Goal: Task Accomplishment & Management: Complete application form

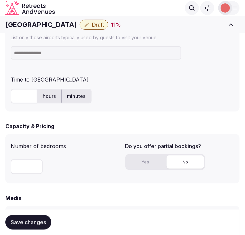
scroll to position [17, 0]
click at [28, 22] on h1 "Mon Repos Palace" at bounding box center [41, 24] width 72 height 9
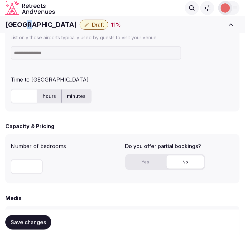
click at [28, 22] on h1 "Mon Repos Palace" at bounding box center [41, 24] width 72 height 9
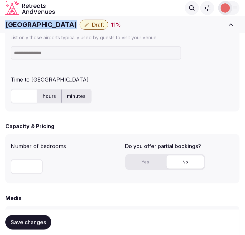
click at [28, 22] on h1 "Mon Repos Palace" at bounding box center [41, 24] width 72 height 9
copy div "Mon Repos Palace"
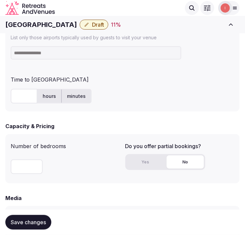
click at [38, 55] on input at bounding box center [96, 52] width 171 height 13
paste input "*****"
click at [97, 54] on input "*****" at bounding box center [96, 52] width 171 height 13
click at [49, 54] on input "*****" at bounding box center [96, 52] width 171 height 13
type input "*"
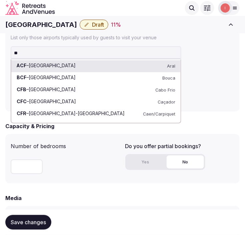
type input "***"
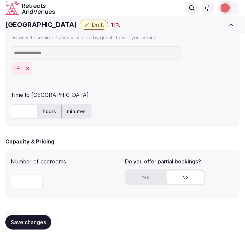
click at [26, 110] on input "text" at bounding box center [24, 111] width 27 height 15
type input "*"
click at [24, 181] on input "number" at bounding box center [27, 182] width 32 height 15
type input "***"
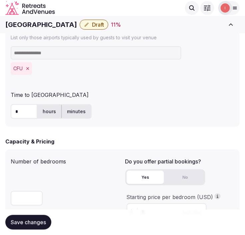
drag, startPoint x: 143, startPoint y: 175, endPoint x: 246, endPoint y: 175, distance: 103.2
click at [150, 174] on button "Yes" at bounding box center [145, 177] width 37 height 13
click at [168, 204] on div "$ * per day" at bounding box center [167, 211] width 80 height 17
click at [164, 213] on div "Save changes" at bounding box center [122, 222] width 234 height 25
drag, startPoint x: 164, startPoint y: 202, endPoint x: 151, endPoint y: 210, distance: 15.4
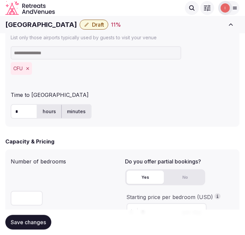
click at [151, 210] on form "**********" at bounding box center [122, 89] width 234 height 909
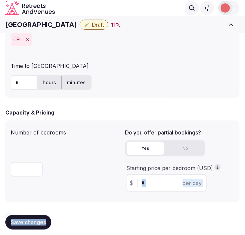
scroll to position [518, 0]
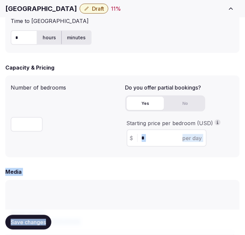
drag, startPoint x: 157, startPoint y: 148, endPoint x: 162, endPoint y: 140, distance: 9.5
click at [157, 148] on div "Starting price per bedroom (USD) $ * per day" at bounding box center [179, 133] width 109 height 33
click at [156, 138] on input "*" at bounding box center [173, 138] width 62 height 8
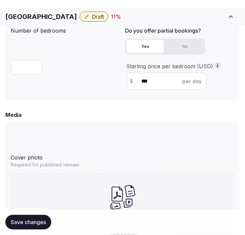
scroll to position [629, 0]
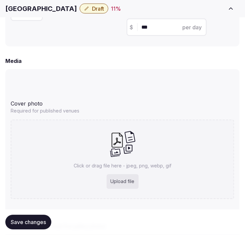
type input "***"
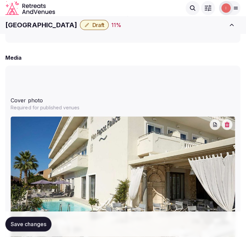
scroll to position [549, 0]
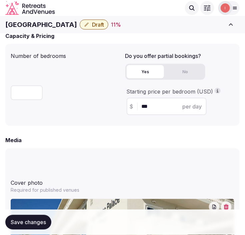
click at [55, 26] on h1 "[GEOGRAPHIC_DATA]" at bounding box center [41, 24] width 72 height 9
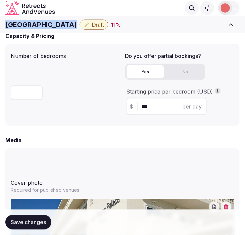
click at [55, 26] on h1 "[GEOGRAPHIC_DATA]" at bounding box center [41, 24] width 72 height 9
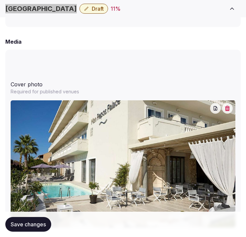
scroll to position [660, 0]
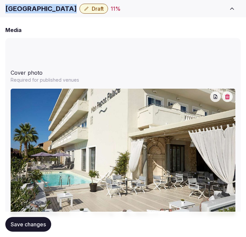
click at [215, 97] on icon "button" at bounding box center [216, 97] width 4 height 4
click at [230, 96] on icon "button" at bounding box center [227, 96] width 5 height 5
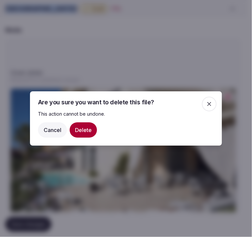
click at [84, 132] on button "Delete" at bounding box center [83, 129] width 27 height 15
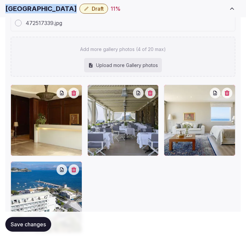
scroll to position [939, 0]
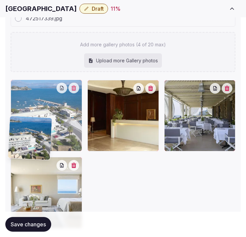
drag, startPoint x: 15, startPoint y: 161, endPoint x: 13, endPoint y: 122, distance: 39.7
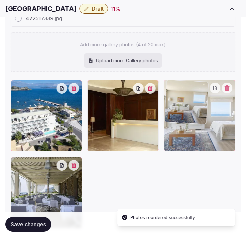
drag, startPoint x: 15, startPoint y: 163, endPoint x: 177, endPoint y: 109, distance: 171.1
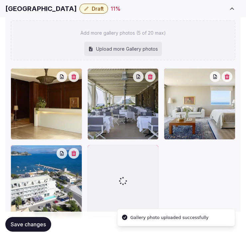
scroll to position [996, 0]
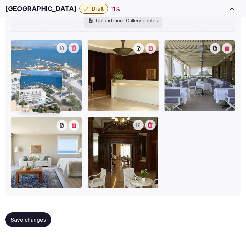
drag, startPoint x: 18, startPoint y: 119, endPoint x: 26, endPoint y: 73, distance: 46.7
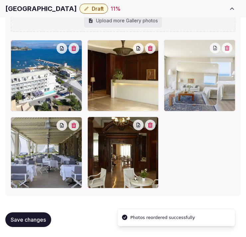
drag, startPoint x: 11, startPoint y: 125, endPoint x: 175, endPoint y: 71, distance: 173.5
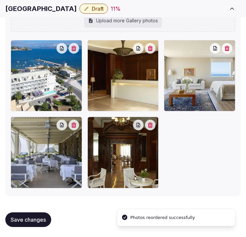
click at [25, 216] on span "Save changes" at bounding box center [28, 219] width 35 height 7
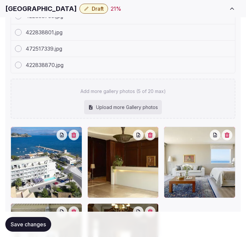
scroll to position [958, 0]
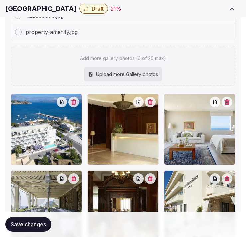
click at [77, 103] on button "button" at bounding box center [74, 102] width 11 height 11
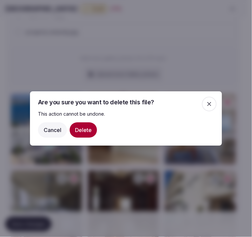
click at [85, 128] on button "Delete" at bounding box center [83, 129] width 27 height 15
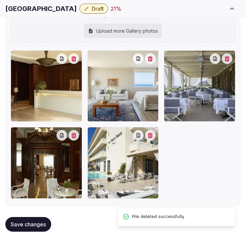
scroll to position [1012, 0]
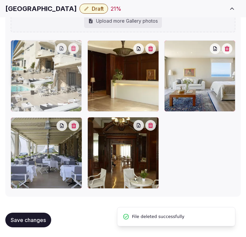
drag, startPoint x: 97, startPoint y: 126, endPoint x: 57, endPoint y: 79, distance: 61.2
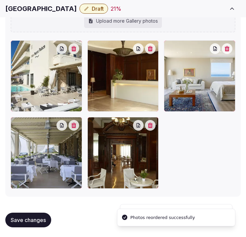
click at [47, 217] on button "Save changes" at bounding box center [28, 219] width 46 height 15
click at [35, 219] on span "Save changes" at bounding box center [28, 219] width 35 height 7
click at [92, 9] on span "Draft" at bounding box center [98, 8] width 12 height 7
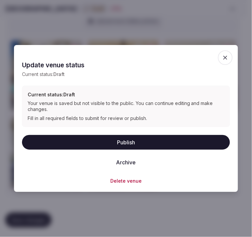
click at [169, 135] on button "Publish" at bounding box center [126, 142] width 208 height 15
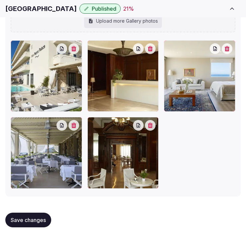
click at [35, 216] on span "Save changes" at bounding box center [28, 219] width 35 height 7
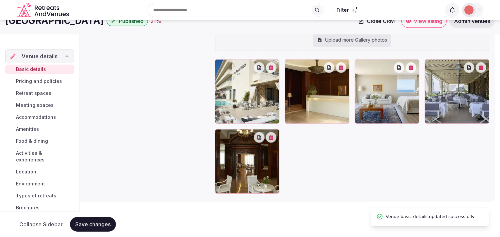
scroll to position [17, 0]
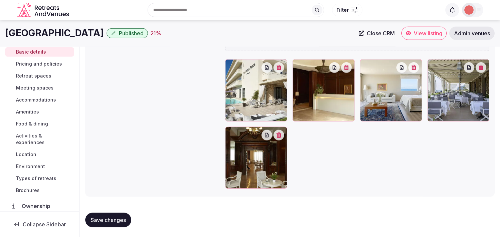
click at [26, 67] on span "Pricing and policies" at bounding box center [39, 64] width 46 height 7
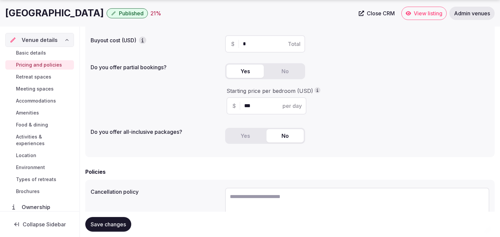
scroll to position [111, 0]
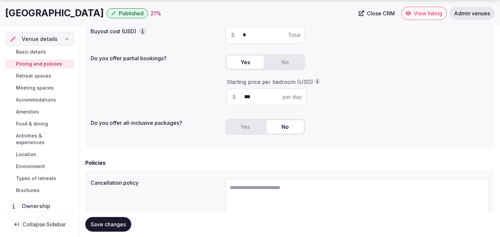
click at [45, 77] on span "Retreat spaces" at bounding box center [33, 76] width 35 height 7
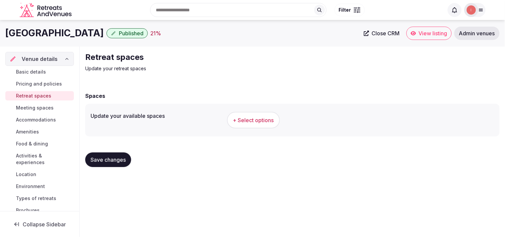
click at [243, 124] on button "+ Select options" at bounding box center [253, 120] width 53 height 17
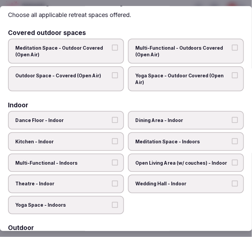
scroll to position [37, 0]
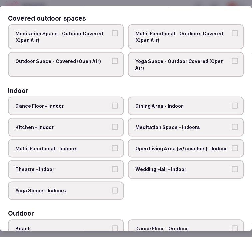
click at [175, 108] on label "Dining Area - Indoor" at bounding box center [186, 106] width 116 height 19
click at [232, 108] on button "Dining Area - Indoor" at bounding box center [235, 106] width 6 height 6
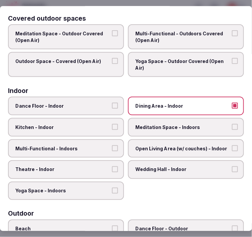
click at [88, 145] on span "Multi-Functional - Indoors" at bounding box center [62, 148] width 95 height 7
click at [112, 145] on button "Multi-Functional - Indoors" at bounding box center [115, 148] width 6 height 6
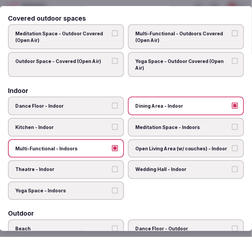
click at [90, 167] on span "Theatre - Indoor" at bounding box center [62, 170] width 95 height 7
click at [112, 167] on button "Theatre - Indoor" at bounding box center [115, 170] width 6 height 6
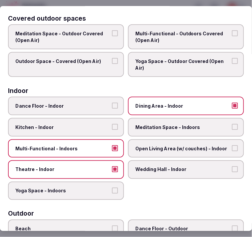
click at [209, 142] on label "Open Living Area (w/ couches) - Indoor" at bounding box center [186, 148] width 116 height 19
click at [232, 145] on button "Open Living Area (w/ couches) - Indoor" at bounding box center [235, 148] width 6 height 6
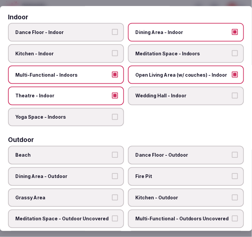
scroll to position [185, 0]
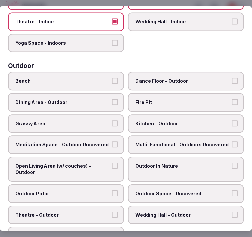
click at [180, 141] on span "Multi-Functional - Outdoors Uncovered" at bounding box center [182, 144] width 95 height 7
click at [232, 141] on button "Multi-Functional - Outdoors Uncovered" at bounding box center [235, 144] width 6 height 6
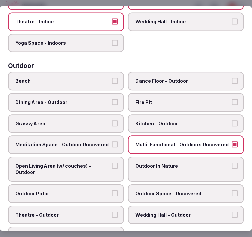
click at [102, 141] on span "Meditation Space - Outdoor Uncovered" at bounding box center [62, 144] width 95 height 7
click at [112, 141] on button "Meditation Space - Outdoor Uncovered" at bounding box center [115, 144] width 6 height 6
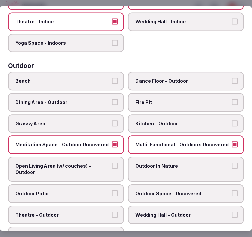
click at [94, 114] on label "Grassy Area" at bounding box center [66, 123] width 116 height 19
click at [112, 120] on button "Grassy Area" at bounding box center [115, 123] width 6 height 6
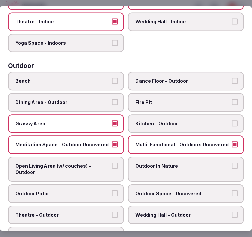
click at [106, 99] on span "Dining Area - Outdoor" at bounding box center [62, 102] width 95 height 7
click at [112, 99] on button "Dining Area - Outdoor" at bounding box center [115, 102] width 6 height 6
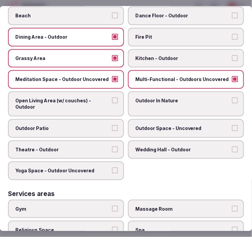
scroll to position [259, 0]
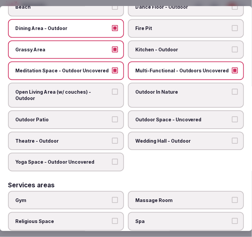
click at [101, 89] on span "Open Living Area (w/ couches) - Outdoor" at bounding box center [62, 95] width 95 height 13
click at [112, 89] on button "Open Living Area (w/ couches) - Outdoor" at bounding box center [115, 92] width 6 height 6
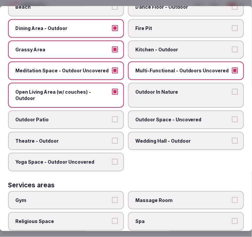
click at [154, 89] on label "Outdoor In Nature" at bounding box center [186, 95] width 116 height 25
click at [232, 89] on button "Outdoor In Nature" at bounding box center [235, 92] width 6 height 6
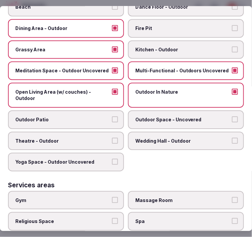
click at [165, 110] on label "Outdoor Space - Uncovered" at bounding box center [186, 119] width 116 height 19
click at [232, 116] on button "Outdoor Space - Uncovered" at bounding box center [235, 119] width 6 height 6
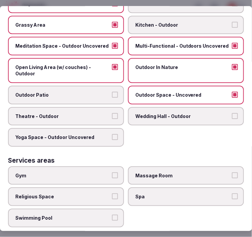
scroll to position [296, 0]
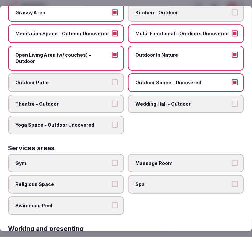
click at [90, 79] on span "Outdoor Patio" at bounding box center [62, 82] width 95 height 7
click at [112, 79] on button "Outdoor Patio" at bounding box center [115, 82] width 6 height 6
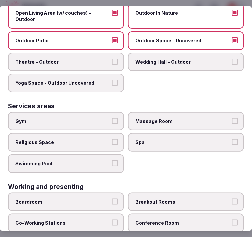
scroll to position [370, 0]
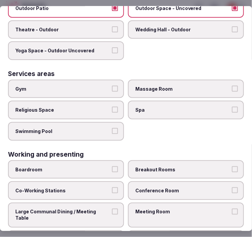
click at [112, 128] on button "Swimming Pool" at bounding box center [115, 131] width 6 height 6
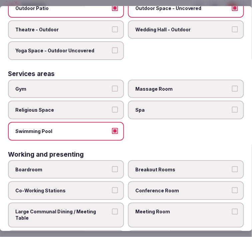
click at [97, 86] on span "Gym" at bounding box center [62, 89] width 95 height 7
click at [112, 86] on button "Gym" at bounding box center [115, 89] width 6 height 6
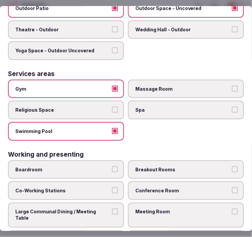
click at [116, 80] on label "Gym" at bounding box center [66, 89] width 116 height 19
click at [116, 86] on button "Gym" at bounding box center [115, 89] width 6 height 6
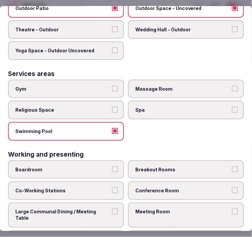
scroll to position [376, 0]
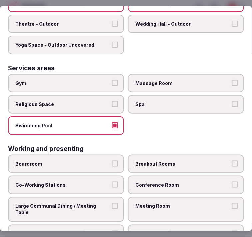
click at [148, 203] on span "Meeting Room" at bounding box center [182, 206] width 95 height 7
click at [232, 203] on button "Meeting Room" at bounding box center [235, 206] width 6 height 6
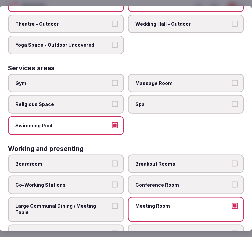
click at [191, 175] on label "Conference Room" at bounding box center [186, 184] width 116 height 19
click at [232, 181] on button "Conference Room" at bounding box center [235, 184] width 6 height 6
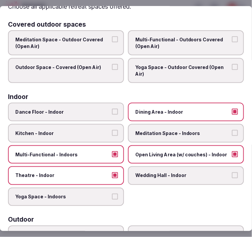
scroll to position [0, 0]
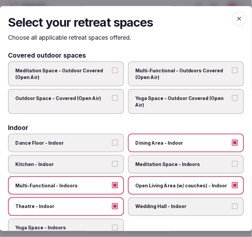
click at [236, 21] on icon "button" at bounding box center [239, 18] width 7 height 7
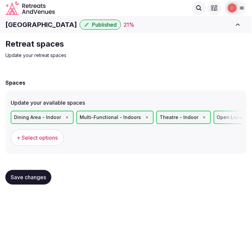
click at [43, 174] on span "Save changes" at bounding box center [28, 177] width 35 height 7
click at [39, 183] on div "Save changes" at bounding box center [125, 177] width 241 height 25
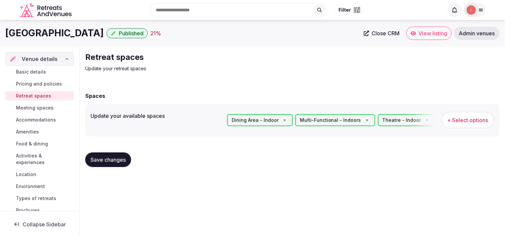
click at [47, 105] on span "Meeting spaces" at bounding box center [35, 108] width 38 height 7
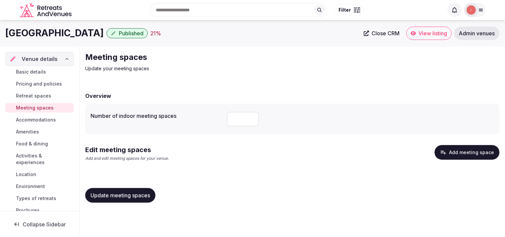
click at [244, 119] on input "number" at bounding box center [243, 119] width 32 height 15
type input "*"
click at [149, 188] on button "Update meeting spaces" at bounding box center [120, 195] width 70 height 15
drag, startPoint x: 484, startPoint y: 148, endPoint x: 481, endPoint y: 149, distance: 3.3
click at [244, 149] on button "Add meeting space" at bounding box center [467, 152] width 65 height 15
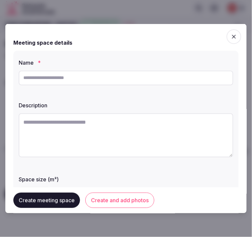
click at [59, 75] on input "text" at bounding box center [126, 77] width 214 height 15
paste input "*********"
drag, startPoint x: 25, startPoint y: 76, endPoint x: 21, endPoint y: 77, distance: 4.8
click at [21, 77] on input "********" at bounding box center [126, 77] width 214 height 15
type input "*******"
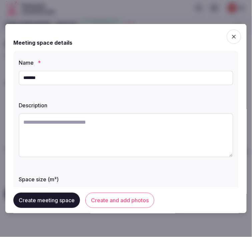
click at [37, 134] on textarea at bounding box center [126, 135] width 214 height 44
paste textarea "**********"
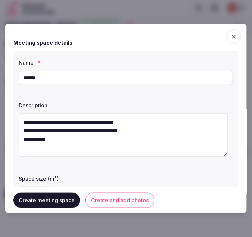
click at [20, 129] on textarea "**********" at bounding box center [123, 134] width 209 height 43
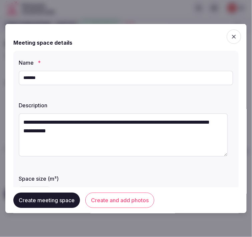
click at [19, 137] on textarea "**********" at bounding box center [123, 134] width 209 height 43
click at [115, 137] on textarea "**********" at bounding box center [123, 134] width 209 height 43
click at [210, 122] on textarea "**********" at bounding box center [123, 134] width 209 height 43
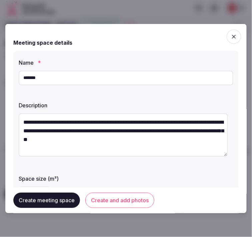
type textarea "**********"
drag, startPoint x: 123, startPoint y: 202, endPoint x: 154, endPoint y: 191, distance: 33.6
click at [137, 195] on button "Create and add photos" at bounding box center [119, 199] width 69 height 15
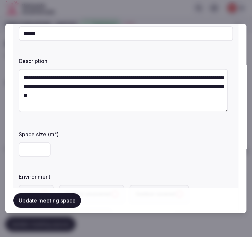
scroll to position [111, 0]
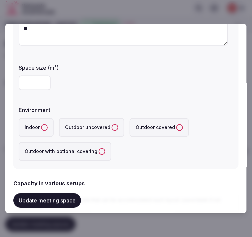
click at [42, 82] on input "***" at bounding box center [35, 82] width 32 height 15
drag, startPoint x: 38, startPoint y: 81, endPoint x: 23, endPoint y: 82, distance: 14.4
click at [23, 82] on input "***" at bounding box center [35, 82] width 32 height 15
type input "***"
click at [43, 127] on button "Indoor" at bounding box center [44, 127] width 7 height 7
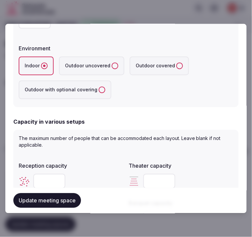
scroll to position [222, 0]
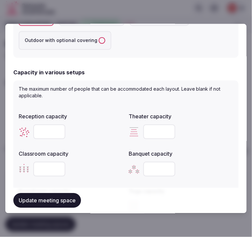
click at [45, 129] on input "number" at bounding box center [49, 131] width 32 height 15
type input "*"
click at [54, 124] on input "number" at bounding box center [49, 131] width 32 height 15
type input "***"
click at [148, 130] on input "number" at bounding box center [159, 131] width 32 height 15
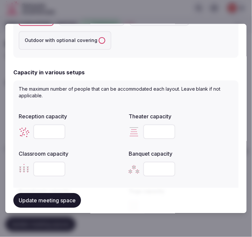
type input "***"
click at [65, 197] on button "Update meeting space" at bounding box center [47, 200] width 68 height 15
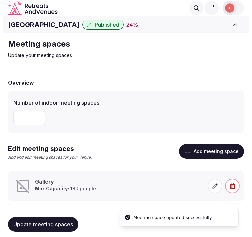
scroll to position [5, 0]
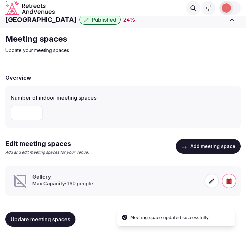
click at [214, 180] on icon at bounding box center [212, 180] width 7 height 7
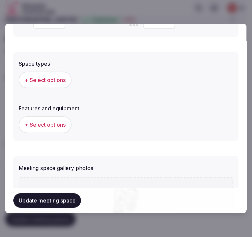
scroll to position [407, 0]
click at [60, 79] on span "+ Select options" at bounding box center [45, 79] width 41 height 7
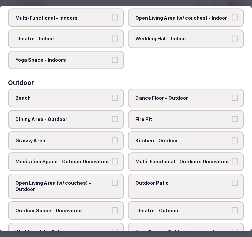
scroll to position [111, 0]
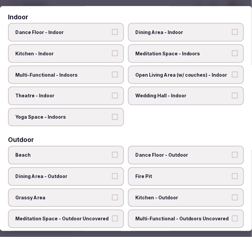
click at [157, 50] on span "Meditation Space - Indoors" at bounding box center [182, 53] width 95 height 7
click at [232, 50] on button "Meditation Space - Indoors" at bounding box center [235, 53] width 6 height 6
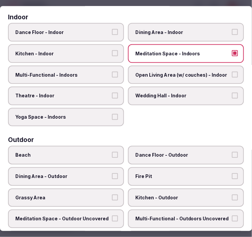
drag, startPoint x: 151, startPoint y: 49, endPoint x: 97, endPoint y: 61, distance: 55.7
click at [150, 50] on span "Meditation Space - Indoors" at bounding box center [182, 53] width 95 height 7
click at [92, 66] on label "Multi-Functional - Indoors" at bounding box center [66, 74] width 116 height 19
click at [112, 71] on button "Multi-Functional - Indoors" at bounding box center [115, 74] width 6 height 6
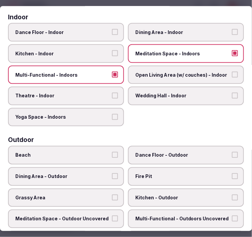
click at [155, 71] on span "Open Living Area (w/ couches) - Indoor" at bounding box center [182, 74] width 95 height 7
click at [232, 71] on button "Open Living Area (w/ couches) - Indoor" at bounding box center [235, 74] width 6 height 6
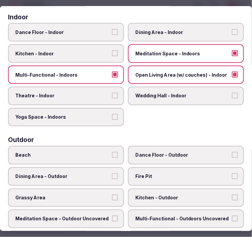
click at [148, 71] on span "Open Living Area (w/ couches) - Indoor" at bounding box center [182, 74] width 95 height 7
click at [232, 71] on button "Open Living Area (w/ couches) - Indoor" at bounding box center [235, 74] width 6 height 6
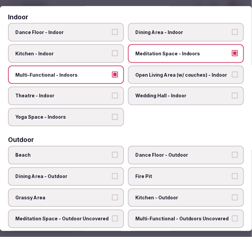
click at [114, 93] on button "Theatre - Indoor" at bounding box center [115, 96] width 6 height 6
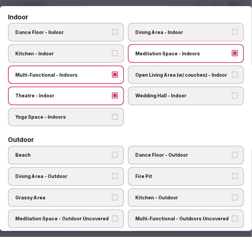
click at [204, 50] on span "Meditation Space - Indoors" at bounding box center [182, 53] width 95 height 7
click at [232, 50] on button "Meditation Space - Indoors" at bounding box center [235, 53] width 6 height 6
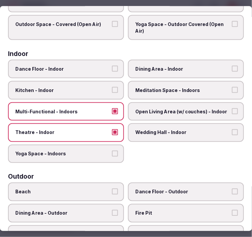
click at [155, 61] on label "Dining Area - Indoor" at bounding box center [186, 69] width 116 height 19
click at [232, 66] on button "Dining Area - Indoor" at bounding box center [235, 69] width 6 height 6
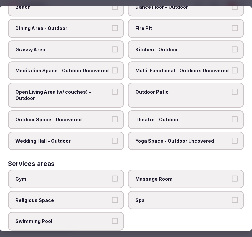
scroll to position [335, 0]
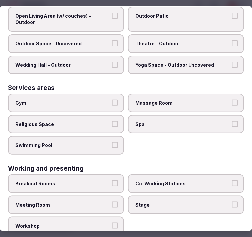
click at [101, 201] on span "Meeting Room" at bounding box center [62, 204] width 95 height 7
click at [112, 201] on button "Meeting Room" at bounding box center [115, 204] width 6 height 6
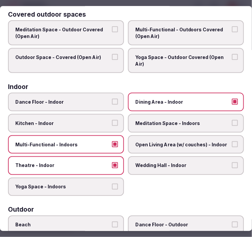
scroll to position [0, 0]
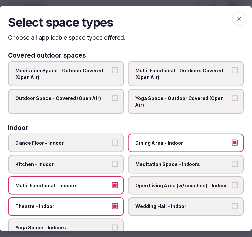
click at [237, 19] on icon "button" at bounding box center [239, 19] width 4 height 4
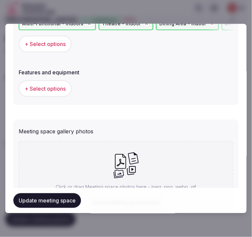
scroll to position [512, 0]
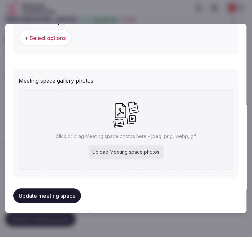
click at [45, 35] on span "+ Select options" at bounding box center [45, 37] width 41 height 7
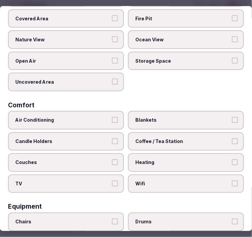
scroll to position [74, 0]
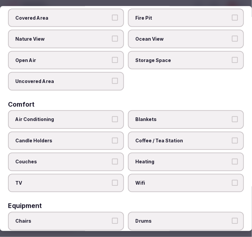
click at [87, 110] on label "Air Conditioning" at bounding box center [66, 119] width 116 height 19
click at [112, 116] on button "Air Conditioning" at bounding box center [115, 119] width 6 height 6
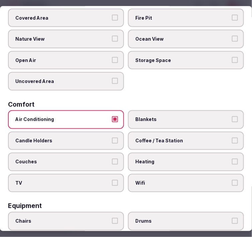
click at [153, 180] on span "Wifi" at bounding box center [182, 183] width 95 height 7
click at [232, 180] on button "Wifi" at bounding box center [235, 183] width 6 height 6
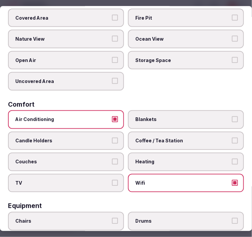
click at [139, 138] on span "Coffee / Tea Station" at bounding box center [182, 141] width 95 height 7
click at [232, 138] on button "Coffee / Tea Station" at bounding box center [235, 141] width 6 height 6
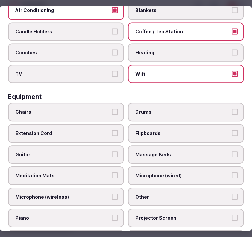
scroll to position [185, 0]
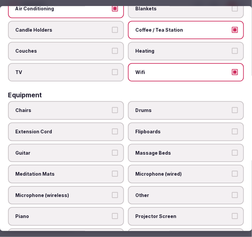
click at [74, 107] on span "Chairs" at bounding box center [62, 110] width 95 height 7
click at [112, 107] on button "Chairs" at bounding box center [115, 110] width 6 height 6
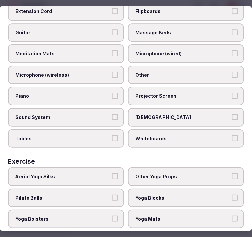
scroll to position [318, 0]
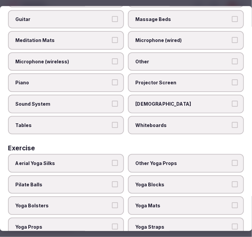
click at [144, 58] on span "Other" at bounding box center [182, 61] width 95 height 7
click at [232, 58] on button "Other" at bounding box center [235, 61] width 6 height 6
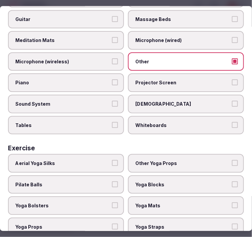
click at [101, 101] on span "Sound System" at bounding box center [62, 104] width 95 height 7
click at [112, 101] on button "Sound System" at bounding box center [115, 104] width 6 height 6
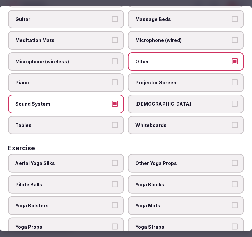
click at [145, 80] on span "Projector Screen" at bounding box center [182, 83] width 95 height 7
click at [232, 80] on button "Projector Screen" at bounding box center [235, 83] width 6 height 6
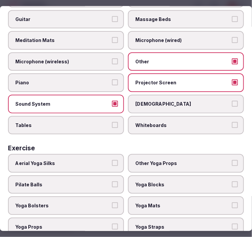
click at [92, 122] on span "Tables" at bounding box center [62, 125] width 95 height 7
click at [112, 122] on button "Tables" at bounding box center [115, 125] width 6 height 6
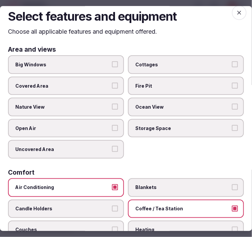
scroll to position [0, 0]
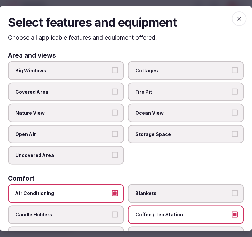
click at [236, 21] on icon "button" at bounding box center [239, 18] width 7 height 7
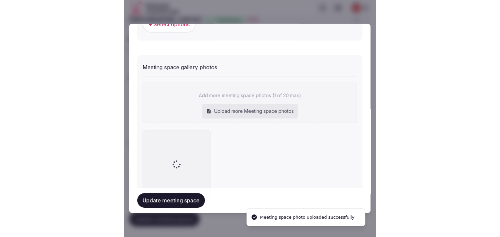
scroll to position [494, 0]
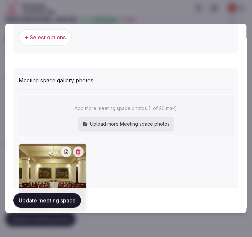
click at [69, 206] on button "Update meeting space" at bounding box center [47, 200] width 68 height 15
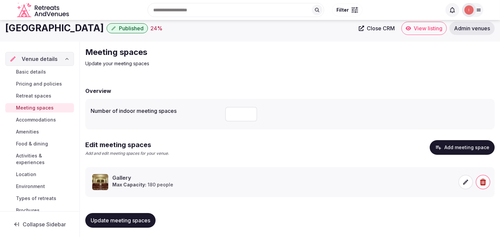
scroll to position [6, 0]
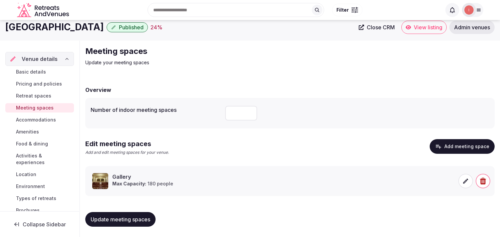
click at [30, 121] on span "Accommodations" at bounding box center [36, 120] width 40 height 7
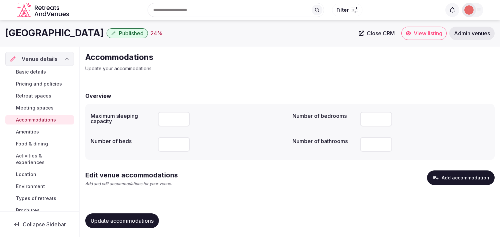
click at [244, 175] on button "Add accommodation" at bounding box center [461, 178] width 68 height 15
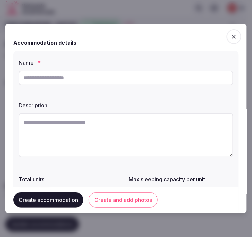
click at [137, 80] on input "text" at bounding box center [126, 77] width 214 height 15
paste input "**********"
drag, startPoint x: 105, startPoint y: 79, endPoint x: 70, endPoint y: 82, distance: 35.0
click at [71, 82] on input "**********" at bounding box center [126, 77] width 214 height 15
click at [17, 82] on div "**********" at bounding box center [125, 148] width 225 height 196
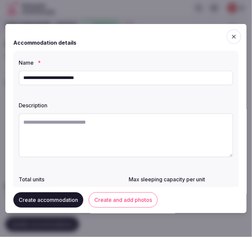
click at [29, 78] on input "**********" at bounding box center [126, 77] width 214 height 15
type input "**********"
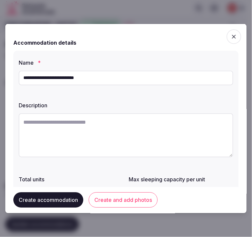
click at [162, 135] on textarea at bounding box center [126, 135] width 214 height 44
paste textarea "**********"
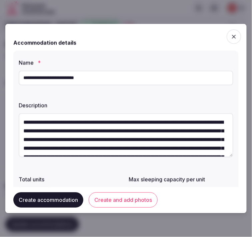
scroll to position [38, 0]
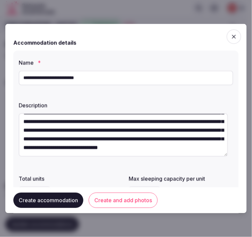
type textarea "**********"
drag, startPoint x: 232, startPoint y: 195, endPoint x: 250, endPoint y: 193, distance: 18.8
click at [241, 195] on div "**********" at bounding box center [125, 118] width 241 height 189
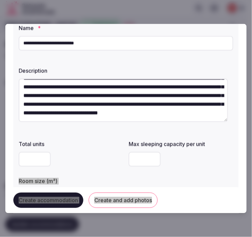
scroll to position [74, 0]
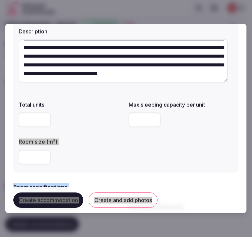
click at [148, 123] on input "number" at bounding box center [145, 119] width 32 height 15
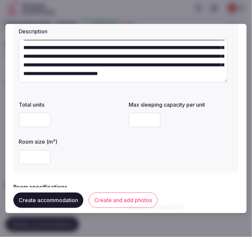
type input "*"
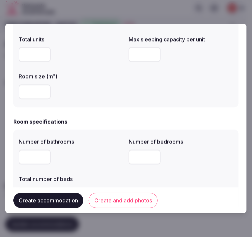
scroll to position [148, 0]
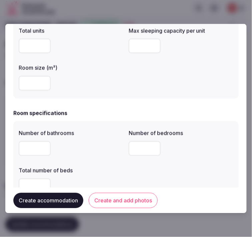
click at [24, 154] on input "number" at bounding box center [35, 148] width 32 height 15
type input "*"
click at [132, 144] on input "*" at bounding box center [145, 148] width 32 height 15
type input "*"
click at [41, 182] on input "number" at bounding box center [35, 185] width 32 height 15
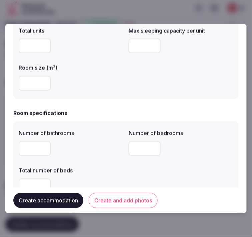
type input "*"
click at [79, 172] on label "Total number of beds" at bounding box center [71, 170] width 105 height 5
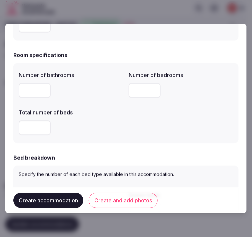
scroll to position [296, 0]
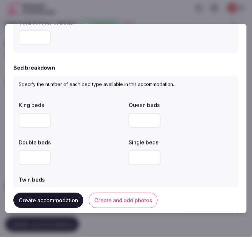
click at [33, 119] on input "*" at bounding box center [35, 120] width 32 height 15
drag, startPoint x: 34, startPoint y: 117, endPoint x: 14, endPoint y: 124, distance: 21.7
click at [15, 124] on div "Specify the number of each bed type available in this accommodation. King beds …" at bounding box center [125, 143] width 225 height 135
type input "*"
click at [13, 124] on div "Specify the number of each bed type available in this accommodation. King beds …" at bounding box center [125, 143] width 225 height 135
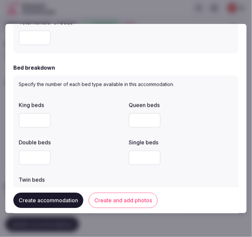
click at [21, 159] on input "number" at bounding box center [35, 157] width 32 height 15
type input "*"
drag, startPoint x: 26, startPoint y: 117, endPoint x: 15, endPoint y: 115, distance: 10.8
click at [15, 115] on div "Specify the number of each bed type available in this accommodation. King beds …" at bounding box center [125, 143] width 225 height 135
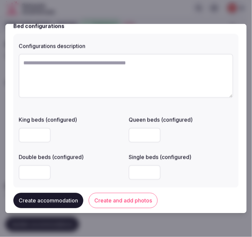
scroll to position [555, 0]
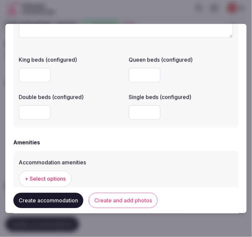
click at [56, 176] on span "+ Select options" at bounding box center [45, 178] width 41 height 7
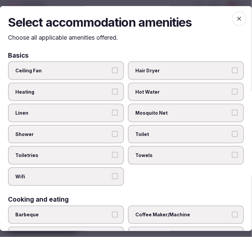
drag, startPoint x: 117, startPoint y: 112, endPoint x: 114, endPoint y: 116, distance: 4.5
click at [116, 112] on label "Linen" at bounding box center [66, 113] width 116 height 19
click at [116, 112] on button "Linen" at bounding box center [115, 113] width 6 height 6
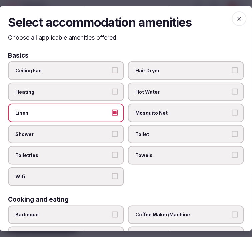
click at [115, 132] on button "Shower" at bounding box center [115, 134] width 6 height 6
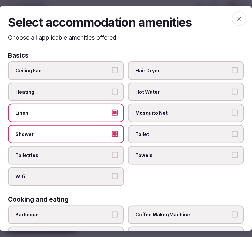
click at [113, 154] on button "Toiletries" at bounding box center [115, 155] width 6 height 6
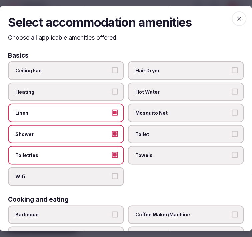
click at [116, 173] on label "Wifi" at bounding box center [66, 176] width 116 height 19
click at [116, 173] on button "Wifi" at bounding box center [115, 176] width 6 height 6
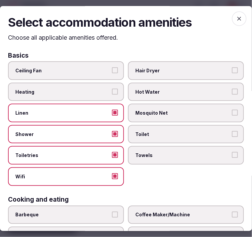
click at [174, 131] on span "Toilet" at bounding box center [182, 134] width 95 height 7
click at [232, 131] on button "Toilet" at bounding box center [235, 134] width 6 height 6
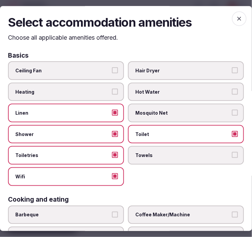
click at [197, 146] on label "Towels" at bounding box center [186, 155] width 116 height 19
click at [232, 152] on button "Towels" at bounding box center [235, 155] width 6 height 6
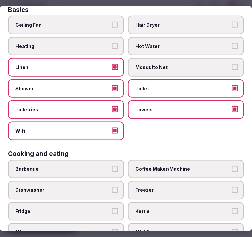
scroll to position [111, 0]
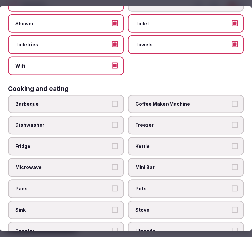
click at [198, 106] on label "Coffee Maker/Machine" at bounding box center [186, 104] width 116 height 19
click at [232, 106] on button "Coffee Maker/Machine" at bounding box center [235, 104] width 6 height 6
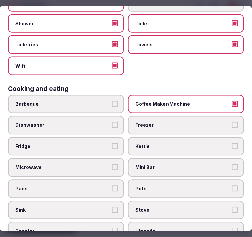
click at [43, 143] on span "Fridge" at bounding box center [62, 146] width 95 height 7
click at [112, 143] on button "Fridge" at bounding box center [115, 146] width 6 height 6
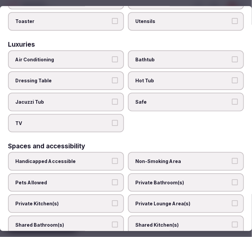
scroll to position [333, 0]
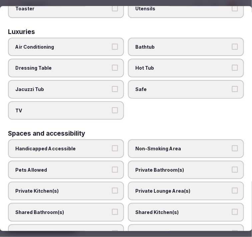
click at [94, 107] on span "TV" at bounding box center [62, 110] width 95 height 7
click at [112, 107] on button "TV" at bounding box center [115, 110] width 6 height 6
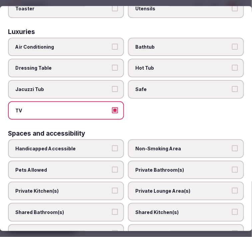
click at [108, 38] on label "Air Conditioning" at bounding box center [66, 47] width 116 height 19
click at [112, 44] on button "Air Conditioning" at bounding box center [115, 47] width 6 height 6
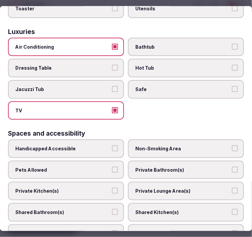
click at [164, 44] on span "Bathtub" at bounding box center [182, 47] width 95 height 7
click at [232, 44] on button "Bathtub" at bounding box center [235, 47] width 6 height 6
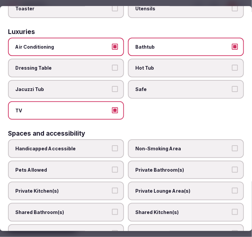
click at [202, 92] on div "Air Conditioning Bathtub Dressing Table Hot Tub Jacuzzi Tub Safe TV" at bounding box center [126, 79] width 236 height 82
drag, startPoint x: 195, startPoint y: 82, endPoint x: 191, endPoint y: 83, distance: 3.9
click at [194, 86] on span "Safe" at bounding box center [182, 89] width 95 height 7
click at [232, 86] on button "Safe" at bounding box center [235, 89] width 6 height 6
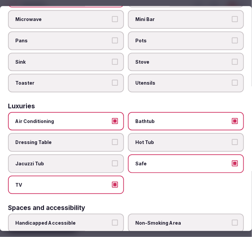
scroll to position [222, 0]
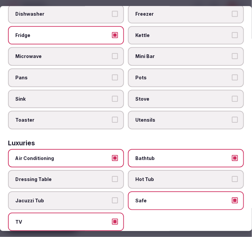
click at [196, 55] on label "Mini Bar" at bounding box center [186, 56] width 116 height 19
click at [232, 55] on button "Mini Bar" at bounding box center [235, 56] width 6 height 6
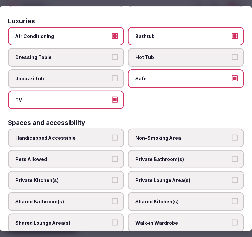
scroll to position [370, 0]
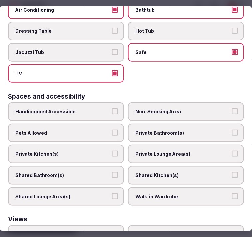
click at [144, 130] on span "Private Bathroom(s)" at bounding box center [182, 133] width 95 height 7
click at [232, 130] on button "Private Bathroom(s)" at bounding box center [235, 133] width 6 height 6
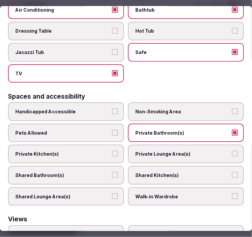
click at [146, 145] on label "Private Lounge Area(s)" at bounding box center [186, 154] width 116 height 19
click at [232, 151] on button "Private Lounge Area(s)" at bounding box center [235, 154] width 6 height 6
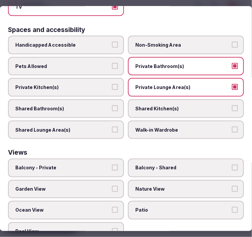
scroll to position [438, 0]
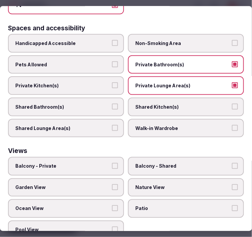
click at [105, 163] on span "Balcony - Private" at bounding box center [62, 166] width 95 height 7
click at [112, 163] on button "Balcony - Private" at bounding box center [115, 166] width 6 height 6
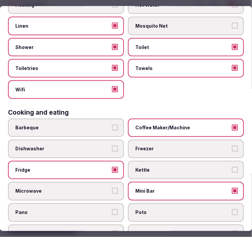
scroll to position [0, 0]
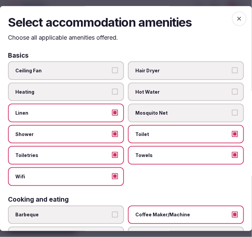
click at [236, 21] on icon "button" at bounding box center [239, 18] width 7 height 7
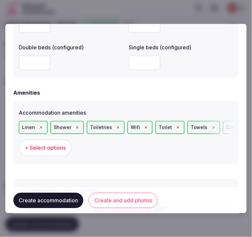
scroll to position [654, 0]
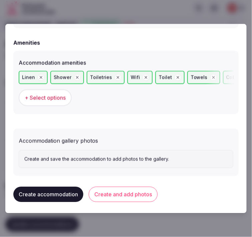
click at [126, 195] on button "Create and add photos" at bounding box center [123, 193] width 69 height 15
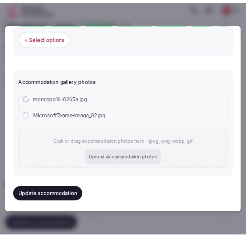
scroll to position [715, 0]
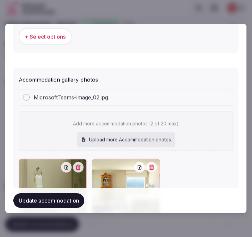
click at [21, 204] on button "Update accommodation" at bounding box center [48, 200] width 71 height 15
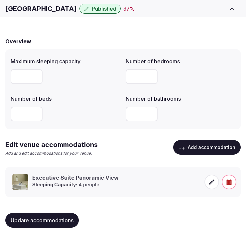
scroll to position [42, 0]
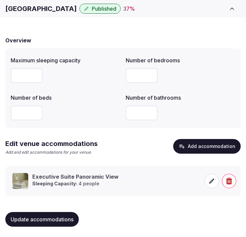
drag, startPoint x: 65, startPoint y: 219, endPoint x: 77, endPoint y: 201, distance: 21.4
click at [65, 219] on span "Update accommodations" at bounding box center [42, 219] width 63 height 7
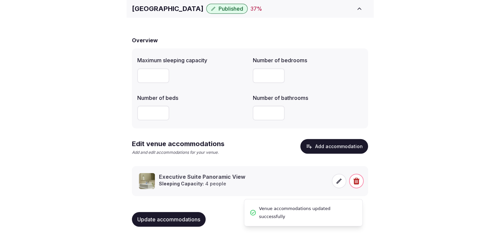
scroll to position [31, 0]
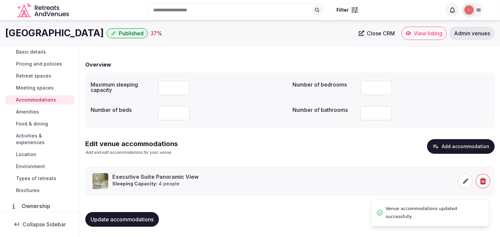
click at [35, 108] on link "Amenities" at bounding box center [39, 111] width 69 height 9
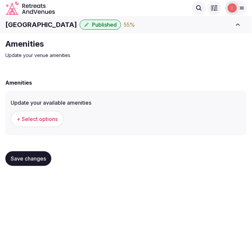
click at [41, 118] on span "+ Select options" at bounding box center [37, 118] width 41 height 7
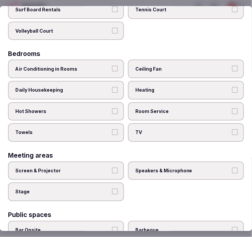
scroll to position [111, 0]
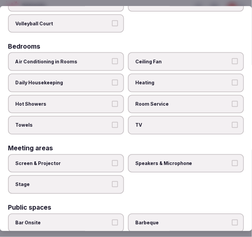
click at [107, 60] on span "Air Conditioning in Rooms" at bounding box center [62, 61] width 95 height 7
click at [112, 60] on button "Air Conditioning in Rooms" at bounding box center [115, 61] width 6 height 6
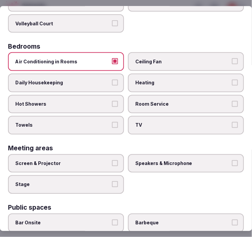
click at [75, 84] on label "Daily Housekeeping" at bounding box center [66, 82] width 116 height 19
click at [112, 84] on button "Daily Housekeeping" at bounding box center [115, 82] width 6 height 6
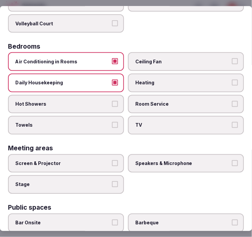
click at [101, 101] on span "Hot Showers" at bounding box center [62, 104] width 95 height 7
click at [112, 101] on button "Hot Showers" at bounding box center [115, 104] width 6 height 6
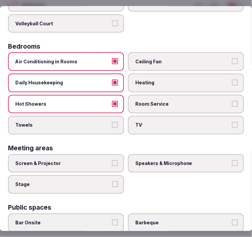
click at [109, 123] on label "Towels" at bounding box center [66, 125] width 116 height 19
click at [112, 123] on button "Towels" at bounding box center [115, 125] width 6 height 6
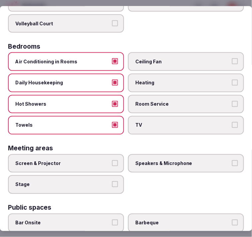
click at [139, 116] on label "TV" at bounding box center [186, 125] width 116 height 19
click at [232, 122] on button "TV" at bounding box center [235, 125] width 6 height 6
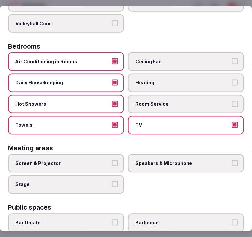
click at [180, 101] on span "Room Service" at bounding box center [182, 104] width 95 height 7
click at [232, 101] on button "Room Service" at bounding box center [235, 104] width 6 height 6
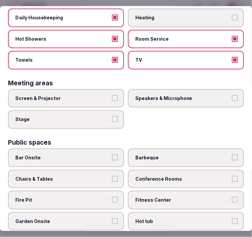
scroll to position [185, 0]
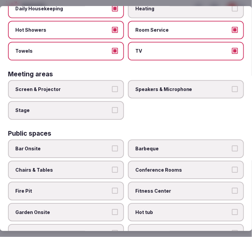
click at [95, 87] on span "Screen & Projector" at bounding box center [62, 89] width 95 height 7
click at [112, 87] on button "Screen & Projector" at bounding box center [115, 89] width 6 height 6
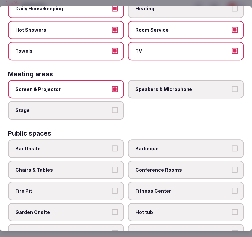
click at [175, 86] on span "Speakers & Microphone" at bounding box center [182, 89] width 95 height 7
click at [232, 86] on button "Speakers & Microphone" at bounding box center [235, 89] width 6 height 6
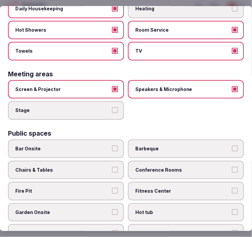
scroll to position [222, 0]
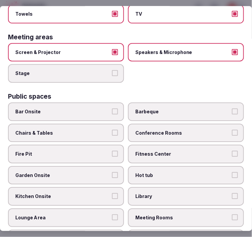
click at [97, 108] on span "Bar Onsite" at bounding box center [62, 111] width 95 height 7
click at [112, 108] on button "Bar Onsite" at bounding box center [115, 111] width 6 height 6
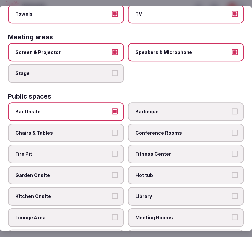
click at [97, 130] on span "Chairs & Tables" at bounding box center [62, 133] width 95 height 7
click at [112, 130] on button "Chairs & Tables" at bounding box center [115, 133] width 6 height 6
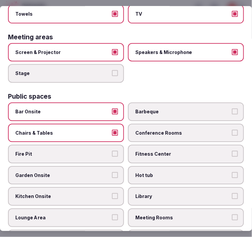
click at [172, 132] on label "Conference Rooms" at bounding box center [186, 133] width 116 height 19
click at [232, 132] on button "Conference Rooms" at bounding box center [235, 133] width 6 height 6
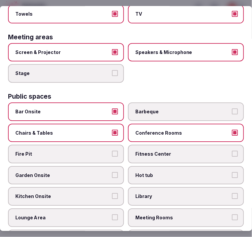
scroll to position [259, 0]
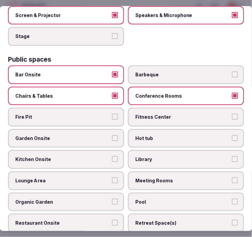
click at [177, 114] on span "Fitness Center" at bounding box center [182, 117] width 95 height 7
click at [232, 114] on button "Fitness Center" at bounding box center [235, 117] width 6 height 6
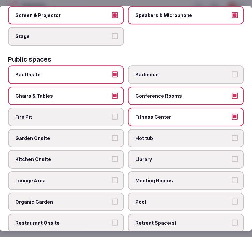
click at [98, 171] on label "Lounge Area" at bounding box center [66, 180] width 116 height 19
click at [112, 177] on button "Lounge Area" at bounding box center [115, 180] width 6 height 6
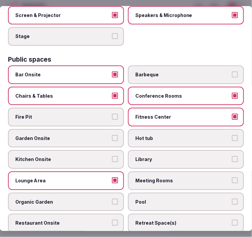
click at [106, 129] on label "Garden Onsite" at bounding box center [66, 138] width 116 height 19
click at [112, 135] on button "Garden Onsite" at bounding box center [115, 138] width 6 height 6
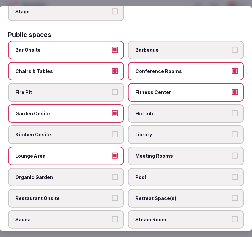
scroll to position [296, 0]
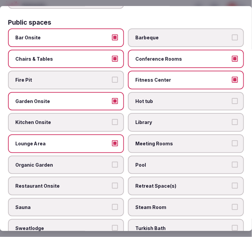
click at [207, 140] on span "Meeting Rooms" at bounding box center [182, 143] width 95 height 7
click at [232, 140] on button "Meeting Rooms" at bounding box center [235, 143] width 6 height 6
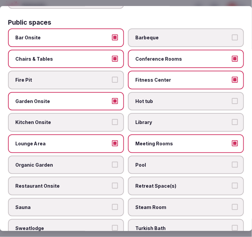
click at [195, 159] on label "Pool" at bounding box center [186, 165] width 116 height 19
click at [232, 162] on button "Pool" at bounding box center [235, 165] width 6 height 6
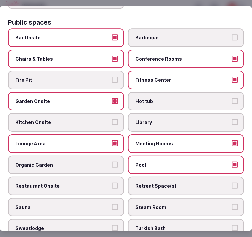
click at [81, 182] on span "Restaurant Onsite" at bounding box center [62, 185] width 95 height 7
click at [112, 182] on button "Restaurant Onsite" at bounding box center [115, 185] width 6 height 6
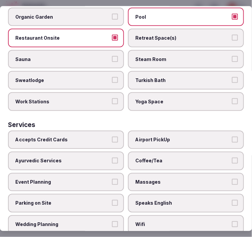
scroll to position [444, 0]
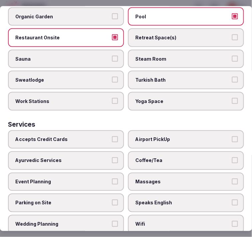
click at [114, 136] on button "Accepts Credit Cards" at bounding box center [115, 139] width 6 height 6
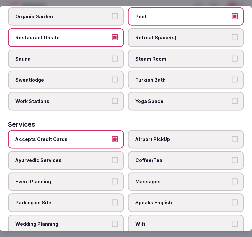
click at [153, 157] on span "Coffee/Tea" at bounding box center [182, 160] width 95 height 7
click at [232, 157] on button "Coffee/Tea" at bounding box center [235, 160] width 6 height 6
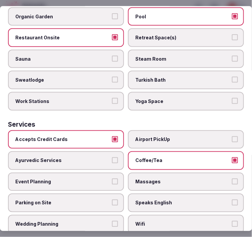
click at [169, 178] on span "Massages" at bounding box center [182, 181] width 95 height 7
click at [232, 178] on button "Massages" at bounding box center [235, 181] width 6 height 6
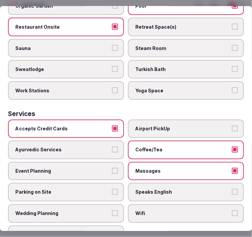
scroll to position [459, 0]
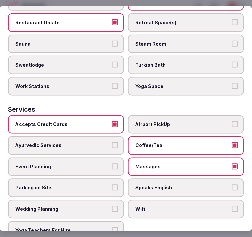
click at [166, 185] on span "Speaks English" at bounding box center [182, 188] width 95 height 7
click at [232, 185] on button "Speaks English" at bounding box center [235, 188] width 6 height 6
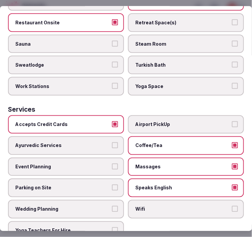
click at [172, 206] on span "Wifi" at bounding box center [182, 209] width 95 height 7
click at [232, 206] on button "Wifi" at bounding box center [235, 209] width 6 height 6
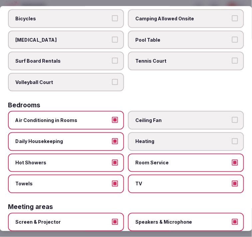
scroll to position [0, 0]
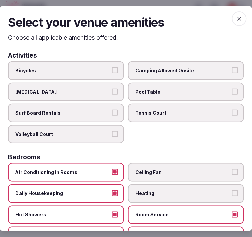
click at [236, 20] on icon "button" at bounding box center [239, 18] width 7 height 7
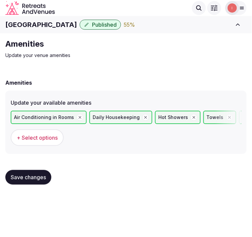
click at [47, 173] on button "Save changes" at bounding box center [28, 177] width 46 height 15
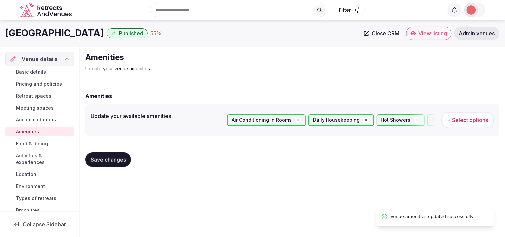
click at [41, 145] on span "Food & dining" at bounding box center [32, 144] width 32 height 7
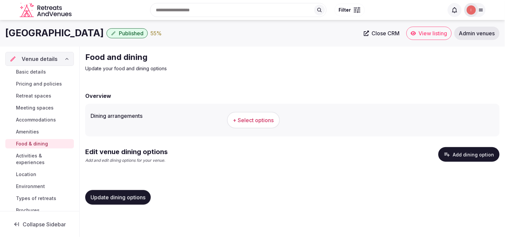
click at [244, 114] on button "+ Select options" at bounding box center [253, 120] width 53 height 17
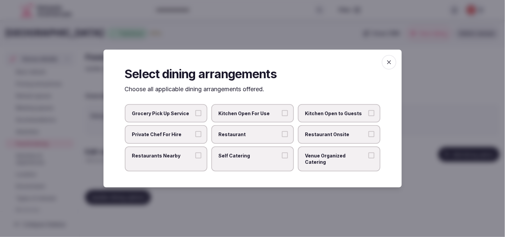
click at [244, 142] on label "Restaurant Onsite" at bounding box center [339, 134] width 83 height 19
click at [244, 137] on button "Restaurant Onsite" at bounding box center [372, 134] width 6 height 6
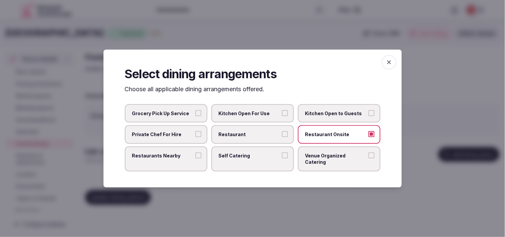
click at [244, 138] on span "Restaurant" at bounding box center [249, 134] width 61 height 7
click at [244, 137] on button "Restaurant" at bounding box center [285, 134] width 6 height 6
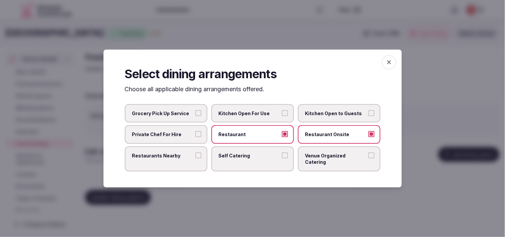
drag, startPoint x: 191, startPoint y: 158, endPoint x: 198, endPoint y: 159, distance: 6.7
click at [193, 158] on span "Restaurants Nearby" at bounding box center [162, 156] width 61 height 7
click at [195, 158] on button "Restaurants Nearby" at bounding box center [198, 156] width 6 height 6
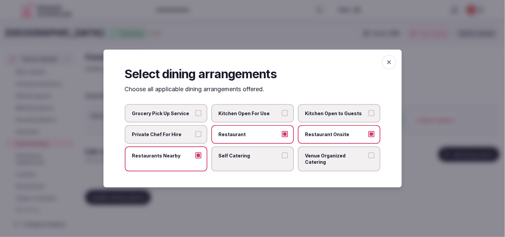
click at [244, 154] on label "Venue Organized Catering" at bounding box center [339, 159] width 83 height 25
click at [244, 154] on button "Venue Organized Catering" at bounding box center [372, 156] width 6 height 6
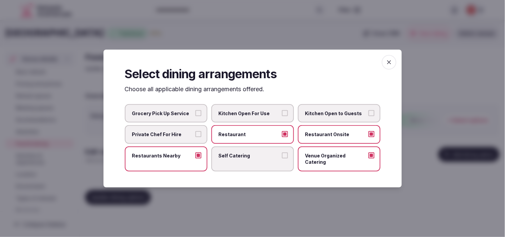
click at [244, 62] on span "button" at bounding box center [389, 62] width 15 height 15
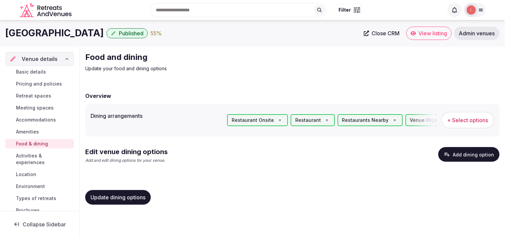
drag, startPoint x: 141, startPoint y: 192, endPoint x: 161, endPoint y: 187, distance: 20.0
click at [154, 190] on div "Update dining options" at bounding box center [292, 197] width 415 height 15
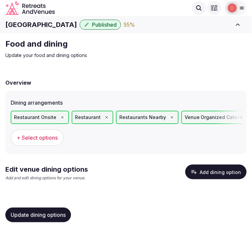
click at [76, 75] on div "Overview Dining arrangements Restaurant Onsite Restaurant Restaurants Nearby Ve…" at bounding box center [125, 150] width 241 height 156
click at [217, 172] on button "Add dining option" at bounding box center [215, 172] width 61 height 15
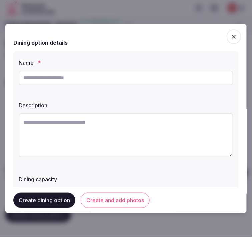
paste input "**********"
click at [113, 79] on input "**********" at bounding box center [126, 77] width 214 height 15
type input "**********"
click at [100, 111] on div at bounding box center [126, 135] width 214 height 51
click at [109, 139] on textarea at bounding box center [126, 135] width 214 height 44
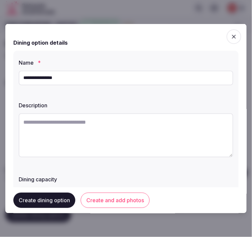
paste textarea "**********"
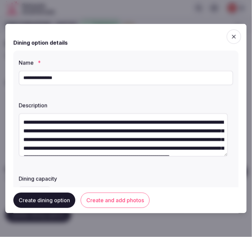
scroll to position [38, 0]
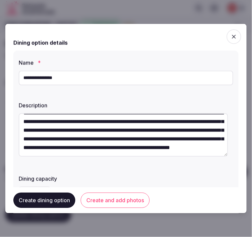
type textarea "**********"
click at [129, 94] on div "**********" at bounding box center [125, 129] width 225 height 159
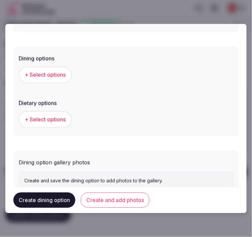
scroll to position [200, 0]
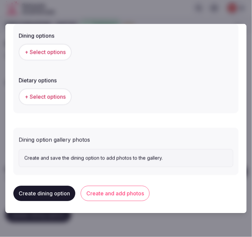
click at [53, 45] on button "+ Select options" at bounding box center [45, 52] width 53 height 17
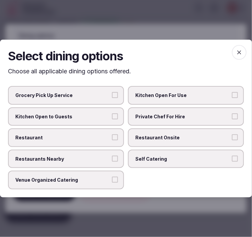
click at [178, 146] on label "Restaurant Onsite" at bounding box center [186, 137] width 116 height 19
click at [232, 140] on button "Restaurant Onsite" at bounding box center [235, 137] width 6 height 6
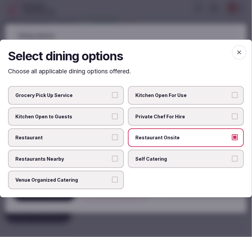
click at [91, 135] on span "Restaurant" at bounding box center [62, 137] width 95 height 7
click at [112, 135] on button "Restaurant" at bounding box center [115, 137] width 6 height 6
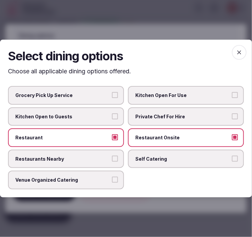
click at [243, 52] on span "button" at bounding box center [239, 52] width 15 height 15
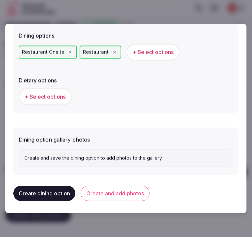
click at [61, 98] on span "+ Select options" at bounding box center [45, 96] width 41 height 7
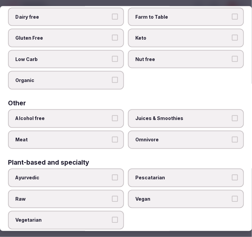
scroll to position [0, 0]
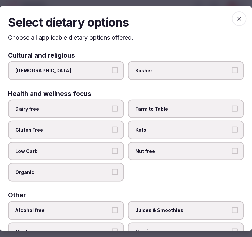
click at [236, 16] on icon "button" at bounding box center [239, 18] width 7 height 7
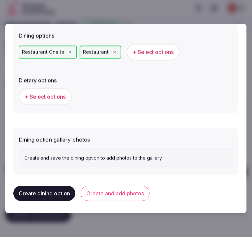
click at [130, 193] on button "Create and add photos" at bounding box center [115, 193] width 69 height 15
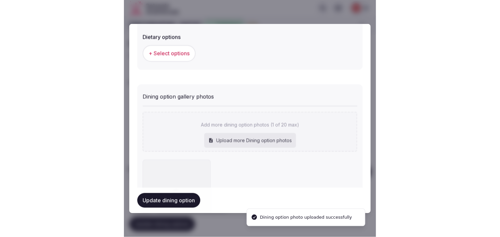
scroll to position [261, 0]
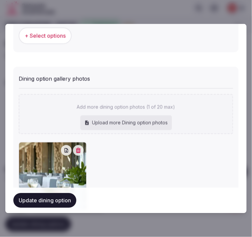
click at [57, 204] on button "Update dining option" at bounding box center [44, 200] width 63 height 15
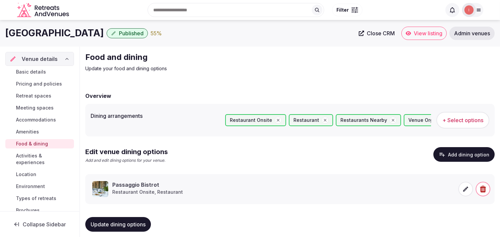
click at [129, 222] on span "Update dining options" at bounding box center [118, 224] width 55 height 7
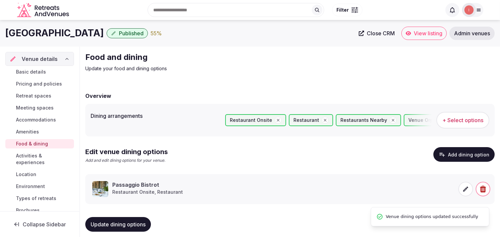
click at [21, 154] on span "Activities & experiences" at bounding box center [43, 159] width 55 height 13
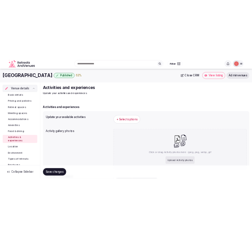
scroll to position [37, 0]
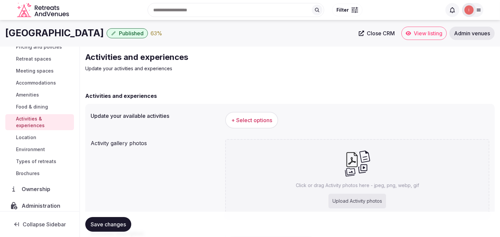
click at [244, 122] on span "+ Select options" at bounding box center [251, 120] width 41 height 7
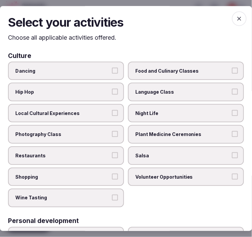
click at [112, 106] on label "Local Cultural Experiences" at bounding box center [66, 113] width 116 height 19
click at [112, 110] on button "Local Cultural Experiences" at bounding box center [115, 113] width 6 height 6
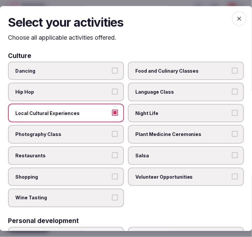
click at [166, 113] on span "Night Life" at bounding box center [182, 113] width 95 height 7
click at [232, 113] on button "Night Life" at bounding box center [235, 113] width 6 height 6
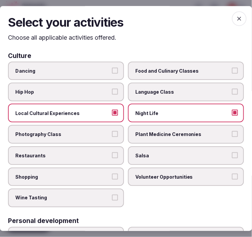
click at [198, 97] on label "Language Class" at bounding box center [186, 92] width 116 height 19
click at [232, 95] on button "Language Class" at bounding box center [235, 92] width 6 height 6
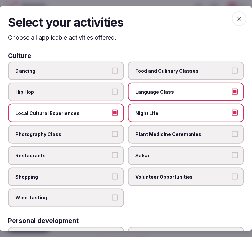
click at [198, 97] on label "Language Class" at bounding box center [186, 92] width 116 height 19
click at [232, 95] on button "Language Class" at bounding box center [235, 92] width 6 height 6
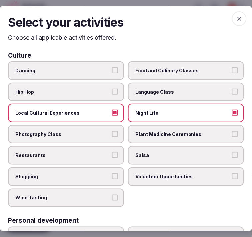
click at [104, 154] on span "Restaurants" at bounding box center [62, 155] width 95 height 7
click at [112, 154] on button "Restaurants" at bounding box center [115, 155] width 6 height 6
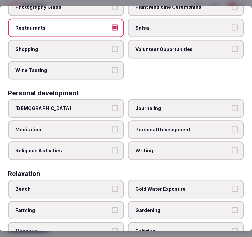
scroll to position [148, 0]
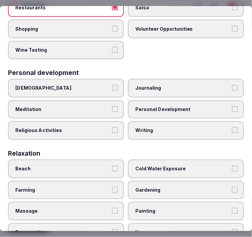
click at [176, 100] on label "Personal Development" at bounding box center [186, 109] width 116 height 19
click at [232, 106] on button "Personal Development" at bounding box center [235, 109] width 6 height 6
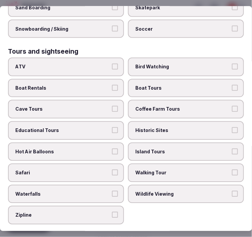
scroll to position [555, 0]
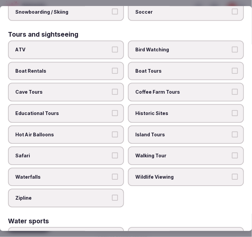
click at [149, 104] on label "Historic Sites" at bounding box center [186, 113] width 116 height 19
click at [232, 110] on button "Historic Sites" at bounding box center [235, 113] width 6 height 6
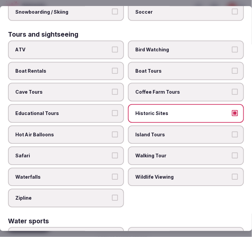
click at [167, 146] on label "Walking Tour" at bounding box center [186, 155] width 116 height 19
click at [232, 152] on button "Walking Tour" at bounding box center [235, 155] width 6 height 6
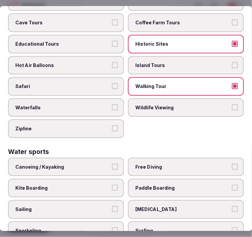
scroll to position [661, 0]
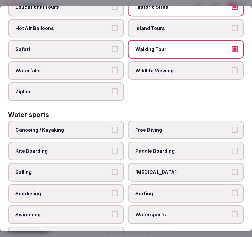
click at [97, 205] on label "Swimming" at bounding box center [66, 214] width 116 height 19
click at [112, 211] on button "Swimming" at bounding box center [115, 214] width 6 height 6
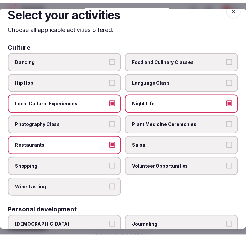
scroll to position [0, 0]
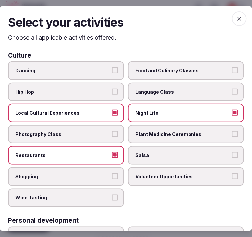
click at [236, 18] on icon "button" at bounding box center [239, 18] width 7 height 7
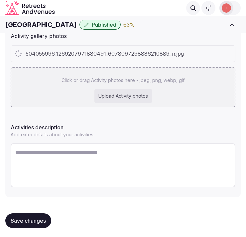
scroll to position [146, 0]
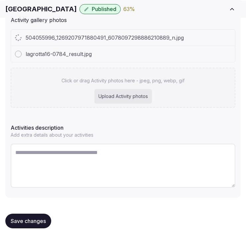
click at [169, 89] on div "Click or drag Activity photos here - jpeg, png, webp, gif Upload Activity photos" at bounding box center [123, 88] width 225 height 40
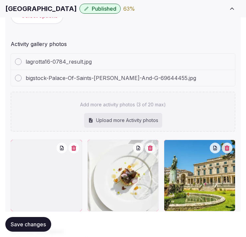
scroll to position [109, 0]
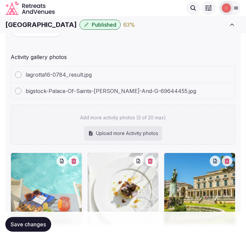
click at [162, 120] on div "Add more activity photos (3 of 20 max) Upload more Activity photos" at bounding box center [123, 125] width 225 height 40
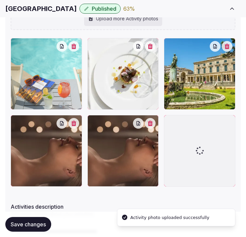
scroll to position [315, 0]
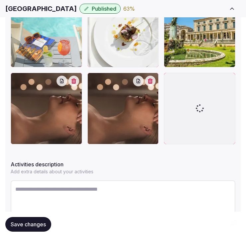
click at [152, 81] on icon "button" at bounding box center [150, 80] width 5 height 5
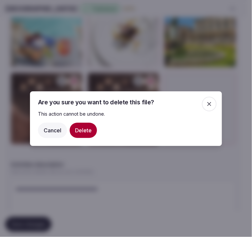
click at [82, 131] on button "Delete" at bounding box center [83, 129] width 27 height 15
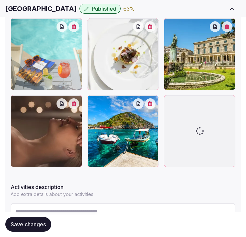
scroll to position [368, 0]
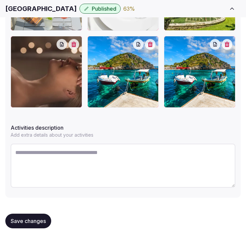
click at [123, 164] on textarea at bounding box center [123, 166] width 225 height 44
click at [105, 151] on textarea at bounding box center [123, 166] width 225 height 44
paste textarea "**********"
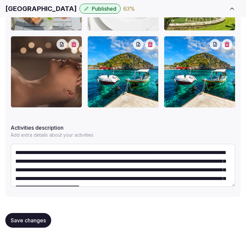
scroll to position [12, 0]
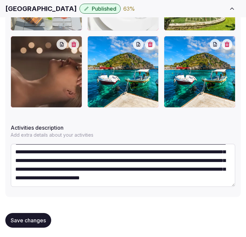
type textarea "**********"
click at [42, 218] on span "Save changes" at bounding box center [28, 220] width 35 height 7
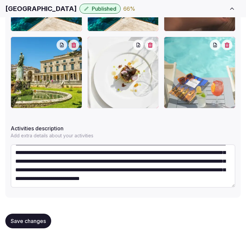
scroll to position [368, 0]
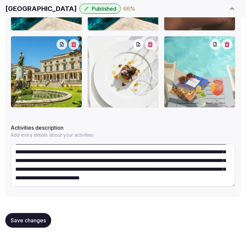
click at [33, 220] on span "Save changes" at bounding box center [28, 220] width 35 height 7
click at [38, 220] on span "Save changes" at bounding box center [28, 220] width 35 height 7
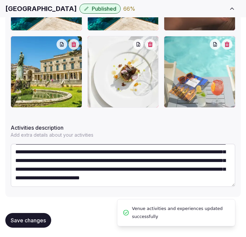
click at [38, 220] on span "Save changes" at bounding box center [28, 220] width 35 height 7
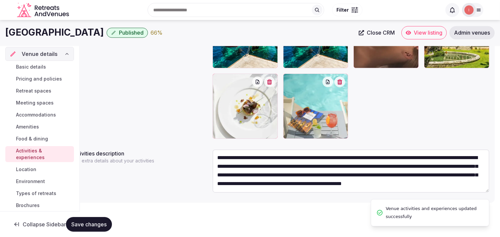
scroll to position [0, 0]
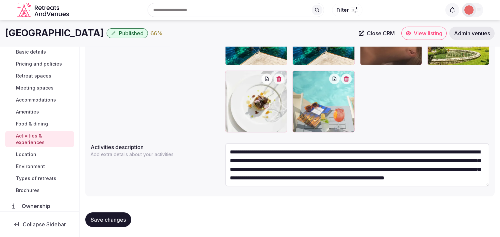
click at [112, 220] on span "Save changes" at bounding box center [108, 219] width 35 height 7
click at [28, 157] on span "Location" at bounding box center [26, 154] width 20 height 7
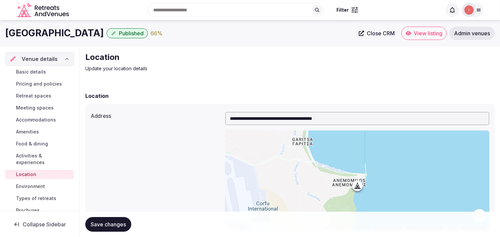
click at [38, 182] on link "Environment" at bounding box center [39, 186] width 69 height 9
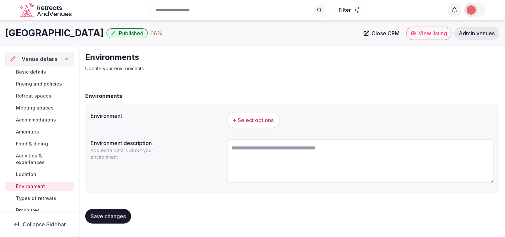
click at [244, 111] on div "+ Select options" at bounding box center [360, 120] width 267 height 22
click at [244, 118] on span "+ Select options" at bounding box center [253, 120] width 41 height 7
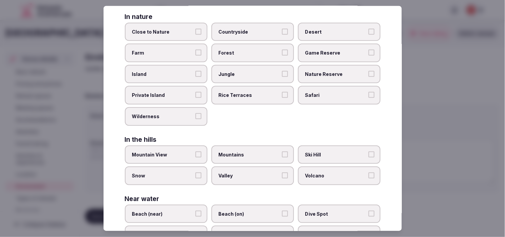
scroll to position [111, 0]
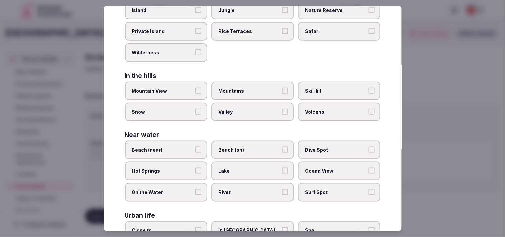
click at [161, 147] on span "Beach (near)" at bounding box center [162, 150] width 61 height 7
click at [195, 147] on button "Beach (near)" at bounding box center [198, 150] width 6 height 6
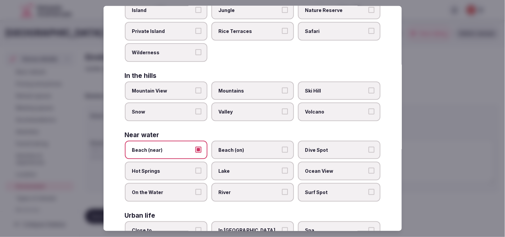
click at [244, 147] on span "Beach (on)" at bounding box center [249, 150] width 61 height 7
click at [244, 147] on button "Beach (on)" at bounding box center [285, 150] width 6 height 6
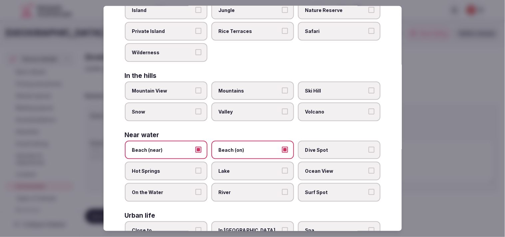
click at [200, 143] on label "Beach (near)" at bounding box center [166, 150] width 83 height 19
click at [200, 147] on button "Beach (near)" at bounding box center [198, 150] width 6 height 6
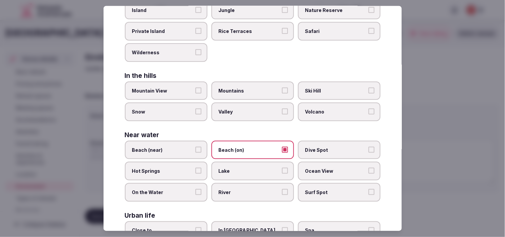
scroll to position [0, 0]
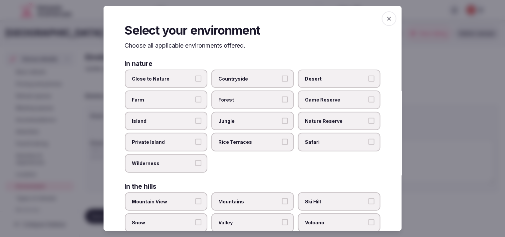
click at [244, 15] on span "button" at bounding box center [389, 18] width 15 height 15
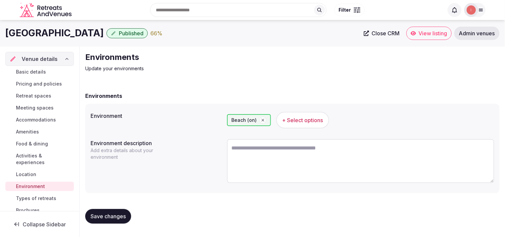
click at [99, 217] on span "Save changes" at bounding box center [108, 216] width 35 height 7
click at [101, 215] on span "Save changes" at bounding box center [108, 216] width 35 height 7
click at [32, 204] on div "Basic details Pricing and policies Retreat spaces Meeting spaces Accommodations…" at bounding box center [39, 141] width 69 height 151
click at [37, 194] on link "Types of retreats" at bounding box center [39, 198] width 69 height 9
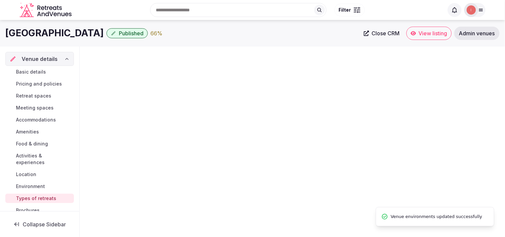
click at [36, 199] on span "Types of retreats" at bounding box center [36, 198] width 40 height 7
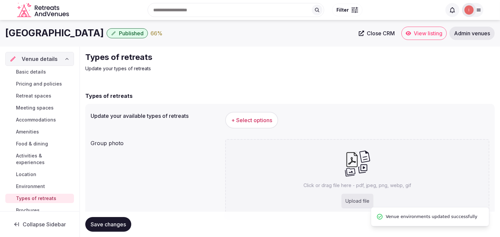
click at [244, 123] on span "+ Select options" at bounding box center [251, 120] width 41 height 7
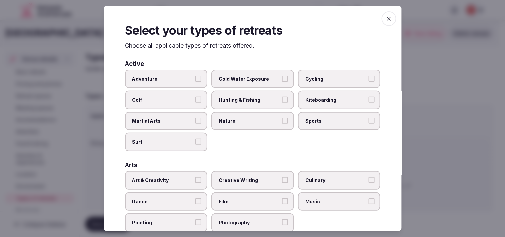
click at [244, 121] on span "Nature" at bounding box center [249, 121] width 61 height 7
click at [244, 121] on button "Nature" at bounding box center [285, 121] width 6 height 6
click at [244, 124] on label "Nature" at bounding box center [252, 121] width 83 height 19
click at [244, 124] on button "Nature" at bounding box center [285, 121] width 6 height 6
click at [163, 182] on label "Art & Creativity" at bounding box center [166, 180] width 83 height 19
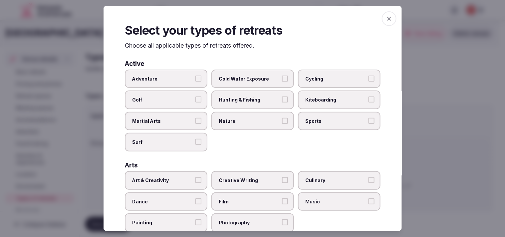
click at [195, 182] on button "Art & Creativity" at bounding box center [198, 180] width 6 height 6
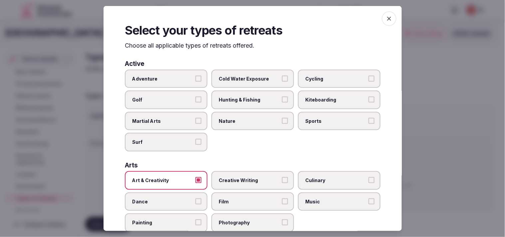
click at [181, 80] on span "Adventure" at bounding box center [162, 78] width 61 height 7
click at [195, 80] on button "Adventure" at bounding box center [198, 78] width 6 height 6
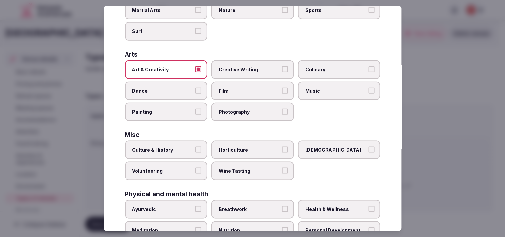
click at [192, 147] on label "Culture & History" at bounding box center [166, 150] width 83 height 19
click at [195, 147] on button "Culture & History" at bounding box center [198, 150] width 6 height 6
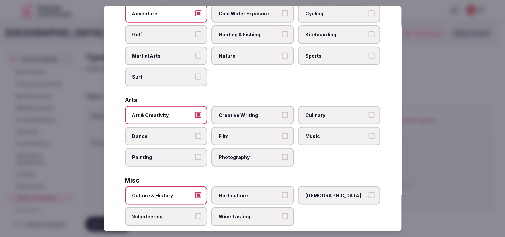
scroll to position [0, 0]
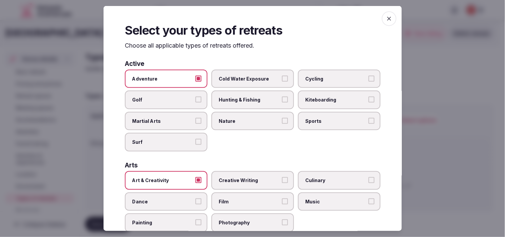
click at [186, 75] on span "Adventure" at bounding box center [162, 78] width 61 height 7
click at [195, 75] on button "Adventure" at bounding box center [198, 78] width 6 height 6
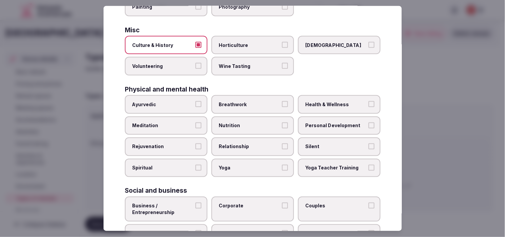
scroll to position [222, 0]
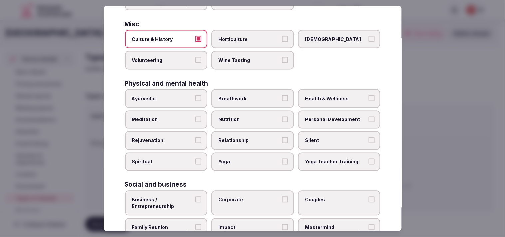
click at [244, 132] on label "Relationship" at bounding box center [252, 141] width 83 height 19
click at [244, 138] on button "Relationship" at bounding box center [285, 141] width 6 height 6
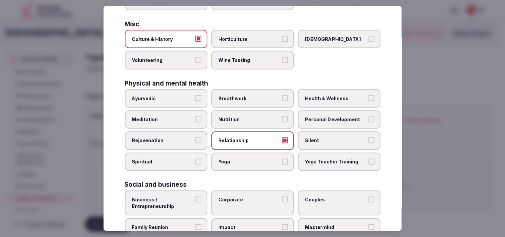
click at [244, 116] on span "Personal Development" at bounding box center [335, 119] width 61 height 7
click at [244, 116] on button "Personal Development" at bounding box center [372, 119] width 6 height 6
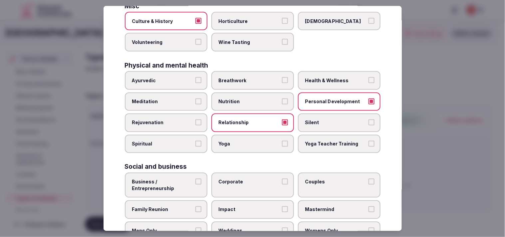
scroll to position [255, 0]
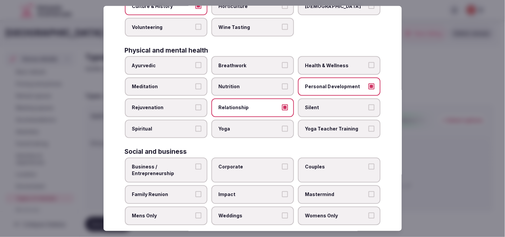
click at [182, 164] on span "Business / Entrepreneurship" at bounding box center [162, 170] width 61 height 13
click at [195, 164] on button "Business / Entrepreneurship" at bounding box center [198, 167] width 6 height 6
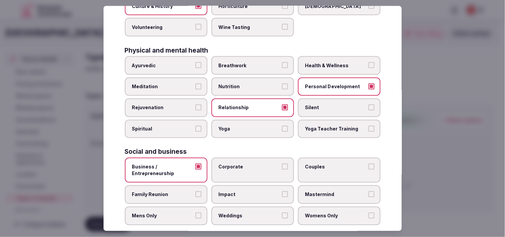
click at [237, 163] on label "Corporate" at bounding box center [252, 170] width 83 height 25
click at [244, 164] on button "Corporate" at bounding box center [285, 167] width 6 height 6
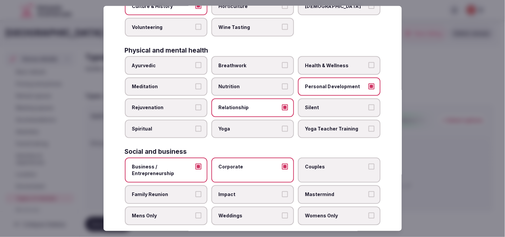
click at [244, 164] on span "Couples" at bounding box center [335, 167] width 61 height 7
click at [244, 164] on button "Couples" at bounding box center [372, 167] width 6 height 6
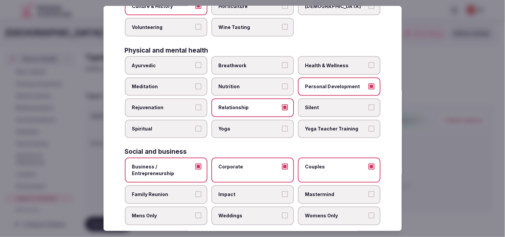
click at [173, 191] on span "Family Reunion" at bounding box center [162, 194] width 61 height 7
click at [195, 191] on button "Family Reunion" at bounding box center [198, 194] width 6 height 6
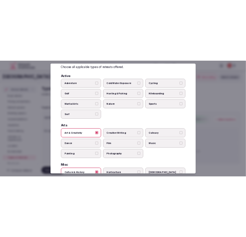
scroll to position [0, 0]
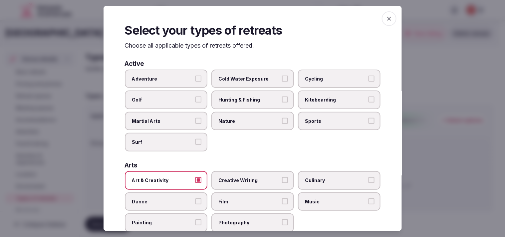
click at [244, 23] on span "button" at bounding box center [389, 18] width 15 height 15
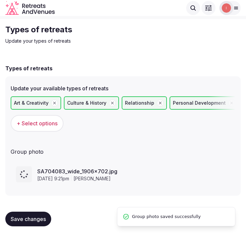
scroll to position [13, 0]
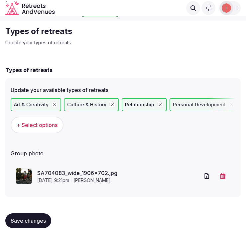
click at [41, 218] on span "Save changes" at bounding box center [28, 220] width 35 height 7
click at [34, 211] on div "Save changes" at bounding box center [123, 220] width 236 height 25
click at [32, 217] on span "Save changes" at bounding box center [28, 220] width 35 height 7
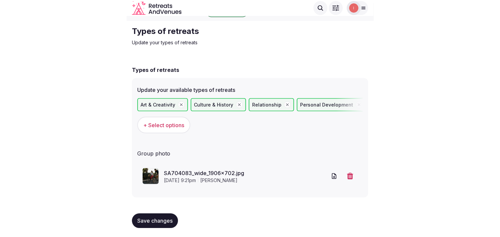
scroll to position [0, 0]
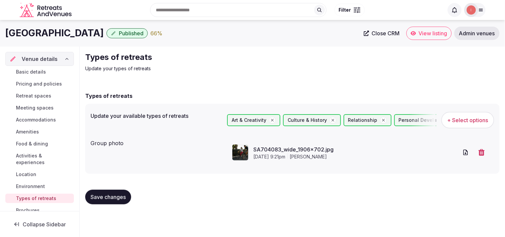
click at [35, 71] on span "Basic details" at bounding box center [31, 72] width 30 height 7
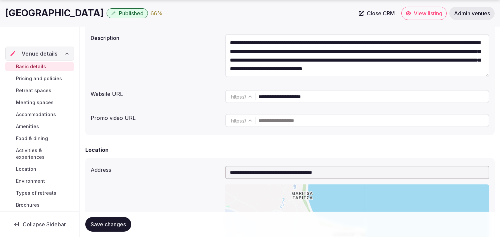
scroll to position [111, 0]
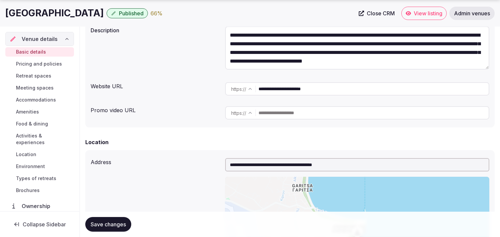
click at [34, 180] on span "Types of retreats" at bounding box center [36, 178] width 40 height 7
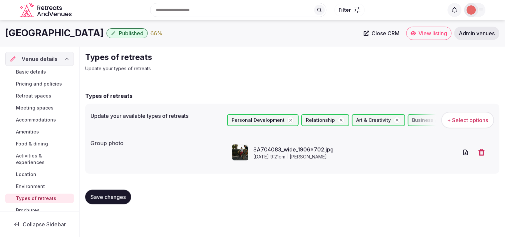
click at [101, 199] on span "Save changes" at bounding box center [108, 197] width 35 height 7
click at [244, 31] on span "Close CRM" at bounding box center [386, 33] width 28 height 7
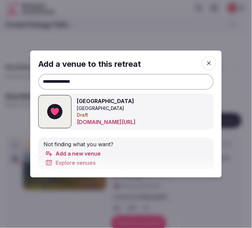
drag, startPoint x: 82, startPoint y: 85, endPoint x: 100, endPoint y: 84, distance: 18.3
click at [97, 82] on input "**********" at bounding box center [126, 82] width 176 height 16
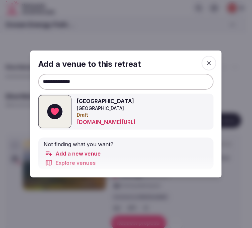
paste input
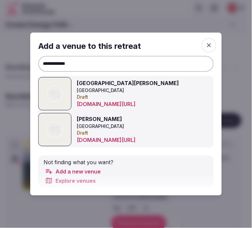
type input "**********"
click at [68, 63] on input "**********" at bounding box center [126, 64] width 176 height 16
click at [57, 131] on icon at bounding box center [55, 129] width 10 height 13
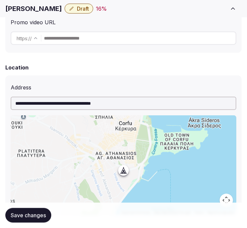
scroll to position [259, 0]
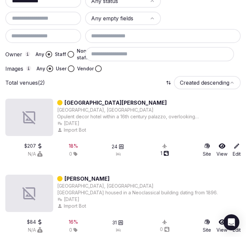
scroll to position [147, 0]
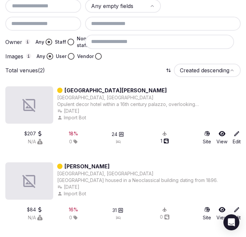
type input "**********"
click at [91, 163] on link "[PERSON_NAME]" at bounding box center [87, 166] width 45 height 8
click at [91, 162] on link "[PERSON_NAME]" at bounding box center [87, 166] width 45 height 8
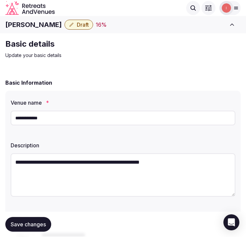
click at [21, 25] on h1 "[PERSON_NAME]" at bounding box center [33, 24] width 57 height 9
copy div "[PERSON_NAME]"
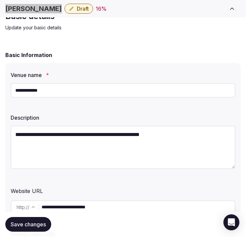
scroll to position [148, 0]
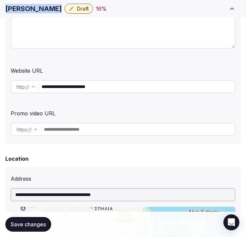
click at [92, 92] on input "**********" at bounding box center [138, 86] width 193 height 13
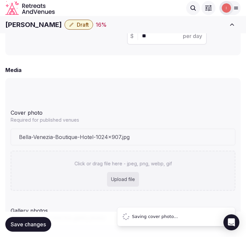
scroll to position [592, 0]
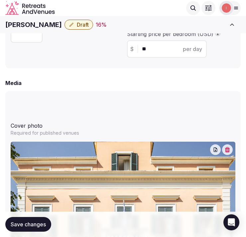
click at [105, 79] on div "Media" at bounding box center [123, 83] width 236 height 8
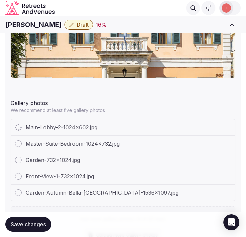
scroll to position [779, 0]
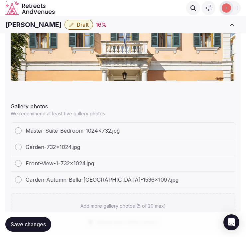
click at [39, 218] on button "Save changes" at bounding box center [28, 224] width 46 height 15
click at [45, 222] on span "Save changes" at bounding box center [28, 224] width 35 height 7
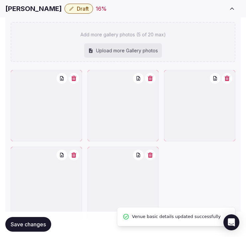
scroll to position [980, 0]
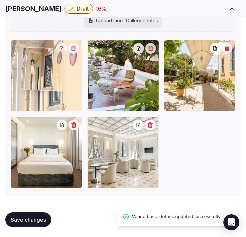
drag, startPoint x: 93, startPoint y: 43, endPoint x: 27, endPoint y: 51, distance: 66.5
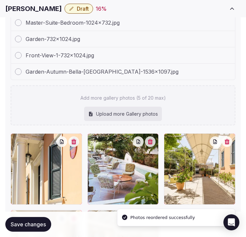
scroll to position [943, 0]
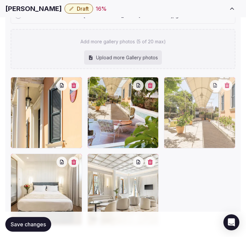
drag, startPoint x: 171, startPoint y: 83, endPoint x: 72, endPoint y: 91, distance: 98.8
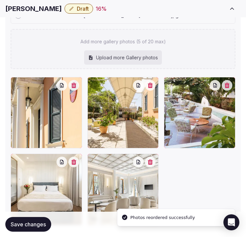
click at [33, 88] on div at bounding box center [47, 113] width 72 height 72
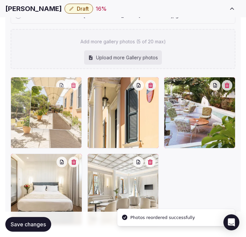
drag, startPoint x: 91, startPoint y: 82, endPoint x: 31, endPoint y: 93, distance: 61.3
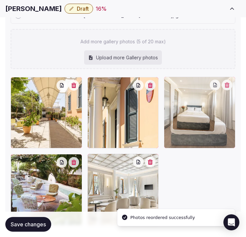
drag, startPoint x: 19, startPoint y: 165, endPoint x: 182, endPoint y: 101, distance: 175.2
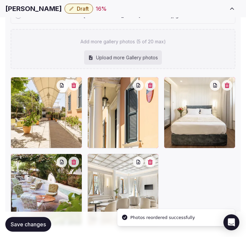
drag, startPoint x: 42, startPoint y: 227, endPoint x: 48, endPoint y: 218, distance: 11.0
click at [43, 224] on span "Save changes" at bounding box center [28, 224] width 35 height 7
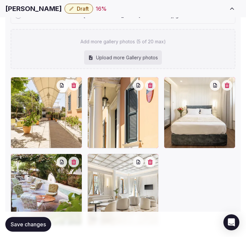
click at [27, 217] on button "Save changes" at bounding box center [28, 224] width 46 height 15
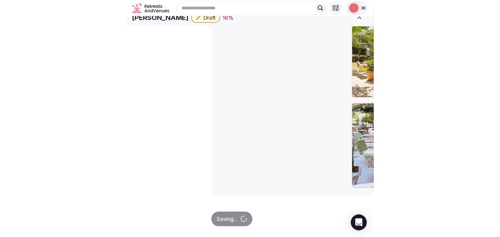
scroll to position [804, 0]
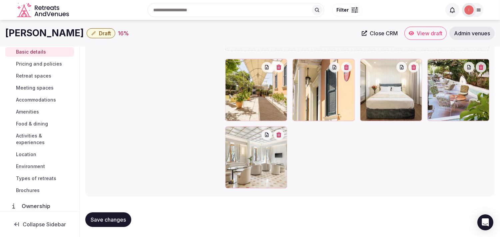
click at [117, 216] on span "Save changes" at bounding box center [108, 219] width 35 height 7
click at [45, 66] on span "Pricing and policies" at bounding box center [39, 64] width 46 height 7
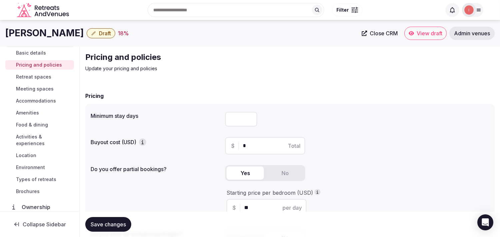
scroll to position [74, 0]
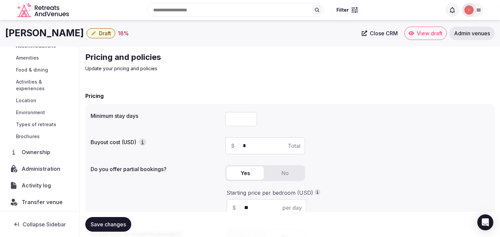
click at [98, 220] on button "Save changes" at bounding box center [108, 224] width 46 height 15
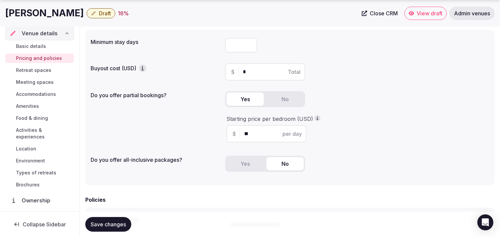
scroll to position [0, 0]
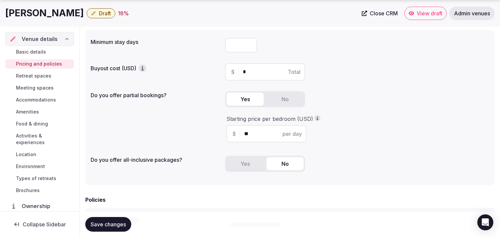
click at [42, 74] on span "Retreat spaces" at bounding box center [33, 76] width 35 height 7
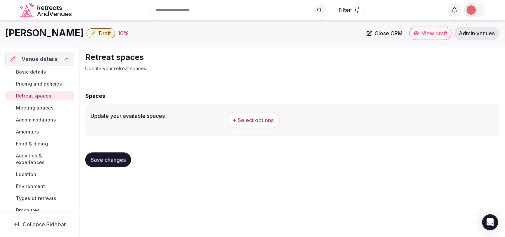
click at [246, 115] on button "+ Select options" at bounding box center [253, 120] width 53 height 17
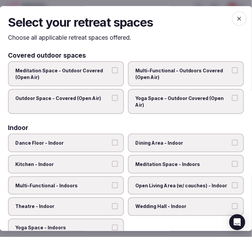
click at [200, 78] on span "Multi-Functional - Outdoors Covered (Open Air)" at bounding box center [182, 73] width 95 height 13
click at [232, 73] on button "Multi-Functional - Outdoors Covered (Open Air)" at bounding box center [235, 70] width 6 height 6
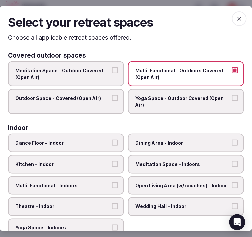
click at [105, 101] on label "Outdoor Space - Covered (Open Air)" at bounding box center [66, 101] width 116 height 25
click at [112, 101] on button "Outdoor Space - Covered (Open Air)" at bounding box center [115, 98] width 6 height 6
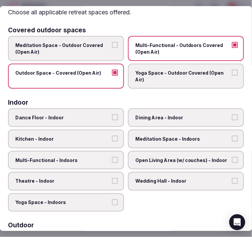
scroll to position [37, 0]
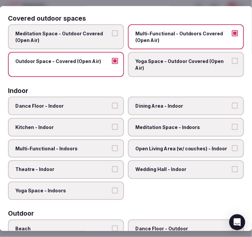
click at [174, 104] on span "Dining Area - Indoor" at bounding box center [182, 106] width 95 height 7
click at [232, 104] on button "Dining Area - Indoor" at bounding box center [235, 106] width 6 height 6
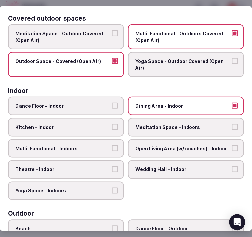
click at [95, 145] on span "Multi-Functional - Indoors" at bounding box center [62, 148] width 95 height 7
click at [112, 145] on button "Multi-Functional - Indoors" at bounding box center [115, 148] width 6 height 6
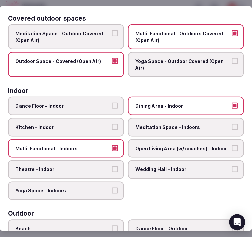
drag, startPoint x: 98, startPoint y: 165, endPoint x: 169, endPoint y: 148, distance: 73.3
click at [97, 167] on span "Theatre - Indoor" at bounding box center [62, 170] width 95 height 7
click at [112, 167] on button "Theatre - Indoor" at bounding box center [115, 170] width 6 height 6
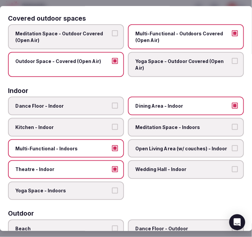
click at [108, 144] on label "Multi-Functional - Indoors" at bounding box center [66, 148] width 116 height 19
click at [112, 145] on button "Multi-Functional - Indoors" at bounding box center [115, 148] width 6 height 6
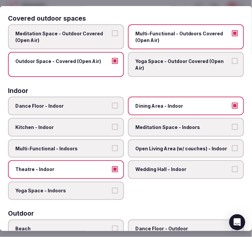
click at [113, 161] on label "Theatre - Indoor" at bounding box center [66, 170] width 116 height 19
click at [113, 167] on button "Theatre - Indoor" at bounding box center [115, 170] width 6 height 6
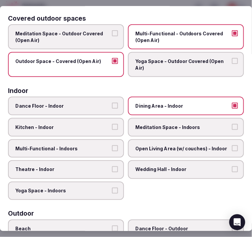
click at [180, 145] on span "Open Living Area (w/ couches) - Indoor" at bounding box center [182, 148] width 95 height 7
click at [232, 145] on button "Open Living Area (w/ couches) - Indoor" at bounding box center [235, 148] width 6 height 6
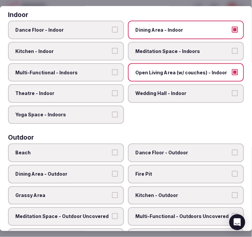
scroll to position [148, 0]
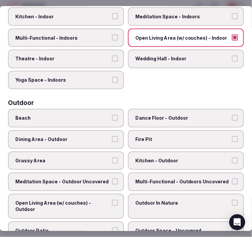
click at [100, 136] on span "Dining Area - Outdoor" at bounding box center [62, 139] width 95 height 7
click at [112, 136] on button "Dining Area - Outdoor" at bounding box center [115, 139] width 6 height 6
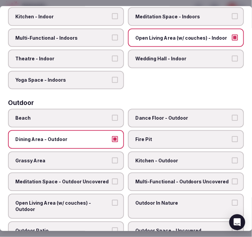
scroll to position [185, 0]
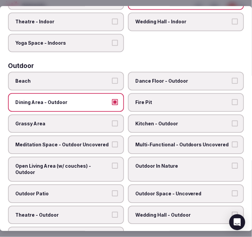
click at [194, 141] on span "Multi-Functional - Outdoors Uncovered" at bounding box center [182, 144] width 95 height 7
click at [232, 141] on button "Multi-Functional - Outdoors Uncovered" at bounding box center [235, 144] width 6 height 6
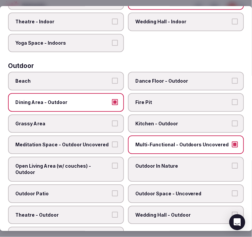
click at [195, 167] on label "Outdoor In Nature" at bounding box center [186, 169] width 116 height 25
click at [232, 167] on button "Outdoor In Nature" at bounding box center [235, 166] width 6 height 6
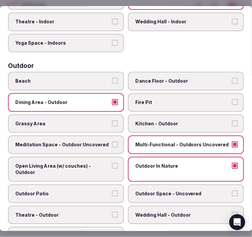
scroll to position [222, 0]
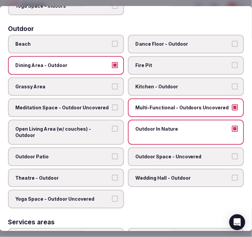
click at [101, 153] on span "Outdoor Patio" at bounding box center [62, 156] width 95 height 7
click at [112, 153] on button "Outdoor Patio" at bounding box center [115, 156] width 6 height 6
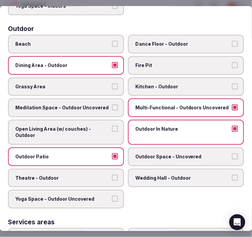
click at [148, 153] on span "Outdoor Space - Uncovered" at bounding box center [182, 156] width 95 height 7
click at [232, 153] on button "Outdoor Space - Uncovered" at bounding box center [235, 156] width 6 height 6
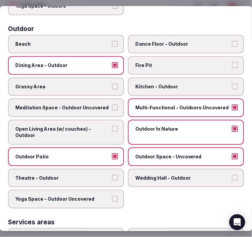
click at [173, 126] on span "Outdoor In Nature" at bounding box center [182, 129] width 95 height 7
click at [232, 126] on button "Outdoor In Nature" at bounding box center [235, 129] width 6 height 6
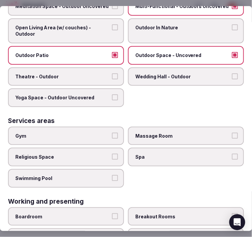
scroll to position [333, 0]
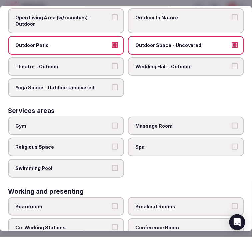
click at [99, 159] on label "Swimming Pool" at bounding box center [66, 168] width 116 height 19
click at [112, 165] on button "Swimming Pool" at bounding box center [115, 168] width 6 height 6
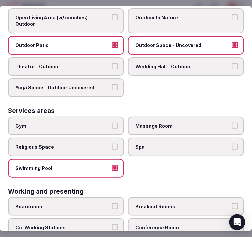
click at [99, 159] on label "Swimming Pool" at bounding box center [66, 168] width 116 height 19
click at [112, 165] on button "Swimming Pool" at bounding box center [115, 168] width 6 height 6
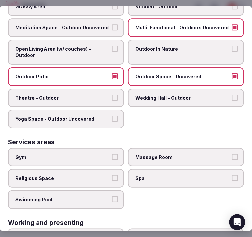
scroll to position [376, 0]
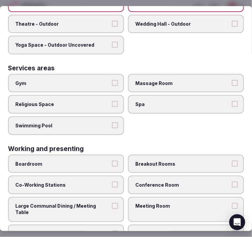
click at [114, 197] on label "Large Communal Dining / Meeting Table" at bounding box center [66, 209] width 116 height 25
click at [114, 203] on button "Large Communal Dining / Meeting Table" at bounding box center [115, 206] width 6 height 6
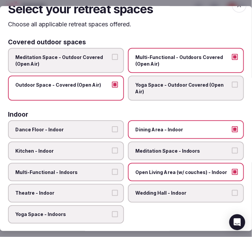
scroll to position [0, 0]
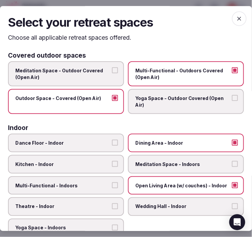
click at [236, 14] on span "button" at bounding box center [239, 18] width 15 height 15
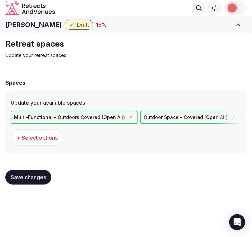
click at [20, 174] on span "Save changes" at bounding box center [28, 177] width 35 height 7
click at [24, 171] on button "Save changes" at bounding box center [28, 177] width 46 height 15
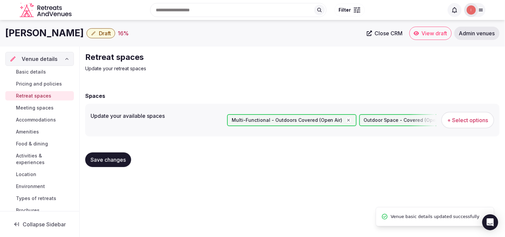
click at [47, 108] on span "Meeting spaces" at bounding box center [35, 108] width 38 height 7
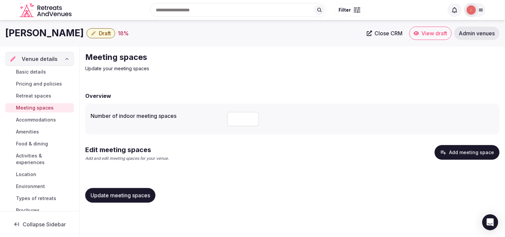
click at [246, 149] on button "Add meeting space" at bounding box center [467, 152] width 65 height 15
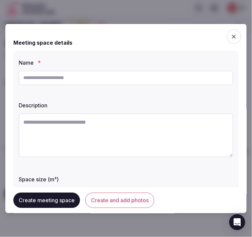
click at [157, 82] on input "text" at bounding box center [126, 77] width 214 height 15
paste input "******"
type input "******"
click at [166, 141] on textarea at bounding box center [126, 135] width 214 height 44
paste textarea "**********"
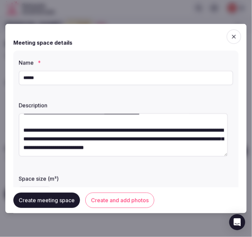
scroll to position [78, 0]
type textarea "**********"
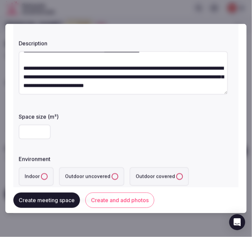
scroll to position [111, 0]
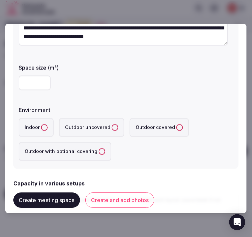
click at [32, 80] on input "number" at bounding box center [35, 82] width 32 height 15
type input "**"
click at [114, 127] on uncovered "Outdoor uncovered" at bounding box center [115, 127] width 7 height 7
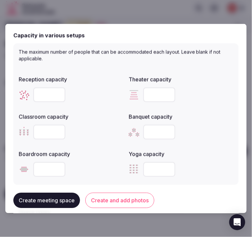
scroll to position [296, 0]
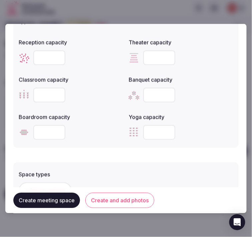
click at [49, 53] on input "number" at bounding box center [49, 57] width 32 height 15
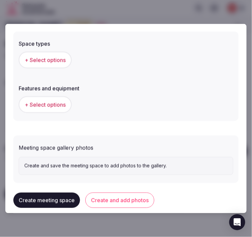
scroll to position [433, 0]
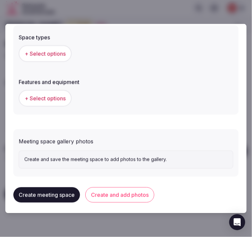
type input "**"
click at [45, 100] on button "+ Select options" at bounding box center [45, 98] width 53 height 17
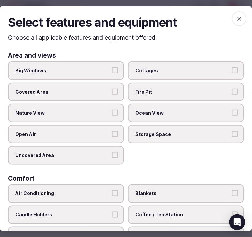
click at [232, 13] on span "button" at bounding box center [239, 18] width 15 height 15
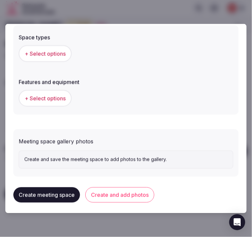
click at [53, 50] on span "+ Select options" at bounding box center [45, 53] width 41 height 7
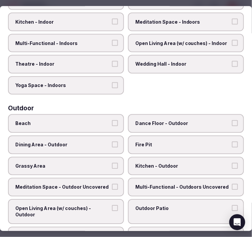
scroll to position [185, 0]
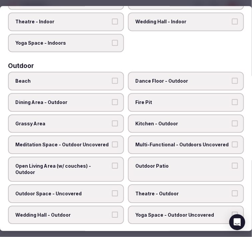
click at [102, 101] on label "Dining Area - Outdoor" at bounding box center [66, 102] width 116 height 19
click at [112, 101] on button "Dining Area - Outdoor" at bounding box center [115, 102] width 6 height 6
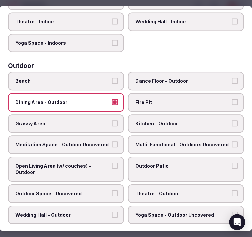
click at [160, 141] on span "Multi-Functional - Outdoors Uncovered" at bounding box center [182, 144] width 95 height 7
click at [232, 141] on button "Multi-Functional - Outdoors Uncovered" at bounding box center [235, 144] width 6 height 6
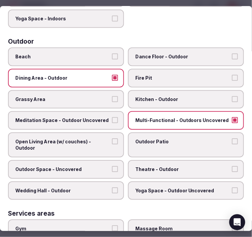
scroll to position [222, 0]
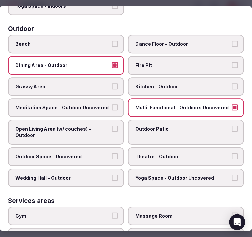
click at [171, 135] on label "Outdoor Patio" at bounding box center [186, 132] width 116 height 25
click at [232, 132] on button "Outdoor Patio" at bounding box center [235, 129] width 6 height 6
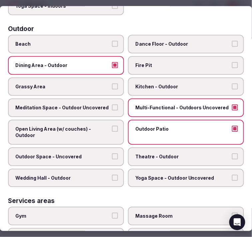
click at [87, 126] on span "Open Living Area (w/ couches) - Outdoor" at bounding box center [62, 132] width 95 height 13
click at [112, 126] on button "Open Living Area (w/ couches) - Outdoor" at bounding box center [115, 129] width 6 height 6
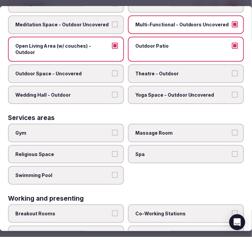
scroll to position [335, 0]
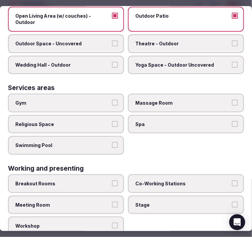
click at [91, 100] on span "Gym" at bounding box center [62, 103] width 95 height 7
click at [112, 100] on button "Gym" at bounding box center [115, 103] width 6 height 6
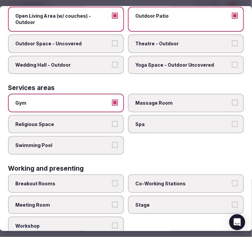
click at [91, 100] on span "Gym" at bounding box center [62, 103] width 95 height 7
click at [112, 100] on button "Gym" at bounding box center [115, 103] width 6 height 6
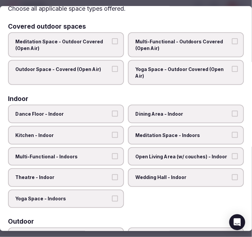
scroll to position [0, 0]
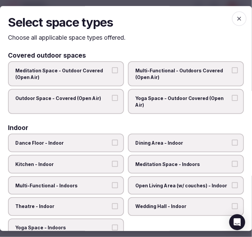
click at [238, 19] on span "button" at bounding box center [239, 18] width 15 height 15
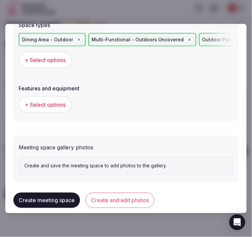
scroll to position [451, 0]
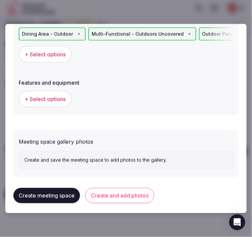
click at [47, 98] on span "+ Select options" at bounding box center [45, 98] width 41 height 7
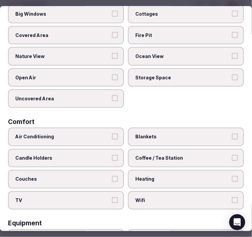
scroll to position [0, 0]
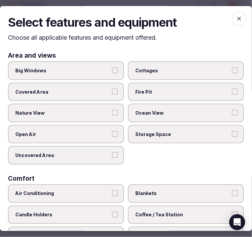
click at [108, 72] on label "Big Windows" at bounding box center [66, 70] width 116 height 19
click at [112, 72] on button "Big Windows" at bounding box center [115, 70] width 6 height 6
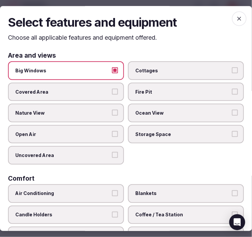
click at [114, 128] on label "Open Air" at bounding box center [66, 134] width 116 height 19
click at [114, 131] on button "Open Air" at bounding box center [115, 134] width 6 height 6
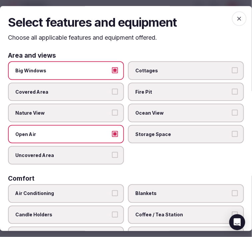
scroll to position [37, 0]
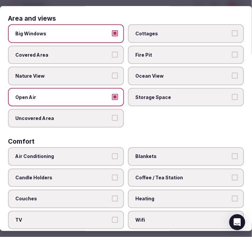
click at [108, 92] on label "Open Air" at bounding box center [66, 97] width 116 height 19
click at [112, 94] on button "Open Air" at bounding box center [115, 97] width 6 height 6
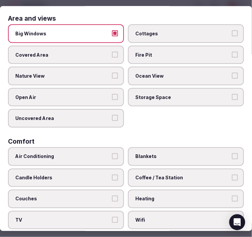
click at [109, 93] on label "Open Air" at bounding box center [66, 97] width 116 height 19
click at [112, 94] on button "Open Air" at bounding box center [115, 97] width 6 height 6
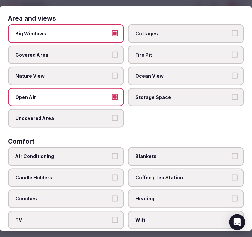
click at [112, 34] on button "Big Windows" at bounding box center [115, 33] width 6 height 6
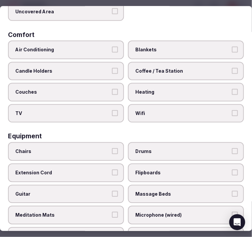
scroll to position [185, 0]
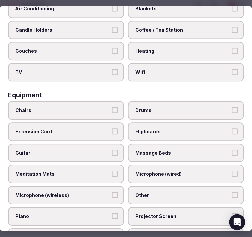
click at [112, 107] on button "Chairs" at bounding box center [115, 110] width 6 height 6
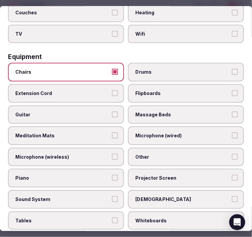
scroll to position [259, 0]
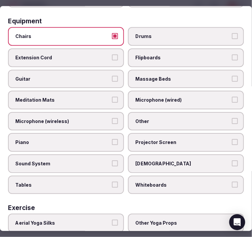
click at [161, 118] on span "Other" at bounding box center [182, 121] width 95 height 7
click at [232, 118] on button "Other" at bounding box center [235, 121] width 6 height 6
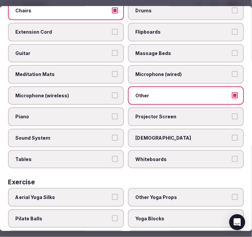
scroll to position [296, 0]
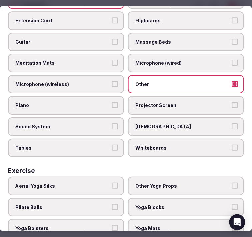
click at [112, 145] on button "Tables" at bounding box center [115, 148] width 6 height 6
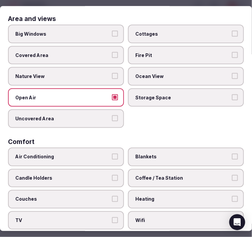
scroll to position [0, 0]
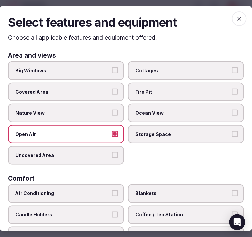
click at [240, 21] on span "button" at bounding box center [239, 18] width 15 height 15
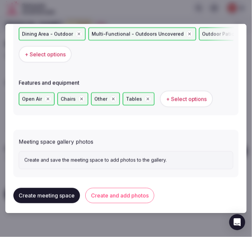
click at [134, 189] on button "Create and add photos" at bounding box center [119, 195] width 69 height 15
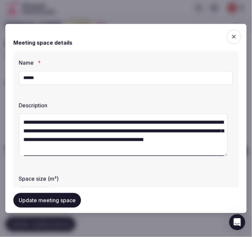
click at [67, 200] on button "Update meeting space" at bounding box center [47, 200] width 68 height 15
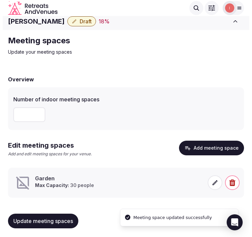
scroll to position [5, 0]
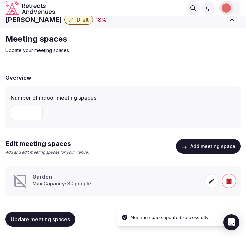
click at [202, 177] on div "Garden Max Capacity: 30 people" at bounding box center [124, 181] width 224 height 16
click at [203, 177] on div "Garden Max Capacity: 30 people" at bounding box center [124, 181] width 224 height 16
click at [210, 176] on span at bounding box center [212, 180] width 15 height 15
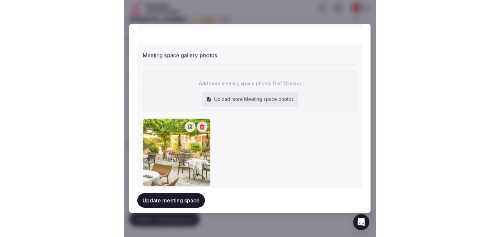
scroll to position [549, 0]
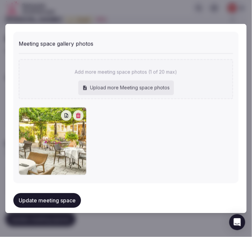
click at [71, 193] on button "Update meeting space" at bounding box center [47, 200] width 68 height 15
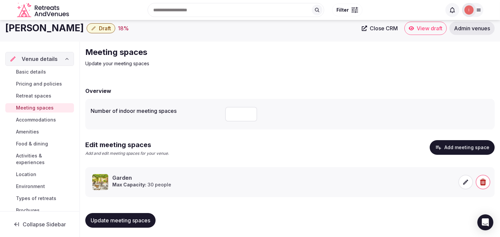
click at [39, 115] on link "Accommodations" at bounding box center [39, 119] width 69 height 9
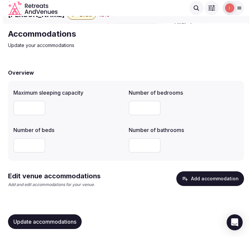
scroll to position [12, 0]
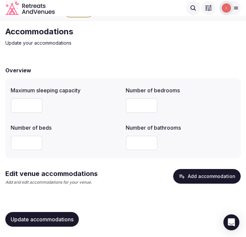
click at [198, 173] on button "Add accommodation" at bounding box center [207, 176] width 68 height 15
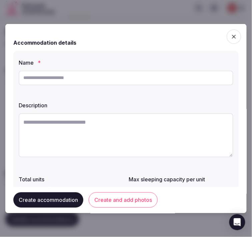
drag, startPoint x: 153, startPoint y: 73, endPoint x: 149, endPoint y: 77, distance: 5.9
click at [149, 77] on input "text" at bounding box center [126, 77] width 214 height 15
paste input "**********"
type input "**********"
click at [142, 147] on textarea at bounding box center [126, 135] width 214 height 44
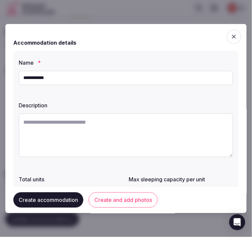
paste textarea "**********"
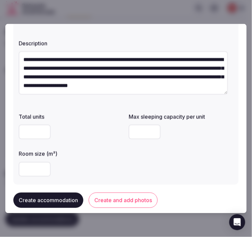
scroll to position [74, 0]
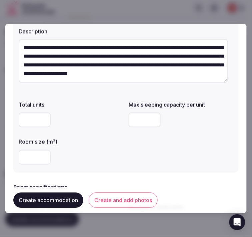
type textarea "**********"
click at [39, 156] on input "number" at bounding box center [35, 157] width 32 height 15
type input "**"
click at [124, 123] on div "Total units Max sleeping capacity per unit Room size (m²) **" at bounding box center [126, 132] width 214 height 69
click at [131, 119] on input "number" at bounding box center [145, 119] width 32 height 15
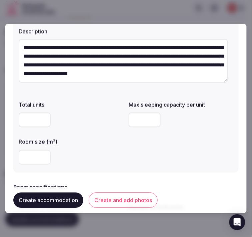
type input "*"
drag, startPoint x: 137, startPoint y: 118, endPoint x: 126, endPoint y: 118, distance: 11.3
click at [129, 118] on input "*" at bounding box center [145, 119] width 32 height 15
drag, startPoint x: 138, startPoint y: 121, endPoint x: 118, endPoint y: 116, distance: 20.5
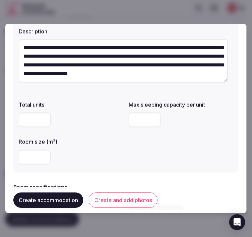
click at [118, 116] on div "Total units Max sleeping capacity per unit ** Room size (m²) **" at bounding box center [126, 132] width 214 height 69
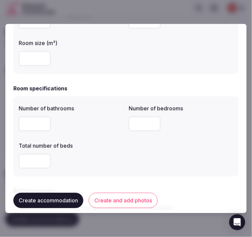
scroll to position [185, 0]
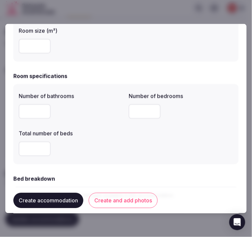
type input "*"
click at [37, 111] on input "number" at bounding box center [35, 111] width 32 height 15
type input "*"
click at [129, 114] on input "number" at bounding box center [145, 111] width 32 height 15
type input "*"
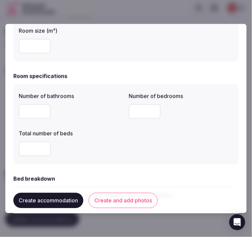
type input "*"
click at [41, 148] on input "*" at bounding box center [35, 148] width 32 height 15
drag, startPoint x: 71, startPoint y: 157, endPoint x: 79, endPoint y: 154, distance: 8.5
click at [73, 156] on div "*" at bounding box center [71, 149] width 105 height 20
click at [106, 148] on div "*" at bounding box center [71, 148] width 105 height 15
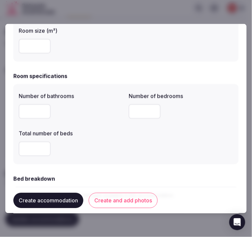
click at [168, 147] on div "Number of bathrooms * Number of bedrooms * Total number of beds *" at bounding box center [126, 123] width 214 height 69
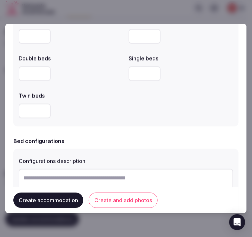
scroll to position [370, 0]
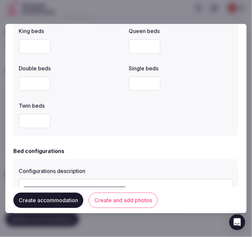
click at [25, 86] on input "number" at bounding box center [35, 83] width 32 height 15
type input "*"
click at [89, 79] on div "*" at bounding box center [71, 83] width 105 height 15
click at [80, 131] on div "Specify the number of each bed type available in this accommodation. King beds …" at bounding box center [125, 68] width 225 height 135
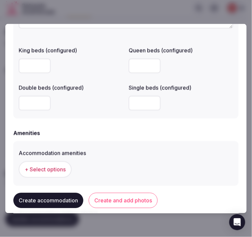
scroll to position [629, 0]
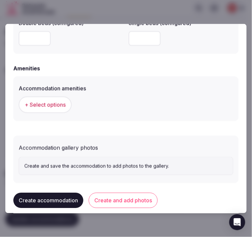
click at [52, 102] on span "+ Select options" at bounding box center [45, 104] width 41 height 7
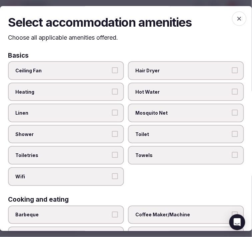
click at [109, 116] on label "Linen" at bounding box center [66, 113] width 116 height 19
click at [112, 116] on button "Linen" at bounding box center [115, 113] width 6 height 6
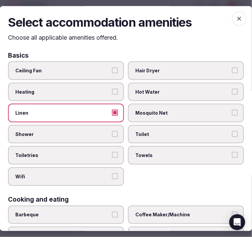
click at [119, 135] on label "Shower" at bounding box center [66, 134] width 116 height 19
click at [118, 135] on button "Shower" at bounding box center [115, 134] width 6 height 6
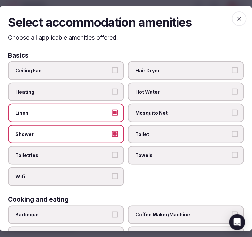
click at [115, 152] on button "Toiletries" at bounding box center [115, 155] width 6 height 6
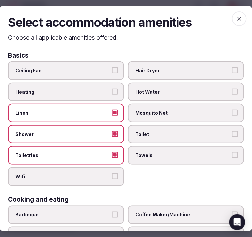
click at [114, 167] on label "Wifi" at bounding box center [66, 176] width 116 height 19
click at [114, 173] on button "Wifi" at bounding box center [115, 176] width 6 height 6
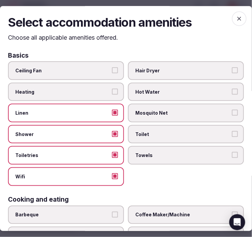
click at [151, 155] on span "Towels" at bounding box center [182, 155] width 95 height 7
click at [232, 155] on button "Towels" at bounding box center [235, 155] width 6 height 6
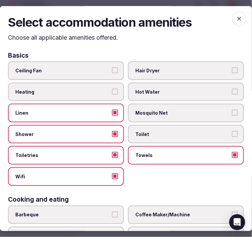
click at [165, 137] on label "Toilet" at bounding box center [186, 134] width 116 height 19
click at [232, 137] on button "Toilet" at bounding box center [235, 134] width 6 height 6
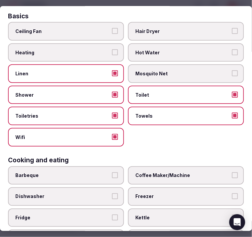
scroll to position [74, 0]
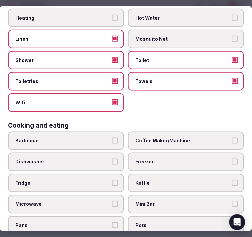
click at [180, 138] on span "Coffee Maker/Machine" at bounding box center [182, 141] width 95 height 7
click at [232, 138] on button "Coffee Maker/Machine" at bounding box center [235, 141] width 6 height 6
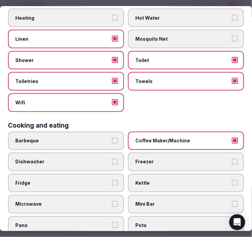
click at [224, 180] on span "Kettle" at bounding box center [182, 183] width 95 height 7
click at [232, 180] on button "Kettle" at bounding box center [235, 183] width 6 height 6
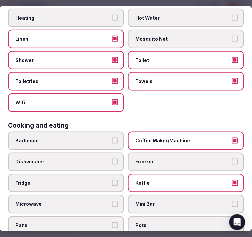
click at [224, 180] on span "Kettle" at bounding box center [182, 183] width 95 height 7
click at [232, 180] on button "Kettle" at bounding box center [235, 183] width 6 height 6
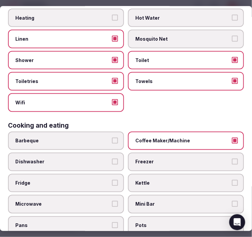
click at [232, 201] on button "Mini Bar" at bounding box center [235, 204] width 6 height 6
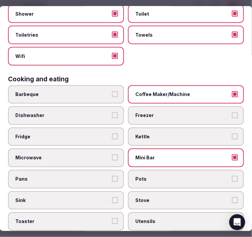
scroll to position [185, 0]
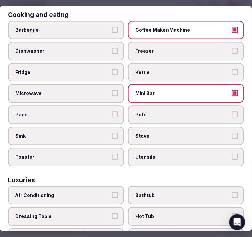
click at [90, 63] on label "Fridge" at bounding box center [66, 72] width 116 height 19
click at [112, 69] on button "Fridge" at bounding box center [115, 72] width 6 height 6
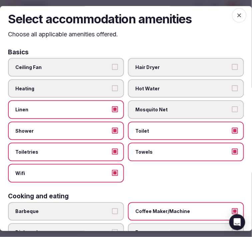
scroll to position [0, 0]
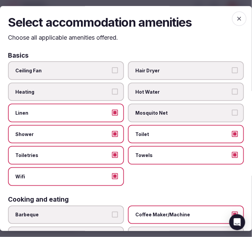
click at [237, 19] on icon "button" at bounding box center [239, 19] width 4 height 4
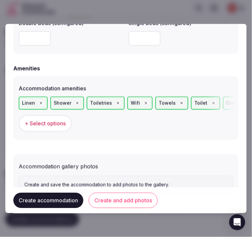
scroll to position [518, 0]
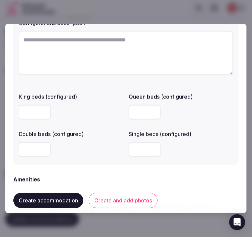
click at [71, 51] on textarea at bounding box center [126, 53] width 214 height 44
drag, startPoint x: 71, startPoint y: 51, endPoint x: 72, endPoint y: 55, distance: 4.1
paste textarea "**********"
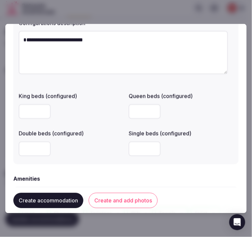
type textarea "**********"
click at [32, 154] on input "number" at bounding box center [35, 148] width 32 height 15
click at [34, 152] on input "number" at bounding box center [35, 148] width 32 height 15
type input "*"
click at [108, 199] on button "Create and add photos" at bounding box center [123, 199] width 69 height 15
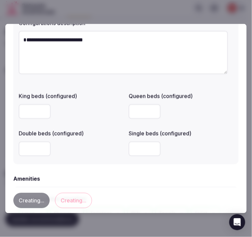
scroll to position [0, 0]
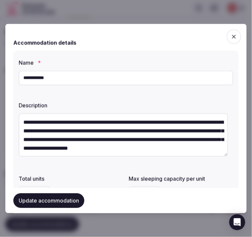
click at [25, 204] on button "Update accommodation" at bounding box center [48, 200] width 71 height 15
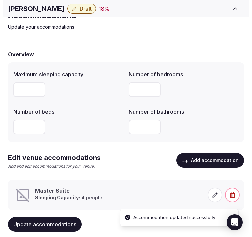
scroll to position [42, 0]
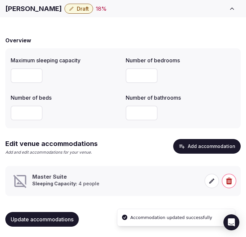
click at [215, 182] on span at bounding box center [212, 180] width 15 height 15
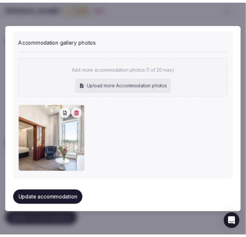
scroll to position [756, 0]
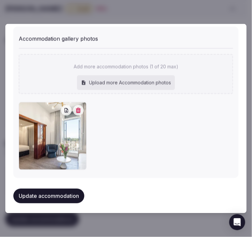
click at [46, 196] on button "Update accommodation" at bounding box center [48, 195] width 71 height 15
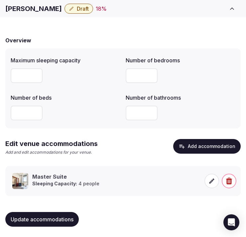
click at [37, 230] on div "Update accommodations" at bounding box center [123, 218] width 236 height 25
click at [49, 212] on button "Update accommodations" at bounding box center [42, 219] width 74 height 15
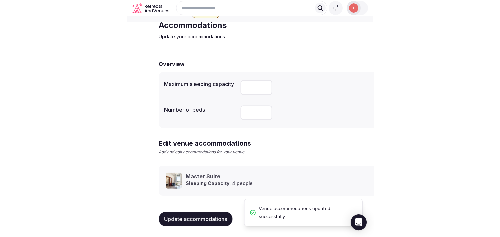
scroll to position [31, 0]
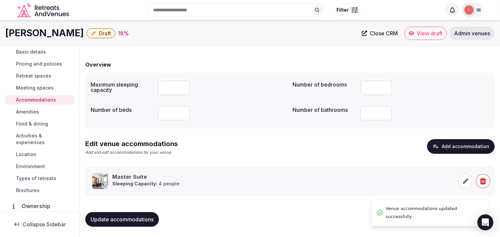
click at [38, 113] on span "Amenities" at bounding box center [27, 112] width 23 height 7
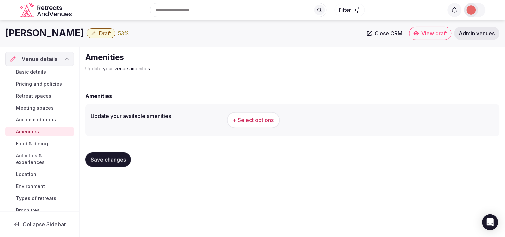
click at [246, 117] on span "+ Select options" at bounding box center [253, 120] width 41 height 7
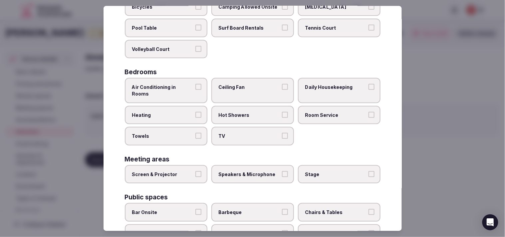
scroll to position [74, 0]
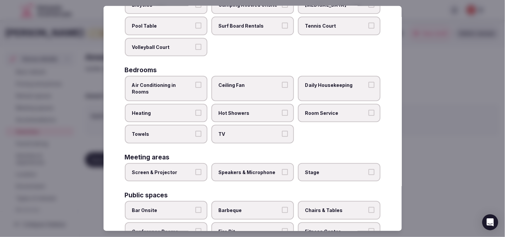
click at [197, 83] on button "Air Conditioning in Rooms" at bounding box center [198, 85] width 6 height 6
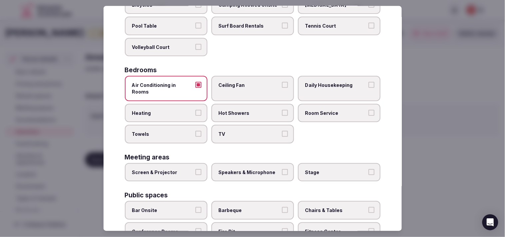
click at [246, 84] on span "Daily Housekeeping" at bounding box center [335, 85] width 61 height 7
click at [246, 84] on button "Daily Housekeeping" at bounding box center [372, 85] width 6 height 6
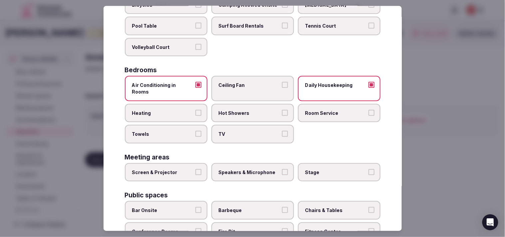
click at [246, 110] on span "Room Service" at bounding box center [335, 113] width 61 height 7
click at [246, 110] on button "Room Service" at bounding box center [372, 113] width 6 height 6
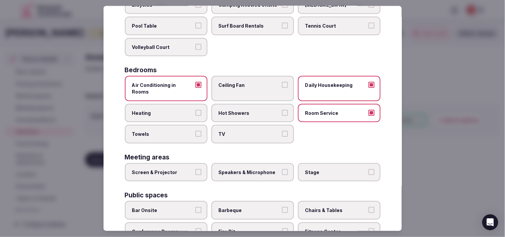
click at [246, 125] on label "TV" at bounding box center [252, 134] width 83 height 19
click at [246, 131] on button "TV" at bounding box center [285, 134] width 6 height 6
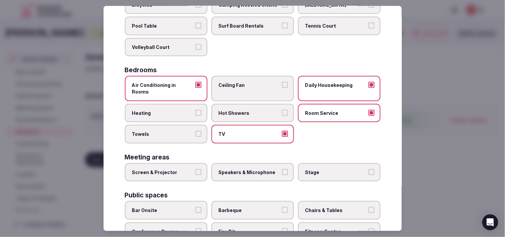
click at [197, 127] on label "Towels" at bounding box center [166, 134] width 83 height 19
click at [197, 131] on button "Towels" at bounding box center [198, 134] width 6 height 6
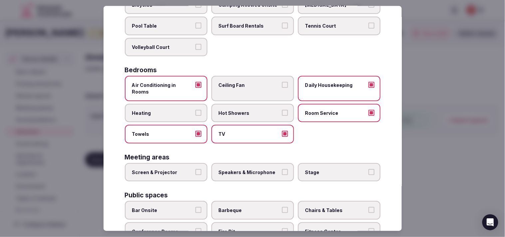
click at [246, 104] on label "Hot Showers" at bounding box center [252, 113] width 83 height 19
click at [246, 110] on button "Hot Showers" at bounding box center [285, 113] width 6 height 6
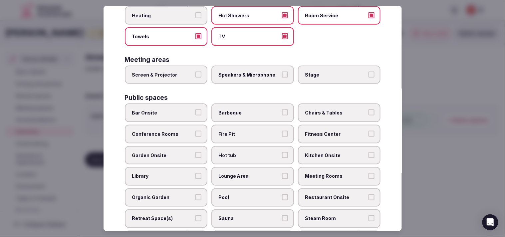
scroll to position [185, 0]
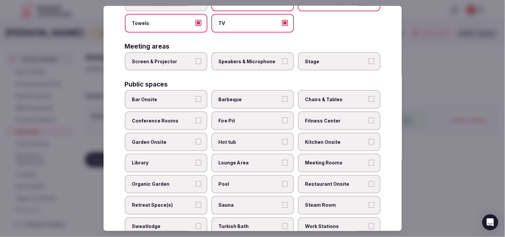
click at [246, 96] on span "Chairs & Tables" at bounding box center [335, 99] width 61 height 7
click at [246, 96] on button "Chairs & Tables" at bounding box center [372, 99] width 6 height 6
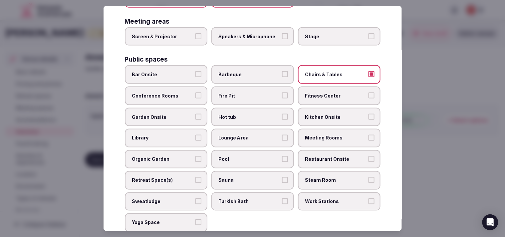
scroll to position [222, 0]
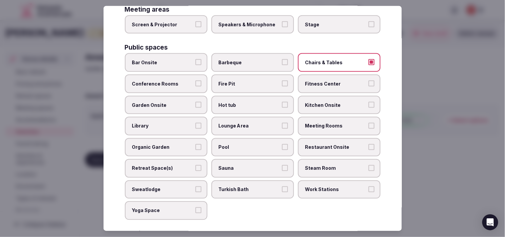
click at [200, 96] on label "Garden Onsite" at bounding box center [166, 105] width 83 height 19
click at [200, 102] on button "Garden Onsite" at bounding box center [198, 105] width 6 height 6
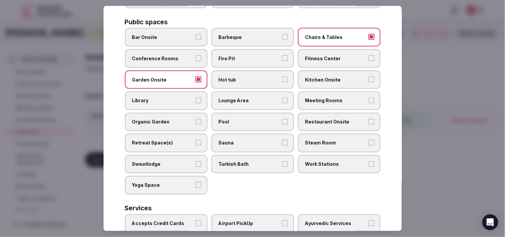
scroll to position [259, 0]
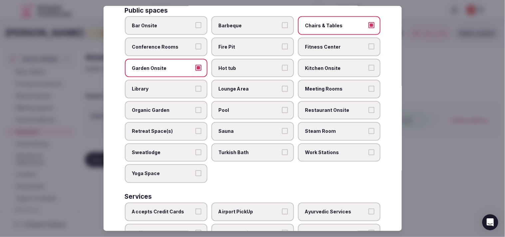
click at [246, 85] on label "Lounge Area" at bounding box center [252, 89] width 83 height 19
click at [246, 86] on button "Lounge Area" at bounding box center [285, 89] width 6 height 6
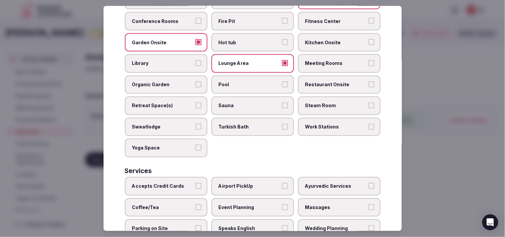
scroll to position [296, 0]
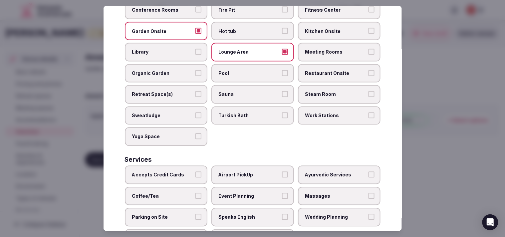
click at [246, 70] on span "Restaurant Onsite" at bounding box center [335, 73] width 61 height 7
click at [246, 70] on button "Restaurant Onsite" at bounding box center [372, 73] width 6 height 6
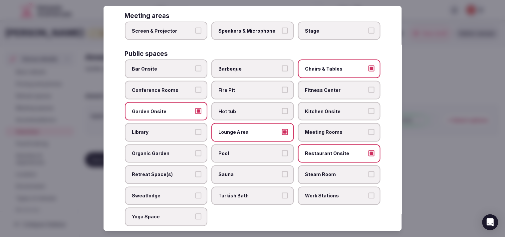
scroll to position [310, 0]
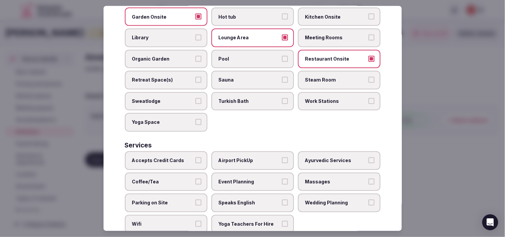
click at [246, 200] on span "Speaks English" at bounding box center [249, 203] width 61 height 7
click at [246, 200] on button "Speaks English" at bounding box center [285, 203] width 6 height 6
click at [175, 158] on span "Accepts Credit Cards" at bounding box center [162, 161] width 61 height 7
click at [195, 158] on button "Accepts Credit Cards" at bounding box center [198, 161] width 6 height 6
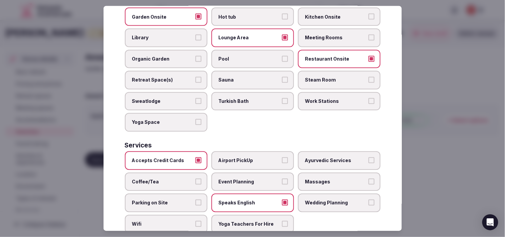
click at [187, 173] on label "Coffee/Tea" at bounding box center [166, 182] width 83 height 19
click at [195, 178] on button "Coffee/Tea" at bounding box center [198, 181] width 6 height 6
click at [169, 221] on span "Wifi" at bounding box center [162, 224] width 61 height 7
click at [195, 221] on button "Wifi" at bounding box center [198, 224] width 6 height 6
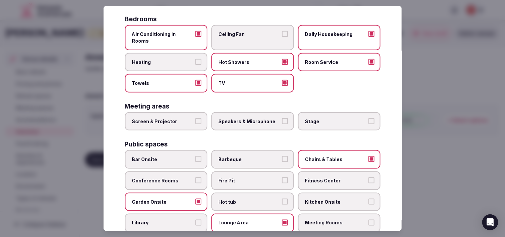
scroll to position [0, 0]
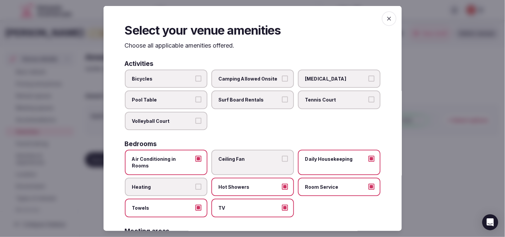
click at [246, 14] on span "button" at bounding box center [389, 18] width 15 height 15
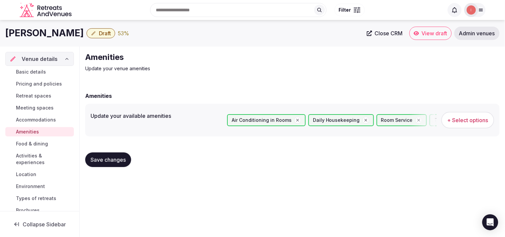
click at [129, 162] on button "Save changes" at bounding box center [108, 160] width 46 height 15
click at [103, 167] on button "Save changes" at bounding box center [108, 160] width 46 height 15
click at [44, 145] on span "Food & dining" at bounding box center [32, 144] width 32 height 7
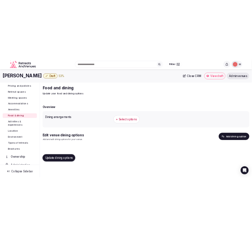
scroll to position [74, 0]
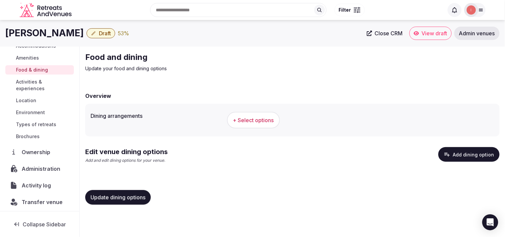
click at [246, 118] on span "+ Select options" at bounding box center [253, 120] width 41 height 7
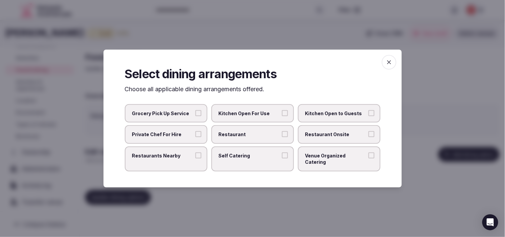
click at [246, 134] on label "Restaurant Onsite" at bounding box center [339, 134] width 83 height 19
click at [246, 134] on button "Restaurant Onsite" at bounding box center [372, 134] width 6 height 6
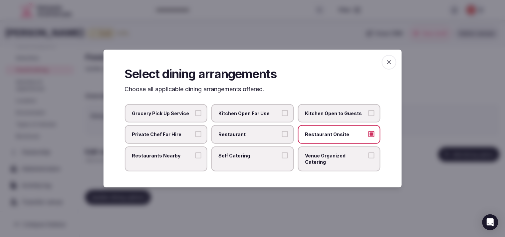
click at [191, 159] on span "Restaurants Nearby" at bounding box center [162, 156] width 61 height 7
click at [195, 159] on button "Restaurants Nearby" at bounding box center [198, 156] width 6 height 6
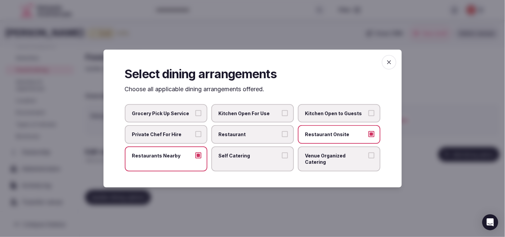
click at [246, 141] on label "Restaurant" at bounding box center [252, 134] width 83 height 19
click at [246, 137] on button "Restaurant" at bounding box center [285, 134] width 6 height 6
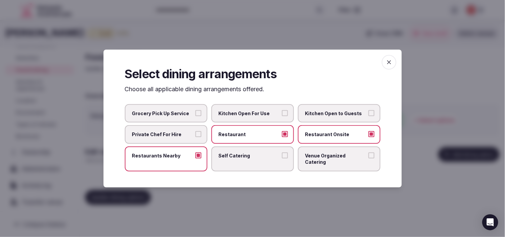
click at [246, 163] on label "Venue Organized Catering" at bounding box center [339, 159] width 83 height 25
click at [246, 159] on button "Venue Organized Catering" at bounding box center [372, 156] width 6 height 6
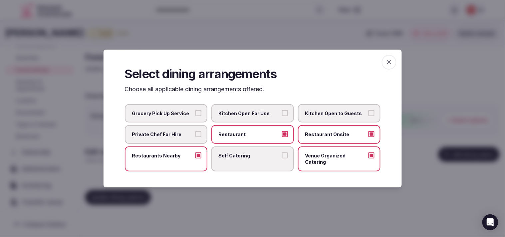
click at [246, 66] on icon "button" at bounding box center [389, 62] width 7 height 7
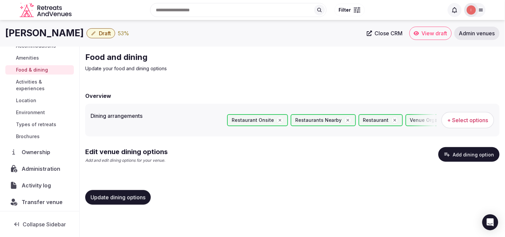
click at [144, 194] on span "Update dining options" at bounding box center [118, 197] width 55 height 7
click at [246, 158] on button "Add dining option" at bounding box center [469, 154] width 61 height 15
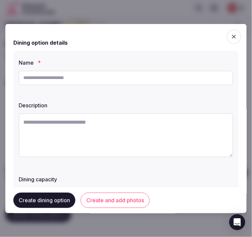
paste input "******"
click at [145, 79] on input "text" at bounding box center [126, 77] width 214 height 15
type input "******"
click at [158, 126] on textarea at bounding box center [126, 135] width 214 height 44
paste textarea "**********"
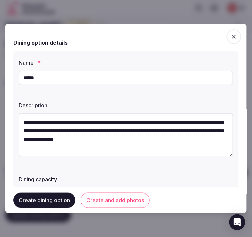
scroll to position [4, 0]
type textarea "**********"
drag, startPoint x: 38, startPoint y: 74, endPoint x: 16, endPoint y: 75, distance: 22.6
click at [16, 75] on div "**********" at bounding box center [125, 129] width 225 height 159
drag, startPoint x: 54, startPoint y: 79, endPoint x: 59, endPoint y: 90, distance: 12.2
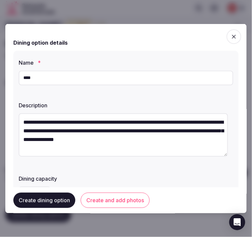
click at [59, 90] on div "**********" at bounding box center [125, 129] width 225 height 159
type input "**********"
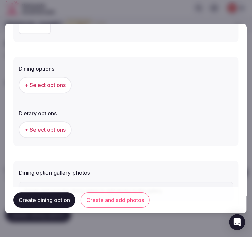
scroll to position [126, 0]
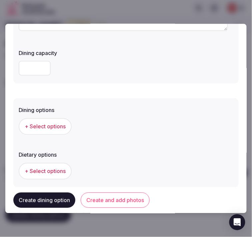
click at [49, 123] on span "+ Select options" at bounding box center [45, 126] width 41 height 7
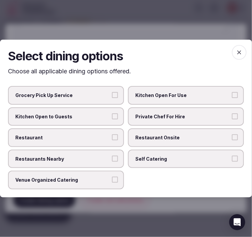
click at [162, 137] on span "Restaurant Onsite" at bounding box center [182, 137] width 95 height 7
click at [232, 137] on button "Restaurant Onsite" at bounding box center [235, 137] width 6 height 6
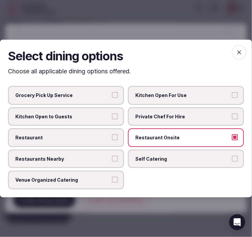
click at [164, 118] on span "Private Chef For Hire" at bounding box center [182, 116] width 95 height 7
click at [232, 118] on button "Private Chef For Hire" at bounding box center [235, 116] width 6 height 6
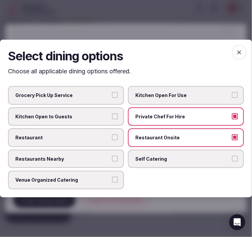
click at [165, 120] on span "Private Chef For Hire" at bounding box center [182, 116] width 95 height 7
click at [232, 119] on button "Private Chef For Hire" at bounding box center [235, 116] width 6 height 6
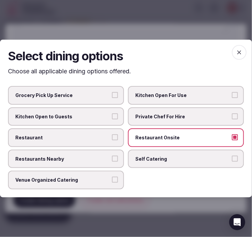
click at [97, 178] on span "Venue Organized Catering" at bounding box center [62, 180] width 95 height 7
click at [112, 178] on button "Venue Organized Catering" at bounding box center [115, 180] width 6 height 6
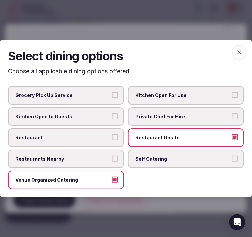
click at [238, 49] on span "button" at bounding box center [239, 52] width 15 height 15
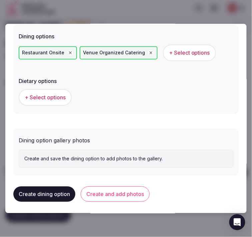
scroll to position [200, 0]
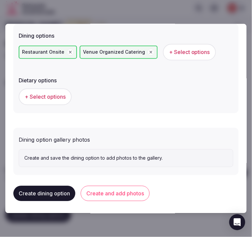
click at [116, 193] on button "Create and add photos" at bounding box center [115, 193] width 69 height 15
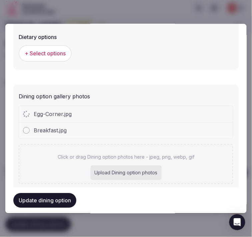
scroll to position [259, 0]
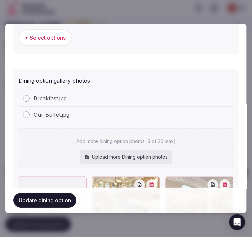
click at [51, 202] on button "Update dining option" at bounding box center [44, 200] width 63 height 15
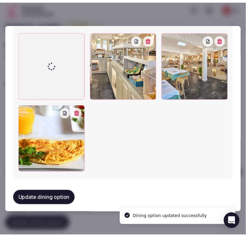
scroll to position [405, 0]
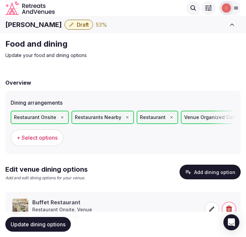
drag, startPoint x: 21, startPoint y: 228, endPoint x: 57, endPoint y: 206, distance: 42.3
click at [21, 228] on button "Update dining options" at bounding box center [38, 224] width 66 height 15
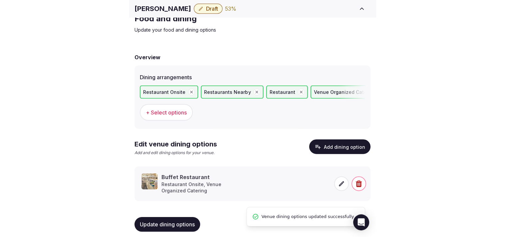
scroll to position [0, 0]
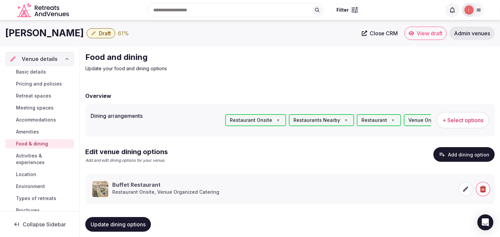
click at [27, 159] on span "Activities & experiences" at bounding box center [43, 159] width 55 height 13
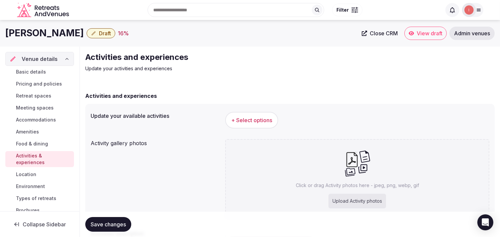
click at [246, 115] on button "+ Select options" at bounding box center [251, 120] width 53 height 17
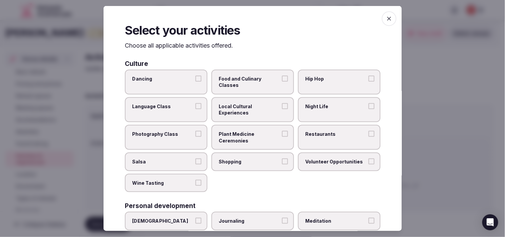
drag, startPoint x: 229, startPoint y: 115, endPoint x: 254, endPoint y: 115, distance: 25.3
click at [230, 115] on span "Local Cultural Experiences" at bounding box center [249, 109] width 61 height 13
click at [246, 109] on button "Local Cultural Experiences" at bounding box center [285, 106] width 6 height 6
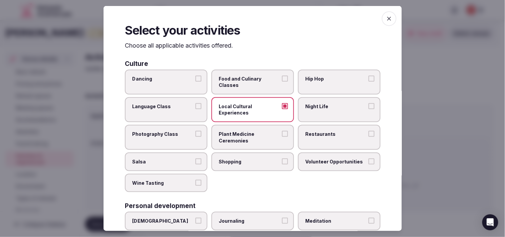
drag, startPoint x: 311, startPoint y: 107, endPoint x: 319, endPoint y: 109, distance: 8.2
click at [246, 107] on span "Night Life" at bounding box center [335, 106] width 61 height 7
click at [246, 107] on button "Night Life" at bounding box center [372, 106] width 6 height 6
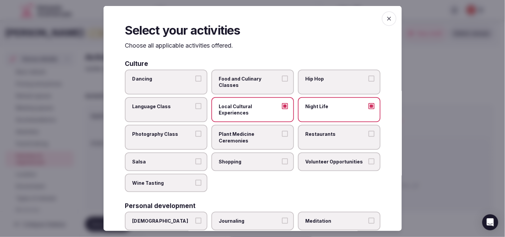
click at [246, 132] on span "Restaurants" at bounding box center [335, 134] width 61 height 7
click at [246, 132] on button "Restaurants" at bounding box center [372, 134] width 6 height 6
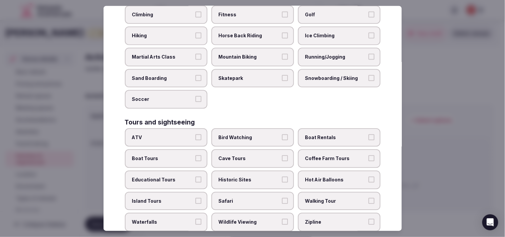
scroll to position [407, 0]
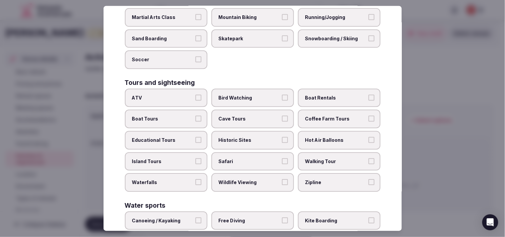
click at [246, 135] on label "Historic Sites" at bounding box center [252, 140] width 83 height 19
click at [246, 137] on button "Historic Sites" at bounding box center [285, 140] width 6 height 6
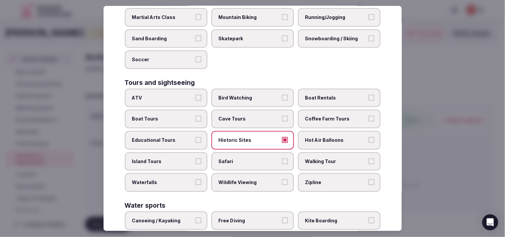
click at [246, 158] on span "Walking Tour" at bounding box center [335, 161] width 61 height 7
click at [246, 158] on button "Walking Tour" at bounding box center [372, 161] width 6 height 6
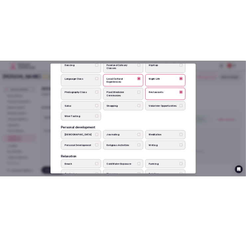
scroll to position [0, 0]
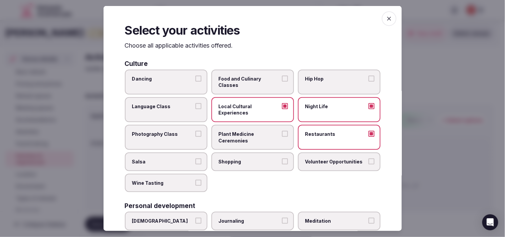
click at [246, 18] on icon "button" at bounding box center [389, 18] width 7 height 7
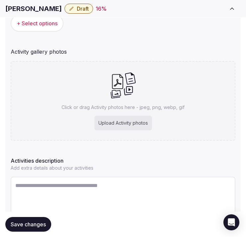
scroll to position [147, 0]
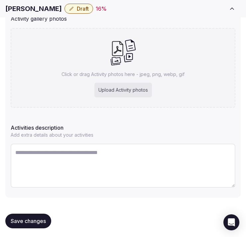
paste textarea "**********"
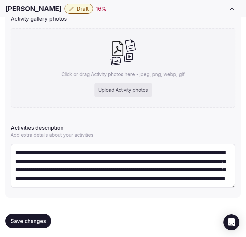
scroll to position [29, 0]
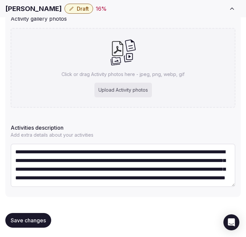
type textarea "**********"
click at [172, 79] on div "Click or drag Activity photos here - jpeg, png, webp, gif Upload Activity photos" at bounding box center [123, 68] width 225 height 80
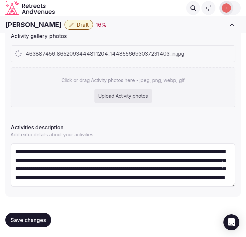
scroll to position [147, 0]
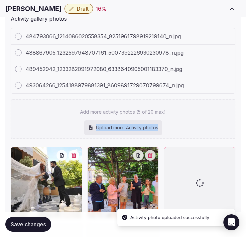
drag, startPoint x: 186, startPoint y: 129, endPoint x: 189, endPoint y: 125, distance: 5.1
click at [189, 125] on div "Add more activity photos (5 of 20 max) Upload more Activity photos" at bounding box center [123, 119] width 225 height 40
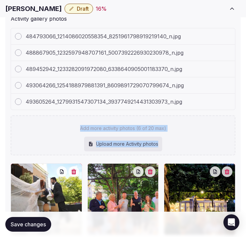
scroll to position [351, 0]
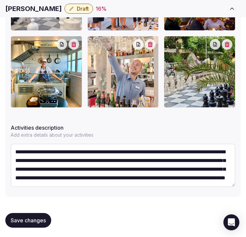
click at [39, 228] on div "Save changes" at bounding box center [123, 219] width 236 height 25
click at [45, 218] on span "Save changes" at bounding box center [28, 220] width 35 height 7
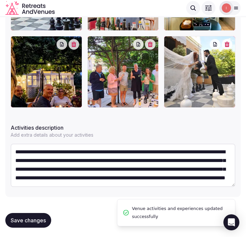
scroll to position [274, 0]
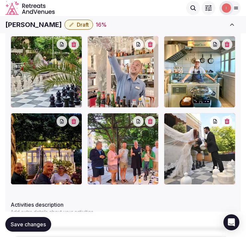
click at [37, 217] on button "Save changes" at bounding box center [28, 224] width 46 height 15
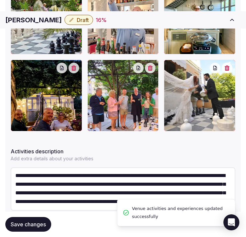
scroll to position [351, 0]
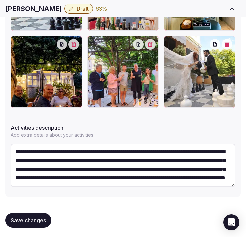
click at [25, 217] on span "Save changes" at bounding box center [28, 220] width 35 height 7
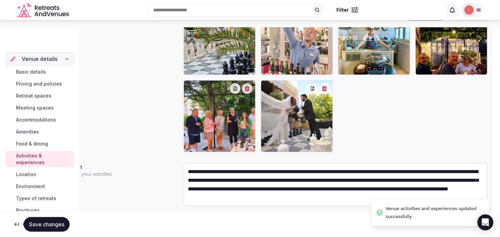
scroll to position [26, 0]
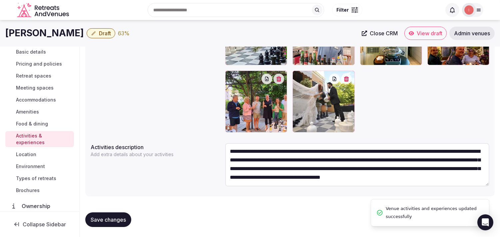
click at [94, 217] on span "Save changes" at bounding box center [108, 219] width 35 height 7
click at [24, 155] on span "Location" at bounding box center [26, 154] width 20 height 7
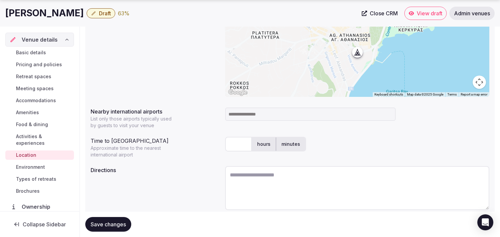
scroll to position [148, 0]
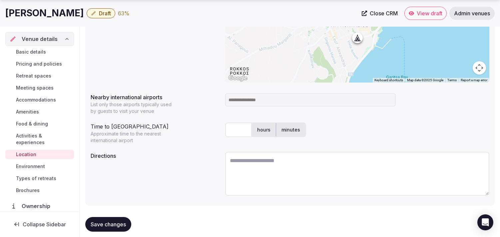
click at [35, 15] on h1 "[PERSON_NAME]" at bounding box center [44, 13] width 79 height 13
copy div "[PERSON_NAME]"
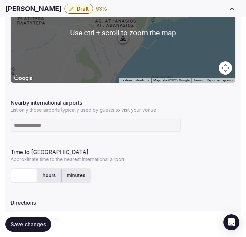
click at [76, 124] on input at bounding box center [96, 125] width 171 height 13
paste input "***"
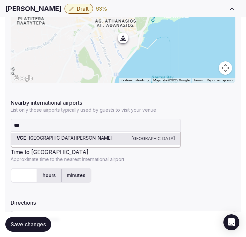
type input "***"
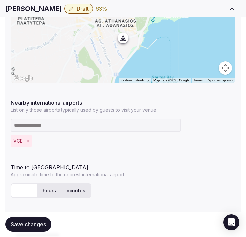
click at [28, 143] on icon "Remove VCE" at bounding box center [27, 141] width 5 height 5
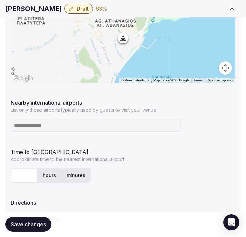
click at [45, 124] on input at bounding box center [96, 125] width 171 height 13
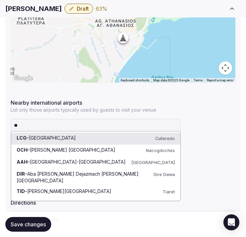
type input "***"
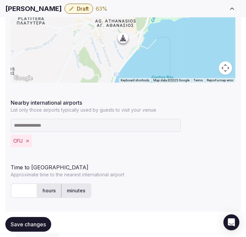
click at [22, 192] on input "text" at bounding box center [24, 190] width 27 height 15
type input "*"
click at [12, 227] on span "Save changes" at bounding box center [28, 224] width 35 height 7
drag, startPoint x: 25, startPoint y: 228, endPoint x: 28, endPoint y: 225, distance: 4.7
click at [25, 227] on button "Save changes" at bounding box center [28, 224] width 46 height 15
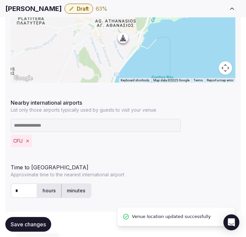
click at [77, 10] on span "Draft" at bounding box center [83, 8] width 12 height 7
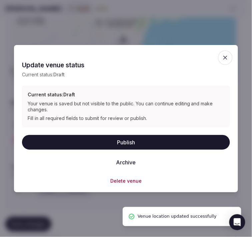
click at [144, 143] on button "Publish" at bounding box center [126, 142] width 208 height 15
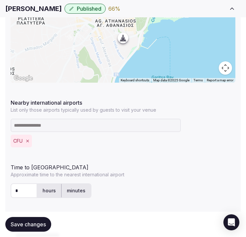
click at [28, 227] on span "Save changes" at bounding box center [28, 224] width 35 height 7
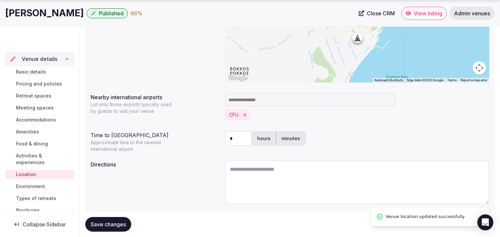
click at [108, 225] on span "Save changes" at bounding box center [108, 224] width 35 height 7
drag, startPoint x: 24, startPoint y: 186, endPoint x: 29, endPoint y: 184, distance: 5.4
click at [24, 186] on span "Environment" at bounding box center [30, 186] width 29 height 7
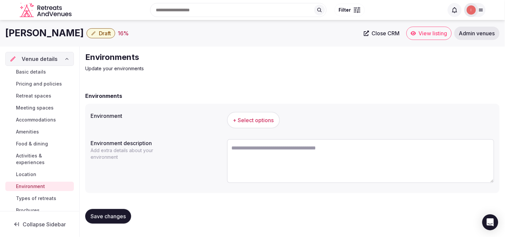
click at [246, 124] on span "+ Select options" at bounding box center [253, 120] width 41 height 7
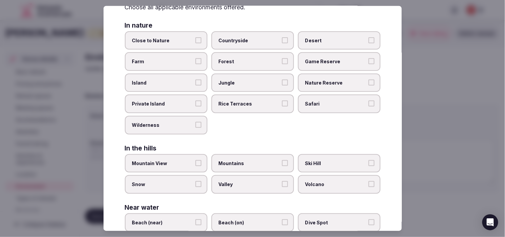
scroll to position [149, 0]
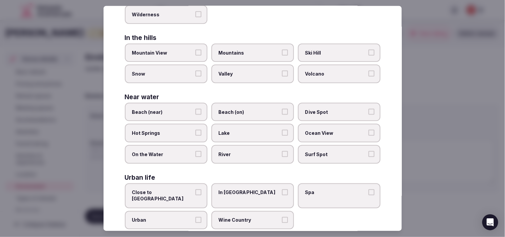
drag, startPoint x: 188, startPoint y: 208, endPoint x: 191, endPoint y: 206, distance: 3.5
click at [189, 217] on span "Urban" at bounding box center [162, 220] width 61 height 7
click at [195, 217] on button "Urban" at bounding box center [198, 220] width 6 height 6
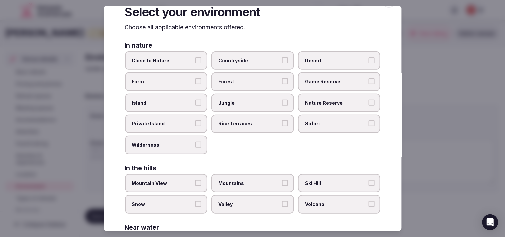
scroll to position [0, 0]
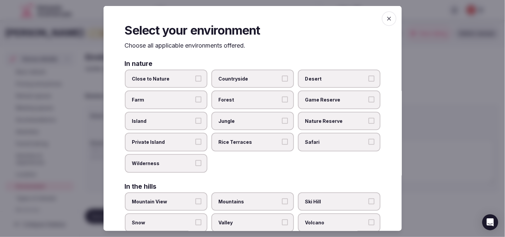
click at [246, 25] on span "button" at bounding box center [389, 18] width 15 height 15
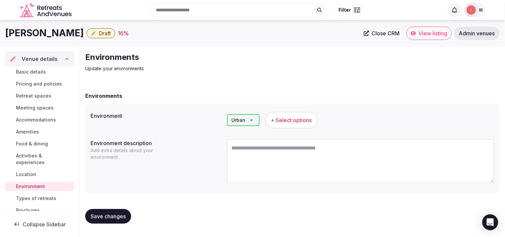
click at [117, 219] on button "Save changes" at bounding box center [108, 216] width 46 height 15
click at [42, 200] on span "Types of retreats" at bounding box center [36, 198] width 40 height 7
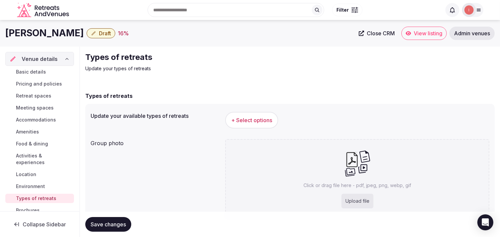
click at [234, 118] on span "+ Select options" at bounding box center [251, 120] width 41 height 7
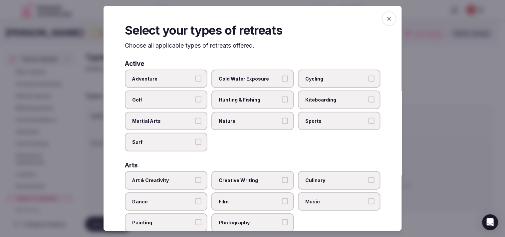
click at [180, 180] on span "Art & Creativity" at bounding box center [162, 180] width 61 height 7
click at [195, 180] on button "Art & Creativity" at bounding box center [198, 180] width 6 height 6
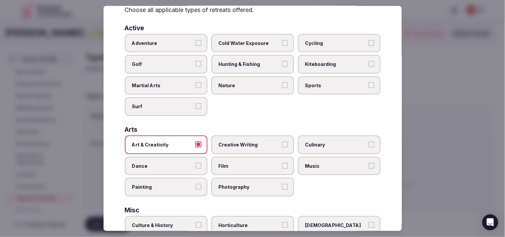
scroll to position [74, 0]
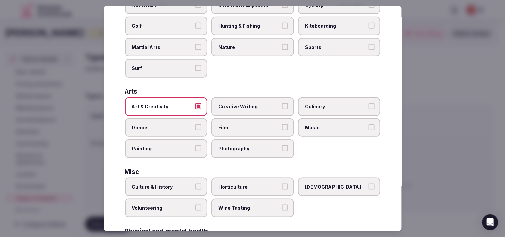
click at [187, 178] on label "Culture & History" at bounding box center [166, 187] width 83 height 19
click at [195, 184] on button "Culture & History" at bounding box center [198, 187] width 6 height 6
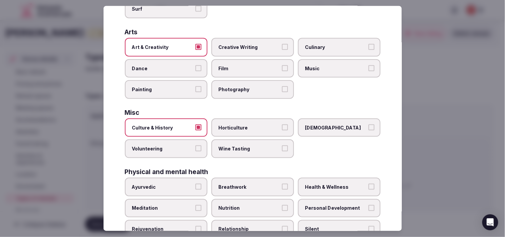
scroll to position [185, 0]
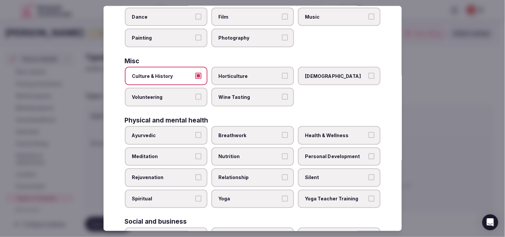
click at [246, 153] on span "Personal Development" at bounding box center [335, 156] width 61 height 7
click at [246, 153] on button "Personal Development" at bounding box center [372, 156] width 6 height 6
click at [246, 174] on span "Relationship" at bounding box center [249, 177] width 61 height 7
click at [246, 174] on button "Relationship" at bounding box center [285, 177] width 6 height 6
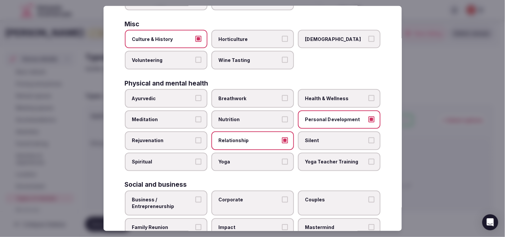
scroll to position [255, 0]
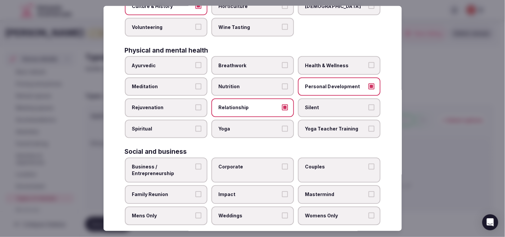
click at [186, 166] on span "Business / Entrepreneurship" at bounding box center [162, 170] width 61 height 13
click at [195, 166] on button "Business / Entrepreneurship" at bounding box center [198, 167] width 6 height 6
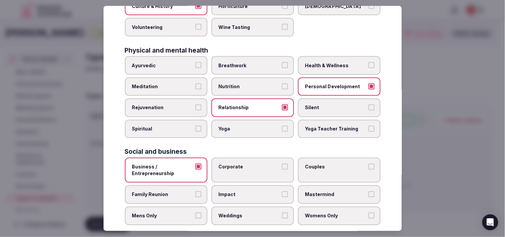
drag, startPoint x: 268, startPoint y: 159, endPoint x: 278, endPoint y: 161, distance: 10.0
click at [246, 164] on span "Corporate" at bounding box center [249, 167] width 61 height 7
click at [246, 164] on button "Corporate" at bounding box center [285, 167] width 6 height 6
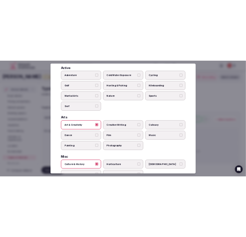
scroll to position [0, 0]
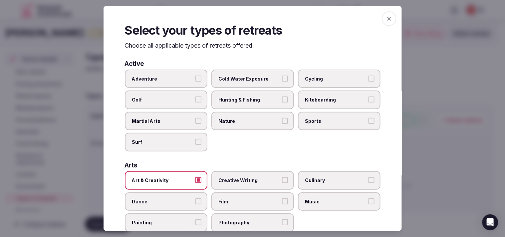
click at [246, 15] on span "button" at bounding box center [389, 18] width 15 height 15
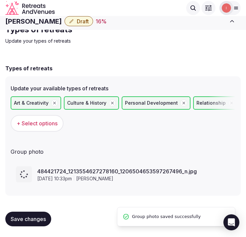
scroll to position [13, 0]
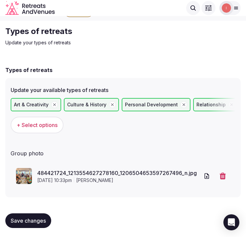
click at [33, 217] on span "Save changes" at bounding box center [28, 220] width 35 height 7
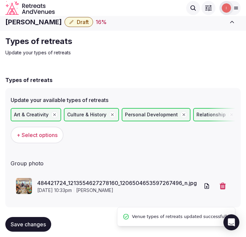
scroll to position [0, 0]
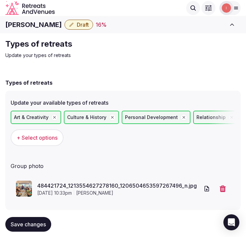
click at [77, 25] on span "Draft" at bounding box center [83, 24] width 12 height 7
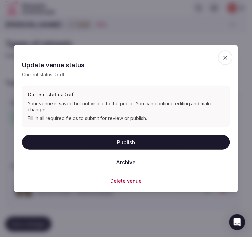
click at [222, 56] on icon "button" at bounding box center [225, 57] width 7 height 7
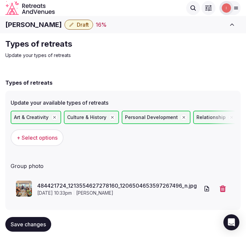
click at [70, 26] on icon "button" at bounding box center [72, 25] width 4 height 4
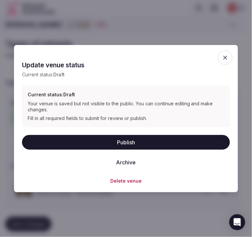
click at [127, 143] on button "Publish" at bounding box center [126, 142] width 208 height 15
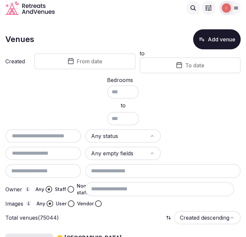
click at [25, 136] on input "text" at bounding box center [43, 136] width 71 height 8
paste input "**********"
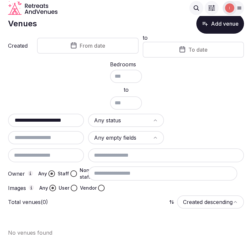
scroll to position [21, 0]
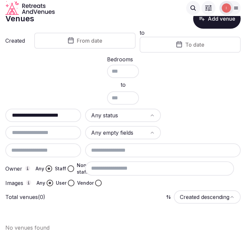
type input "**********"
click at [129, 14] on div "Explore venues" at bounding box center [131, 8] width 139 height 14
click at [208, 88] on div "Bedrooms to" at bounding box center [123, 81] width 236 height 48
click at [219, 19] on button "Add venue" at bounding box center [217, 19] width 48 height 20
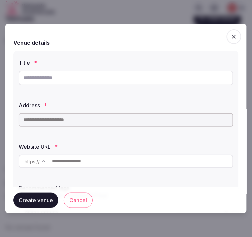
click at [170, 80] on input "text" at bounding box center [126, 77] width 214 height 15
paste input "**********"
type input "**********"
click at [162, 121] on input "text" at bounding box center [126, 119] width 214 height 13
click at [82, 77] on input "**********" at bounding box center [126, 77] width 214 height 15
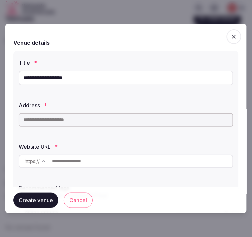
click at [82, 77] on input "**********" at bounding box center [126, 77] width 214 height 15
click at [71, 126] on input "text" at bounding box center [126, 119] width 214 height 13
paste input "**********"
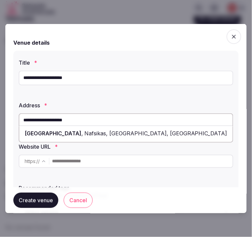
click at [78, 133] on span "[GEOGRAPHIC_DATA]" at bounding box center [53, 133] width 57 height 7
type input "**********"
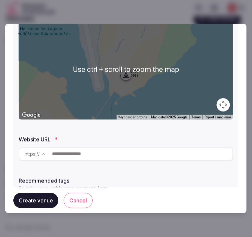
scroll to position [159, 0]
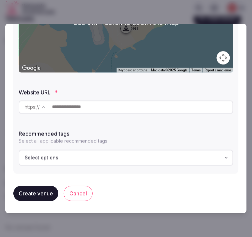
click at [99, 111] on input "text" at bounding box center [142, 106] width 180 height 13
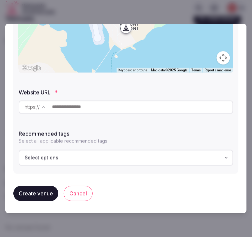
click at [162, 101] on input "text" at bounding box center [142, 106] width 180 height 13
paste input "**********"
type input "**********"
click at [129, 159] on div "Select options" at bounding box center [126, 157] width 210 height 7
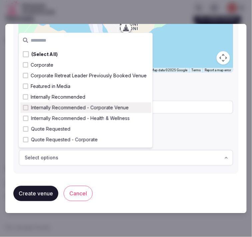
click at [128, 105] on div "Internally Recommended - Corporate Venue" at bounding box center [85, 107] width 131 height 11
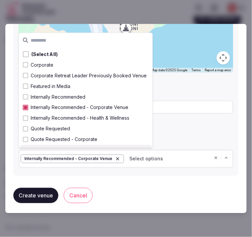
click at [51, 191] on button "Create venue" at bounding box center [35, 194] width 45 height 15
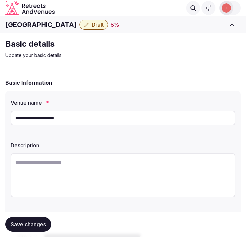
click at [112, 167] on textarea at bounding box center [123, 175] width 225 height 44
paste textarea "**********"
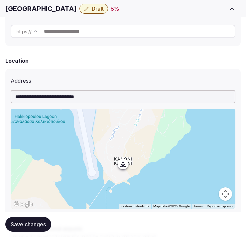
scroll to position [259, 0]
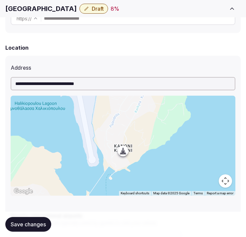
type textarea "**********"
click at [59, 7] on h1 "[GEOGRAPHIC_DATA]" at bounding box center [41, 8] width 72 height 9
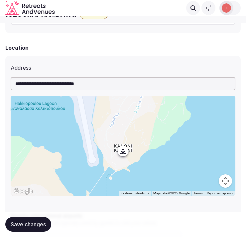
scroll to position [258, 0]
click at [59, 7] on div "Explore venues Filter" at bounding box center [136, 8] width 160 height 14
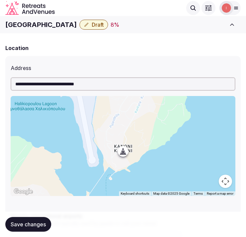
click at [59, 7] on div "Explore venues Filter" at bounding box center [136, 8] width 160 height 14
click at [50, 27] on h1 "[GEOGRAPHIC_DATA]" at bounding box center [41, 24] width 72 height 9
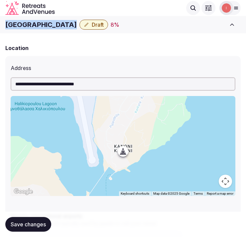
click at [50, 27] on h1 "[GEOGRAPHIC_DATA]" at bounding box center [41, 24] width 72 height 9
copy div "[GEOGRAPHIC_DATA]"
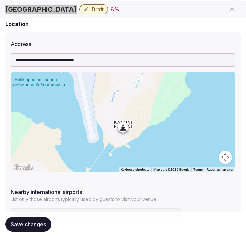
scroll to position [295, 0]
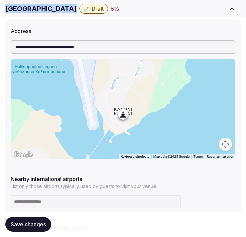
drag, startPoint x: 36, startPoint y: 222, endPoint x: 37, endPoint y: 218, distance: 3.9
click at [37, 221] on span "Save changes" at bounding box center [28, 224] width 35 height 7
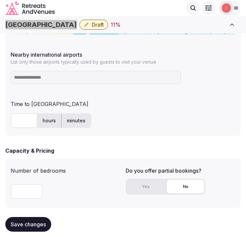
scroll to position [407, 0]
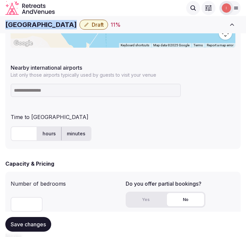
copy div "[GEOGRAPHIC_DATA]"
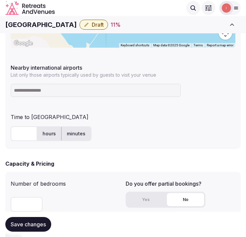
click at [44, 96] on input at bounding box center [96, 90] width 171 height 13
click at [98, 90] on input "*****" at bounding box center [96, 90] width 171 height 13
paste input
type input "***"
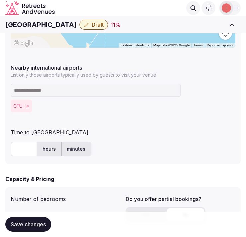
click at [10, 148] on div "**********" at bounding box center [123, 36] width 236 height 256
click at [14, 149] on input "text" at bounding box center [24, 149] width 27 height 15
type input "**"
click at [26, 229] on button "Save changes" at bounding box center [28, 224] width 46 height 15
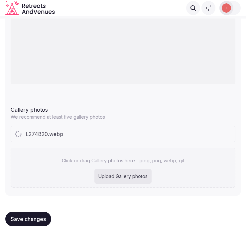
scroll to position [758, 0]
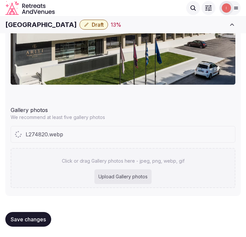
click at [124, 133] on div "L274820.webp" at bounding box center [123, 134] width 224 height 16
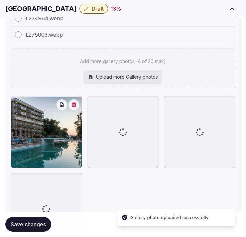
scroll to position [947, 0]
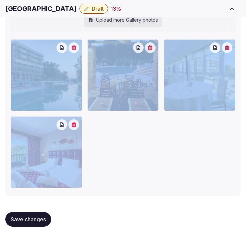
drag, startPoint x: 198, startPoint y: 35, endPoint x: 188, endPoint y: 29, distance: 12.4
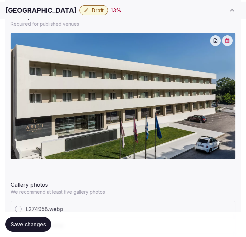
scroll to position [704, 0]
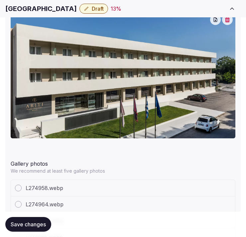
drag, startPoint x: 28, startPoint y: 224, endPoint x: 32, endPoint y: 222, distance: 3.9
click at [28, 224] on span "Save changes" at bounding box center [28, 224] width 35 height 7
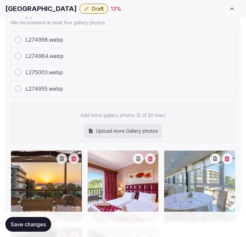
scroll to position [926, 0]
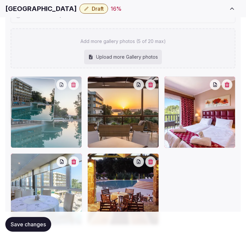
drag, startPoint x: 97, startPoint y: 161, endPoint x: 39, endPoint y: 114, distance: 74.2
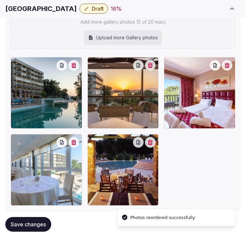
scroll to position [963, 0]
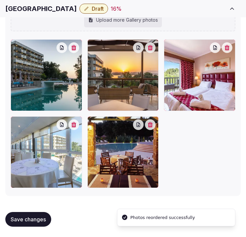
click at [13, 220] on span "Save changes" at bounding box center [28, 219] width 35 height 7
click at [54, 8] on h1 "[GEOGRAPHIC_DATA]" at bounding box center [41, 8] width 72 height 9
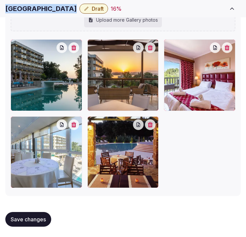
click at [54, 8] on h1 "[GEOGRAPHIC_DATA]" at bounding box center [41, 8] width 72 height 9
copy div "[GEOGRAPHIC_DATA]"
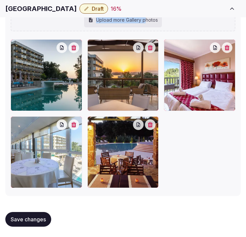
drag, startPoint x: 147, startPoint y: 30, endPoint x: 132, endPoint y: 15, distance: 21.2
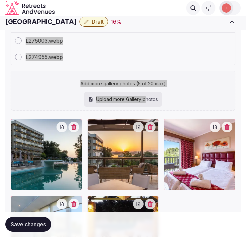
scroll to position [853, 0]
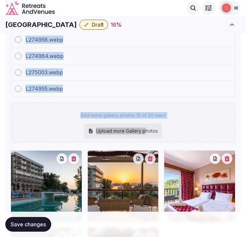
click at [33, 227] on span "Save changes" at bounding box center [28, 224] width 35 height 7
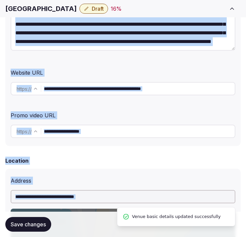
scroll to position [185, 0]
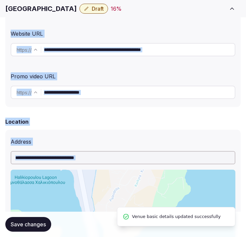
click at [187, 47] on input "**********" at bounding box center [139, 49] width 191 height 13
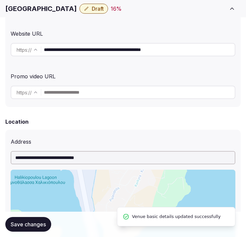
click at [184, 44] on input "**********" at bounding box center [139, 49] width 191 height 13
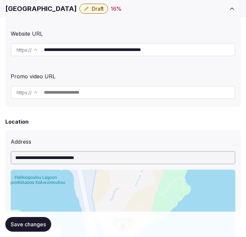
click at [178, 50] on input "**********" at bounding box center [139, 49] width 191 height 13
click at [31, 5] on h1 "[GEOGRAPHIC_DATA]" at bounding box center [41, 8] width 72 height 9
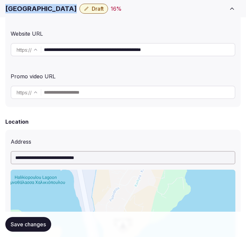
click at [31, 5] on h1 "[GEOGRAPHIC_DATA]" at bounding box center [41, 8] width 72 height 9
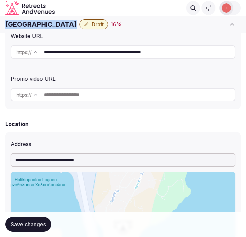
copy div "[GEOGRAPHIC_DATA]"
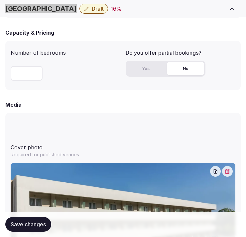
scroll to position [590, 0]
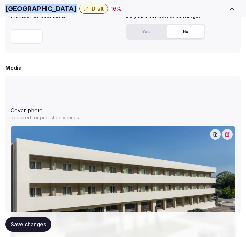
copy div "[GEOGRAPHIC_DATA]"
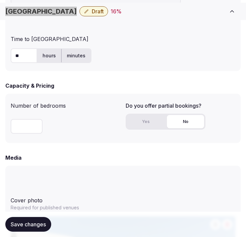
scroll to position [519, 0]
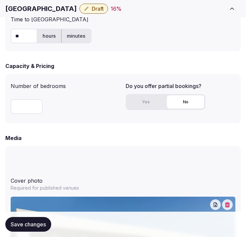
click at [15, 112] on input "number" at bounding box center [27, 106] width 32 height 15
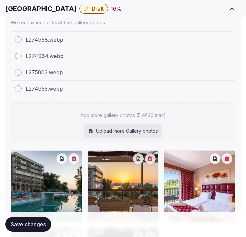
scroll to position [963, 0]
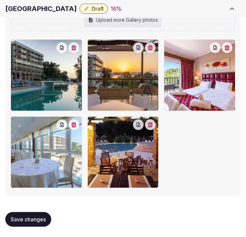
type input "***"
click at [35, 217] on span "Save changes" at bounding box center [28, 219] width 35 height 7
drag, startPoint x: 36, startPoint y: 218, endPoint x: 174, endPoint y: 139, distance: 159.9
click at [36, 218] on span "Save changes" at bounding box center [28, 219] width 35 height 7
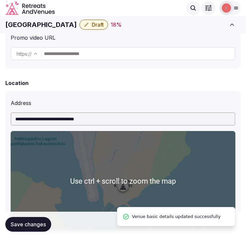
scroll to position [38, 0]
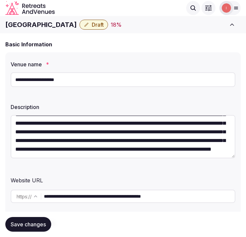
click at [104, 25] on span "Draft" at bounding box center [98, 24] width 12 height 7
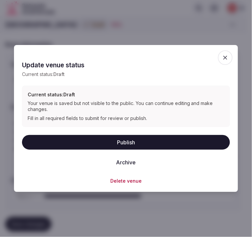
click at [153, 142] on button "Publish" at bounding box center [126, 142] width 208 height 15
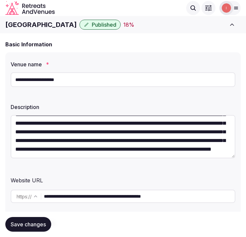
scroll to position [61, 0]
click at [31, 227] on button "Save changes" at bounding box center [28, 224] width 46 height 15
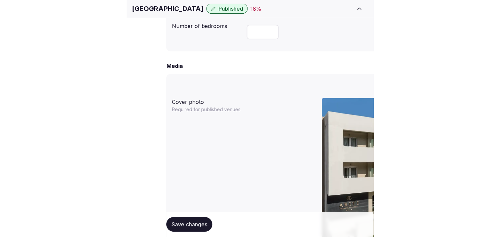
scroll to position [52, 0]
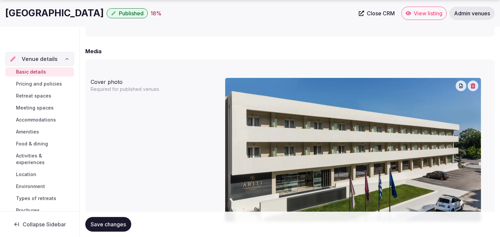
click at [50, 84] on span "Pricing and policies" at bounding box center [39, 84] width 46 height 7
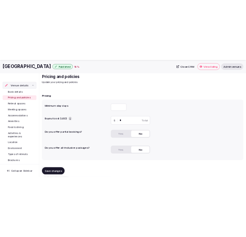
scroll to position [37, 0]
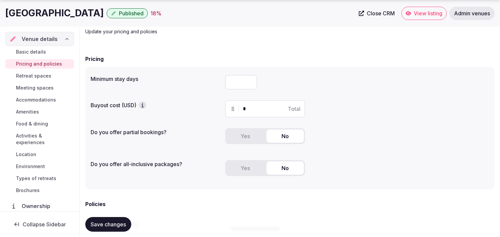
click at [246, 140] on button "Yes" at bounding box center [244, 136] width 37 height 13
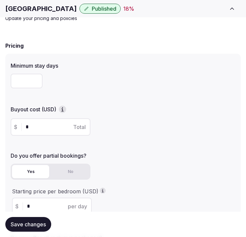
click at [38, 128] on input "*" at bounding box center [57, 127] width 62 height 8
type input "***"
click at [25, 221] on span "Save changes" at bounding box center [28, 224] width 35 height 7
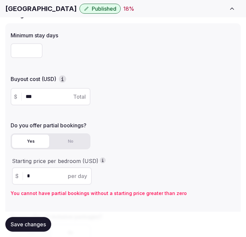
scroll to position [148, 0]
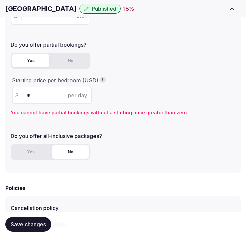
drag, startPoint x: 41, startPoint y: 92, endPoint x: 23, endPoint y: 94, distance: 17.5
click at [23, 94] on div "$ * per day" at bounding box center [52, 95] width 80 height 17
drag, startPoint x: 49, startPoint y: 91, endPoint x: 24, endPoint y: 97, distance: 25.4
click at [24, 97] on div "$ *** per day" at bounding box center [52, 95] width 80 height 17
type input "***"
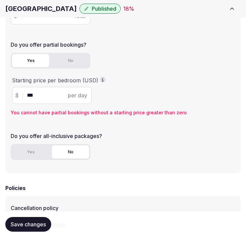
click at [28, 216] on div "Save changes" at bounding box center [123, 223] width 236 height 25
click at [28, 222] on span "Save changes" at bounding box center [28, 224] width 35 height 7
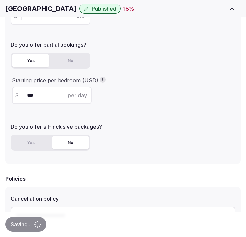
click at [32, 223] on span "Saving..." at bounding box center [21, 224] width 21 height 7
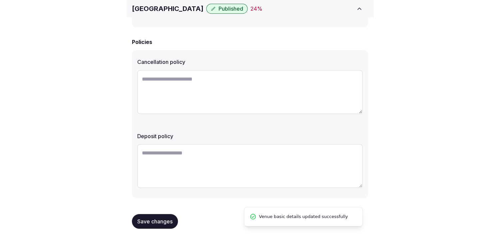
scroll to position [202, 0]
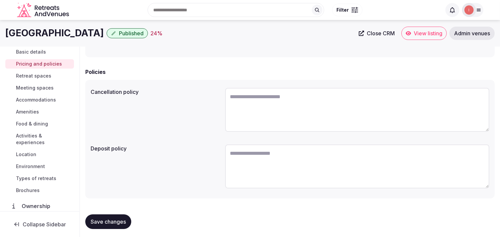
click at [45, 75] on span "Retreat spaces" at bounding box center [33, 76] width 35 height 7
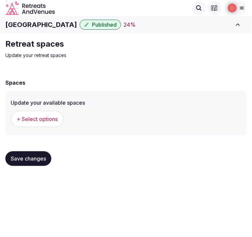
click at [51, 20] on h1 "[GEOGRAPHIC_DATA]" at bounding box center [41, 24] width 72 height 9
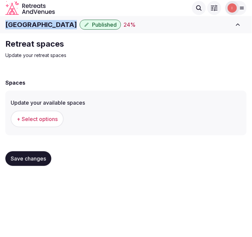
click at [51, 20] on div "Ariti Grand Hotel Corfu Published 24 %" at bounding box center [117, 25] width 224 height 10
copy div "[GEOGRAPHIC_DATA]"
click at [46, 120] on span "+ Select options" at bounding box center [37, 118] width 41 height 7
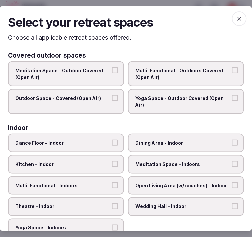
click at [176, 71] on span "Multi-Functional - Outdoors Covered (Open Air)" at bounding box center [182, 73] width 95 height 13
click at [232, 71] on button "Multi-Functional - Outdoors Covered (Open Air)" at bounding box center [235, 70] width 6 height 6
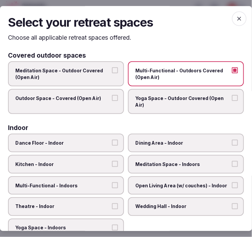
click at [113, 95] on button "Outdoor Space - Covered (Open Air)" at bounding box center [115, 98] width 6 height 6
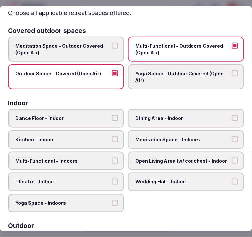
scroll to position [37, 0]
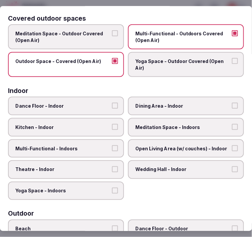
click at [151, 107] on span "Dining Area - Indoor" at bounding box center [182, 106] width 95 height 7
click at [232, 107] on button "Dining Area - Indoor" at bounding box center [235, 106] width 6 height 6
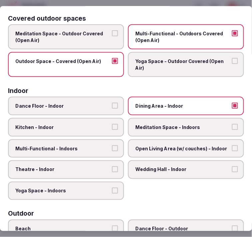
click at [98, 145] on span "Multi-Functional - Indoors" at bounding box center [62, 148] width 95 height 7
click at [112, 145] on button "Multi-Functional - Indoors" at bounding box center [115, 148] width 6 height 6
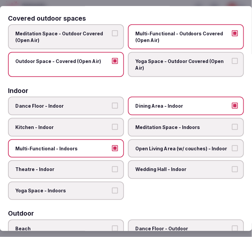
click at [101, 169] on span "Theatre - Indoor" at bounding box center [62, 170] width 95 height 7
click at [112, 169] on button "Theatre - Indoor" at bounding box center [115, 170] width 6 height 6
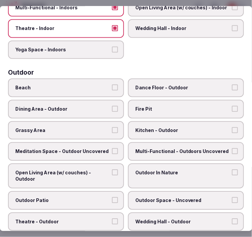
scroll to position [222, 0]
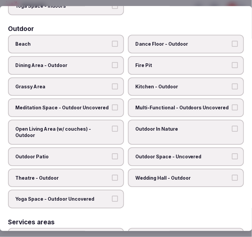
click at [80, 126] on span "Open Living Area (w/ couches) - Outdoor" at bounding box center [62, 132] width 95 height 13
click at [112, 126] on button "Open Living Area (w/ couches) - Outdoor" at bounding box center [115, 129] width 6 height 6
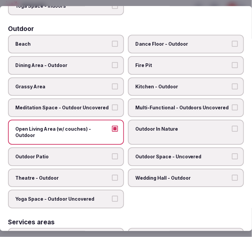
click at [169, 126] on span "Outdoor In Nature" at bounding box center [182, 129] width 95 height 7
click at [232, 126] on button "Outdoor In Nature" at bounding box center [235, 129] width 6 height 6
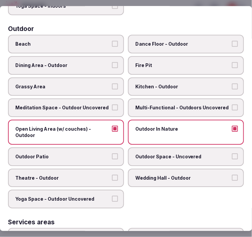
click at [169, 126] on span "Outdoor In Nature" at bounding box center [182, 129] width 95 height 7
click at [232, 126] on button "Outdoor In Nature" at bounding box center [235, 129] width 6 height 6
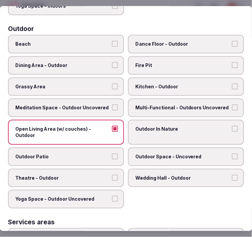
click at [168, 153] on span "Outdoor Space - Uncovered" at bounding box center [182, 156] width 95 height 7
click at [232, 153] on button "Outdoor Space - Uncovered" at bounding box center [235, 156] width 6 height 6
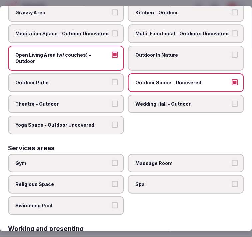
scroll to position [333, 0]
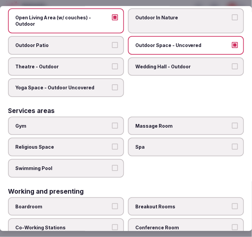
click at [108, 159] on label "Swimming Pool" at bounding box center [66, 168] width 116 height 19
click at [112, 165] on button "Swimming Pool" at bounding box center [115, 168] width 6 height 6
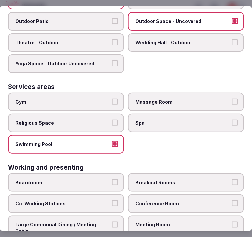
scroll to position [376, 0]
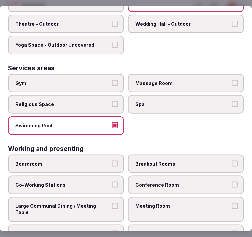
click at [156, 79] on label "Massage Room" at bounding box center [186, 83] width 116 height 19
click at [232, 80] on button "Massage Room" at bounding box center [235, 83] width 6 height 6
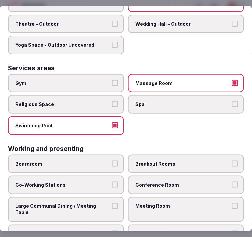
click at [161, 203] on span "Meeting Room" at bounding box center [182, 206] width 95 height 7
click at [232, 203] on button "Meeting Room" at bounding box center [235, 206] width 6 height 6
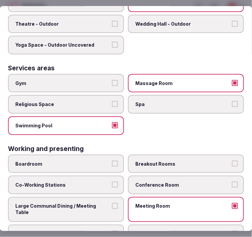
click at [154, 181] on span "Conference Room" at bounding box center [182, 184] width 95 height 7
click at [232, 181] on button "Conference Room" at bounding box center [235, 184] width 6 height 6
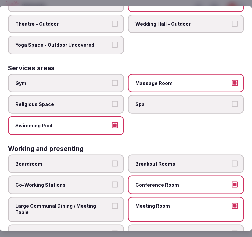
click at [74, 203] on span "Large Communal Dining / Meeting Table" at bounding box center [62, 209] width 95 height 13
click at [112, 203] on button "Large Communal Dining / Meeting Table" at bounding box center [115, 206] width 6 height 6
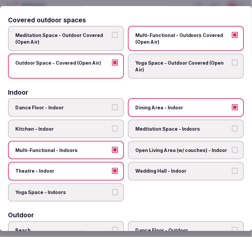
scroll to position [0, 0]
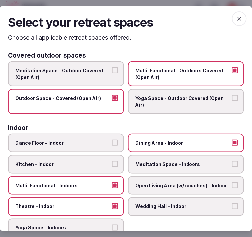
click at [236, 20] on icon "button" at bounding box center [239, 18] width 7 height 7
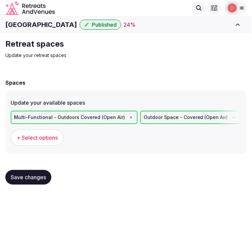
click at [39, 177] on span "Save changes" at bounding box center [28, 177] width 35 height 7
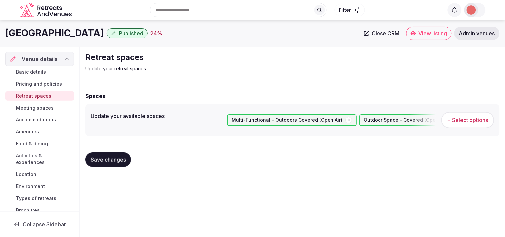
click at [43, 105] on span "Meeting spaces" at bounding box center [35, 108] width 38 height 7
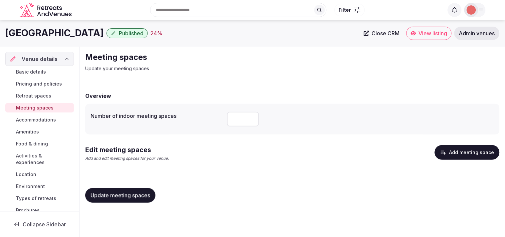
click at [246, 155] on button "Add meeting space" at bounding box center [467, 152] width 65 height 15
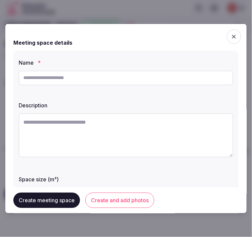
click at [31, 79] on input "text" at bounding box center [126, 77] width 214 height 15
click at [184, 84] on input "text" at bounding box center [126, 77] width 214 height 15
paste input "**********"
type input "**********"
click at [56, 124] on textarea at bounding box center [126, 135] width 214 height 44
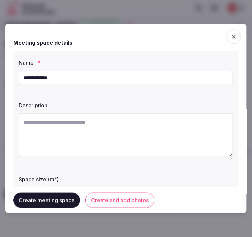
drag, startPoint x: 157, startPoint y: 157, endPoint x: 158, endPoint y: 153, distance: 4.3
click at [157, 154] on textarea at bounding box center [126, 135] width 214 height 44
paste textarea "**********"
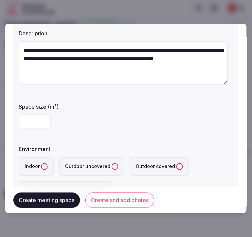
scroll to position [74, 0]
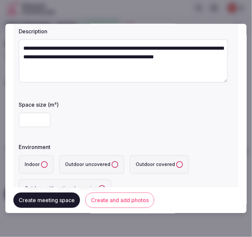
type textarea "**********"
click at [33, 119] on input "number" at bounding box center [35, 119] width 32 height 15
type input "**"
click at [42, 162] on button "Indoor" at bounding box center [44, 164] width 7 height 7
click at [73, 135] on div "**********" at bounding box center [125, 90] width 225 height 229
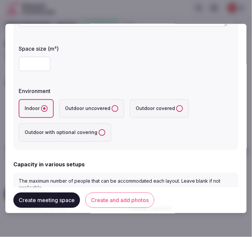
scroll to position [185, 0]
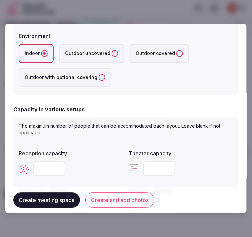
click at [43, 167] on input "number" at bounding box center [49, 168] width 32 height 15
type input "**"
click at [152, 167] on input "number" at bounding box center [159, 168] width 32 height 15
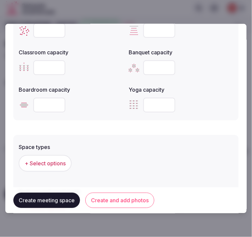
scroll to position [407, 0]
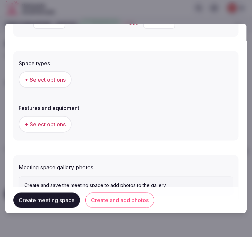
type input "**"
click at [50, 121] on span "+ Select options" at bounding box center [45, 124] width 41 height 7
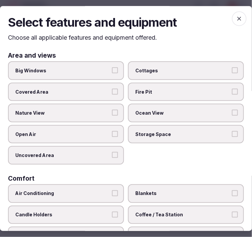
click at [236, 17] on icon "button" at bounding box center [239, 18] width 7 height 7
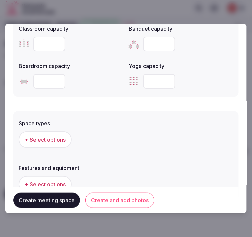
scroll to position [359, 0]
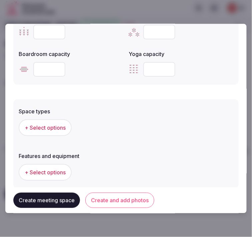
click at [49, 126] on span "+ Select options" at bounding box center [45, 127] width 41 height 7
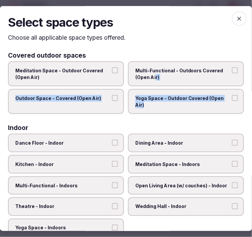
click at [154, 85] on div "Meditation Space - Outdoor Covered (Open Air) Multi-Functional - Outdoors Cover…" at bounding box center [126, 87] width 236 height 53
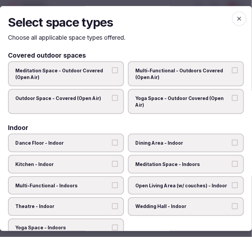
click at [158, 137] on label "Dining Area - Indoor" at bounding box center [186, 143] width 116 height 19
click at [232, 140] on button "Dining Area - Indoor" at bounding box center [235, 143] width 6 height 6
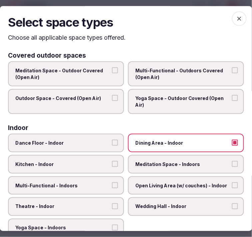
click at [94, 198] on label "Theatre - Indoor" at bounding box center [66, 206] width 116 height 19
click at [112, 203] on button "Theatre - Indoor" at bounding box center [115, 206] width 6 height 6
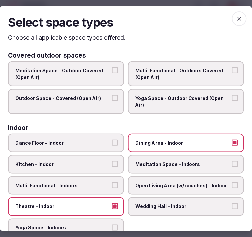
click at [101, 184] on span "Multi-Functional - Indoors" at bounding box center [62, 185] width 95 height 7
click at [112, 184] on button "Multi-Functional - Indoors" at bounding box center [115, 185] width 6 height 6
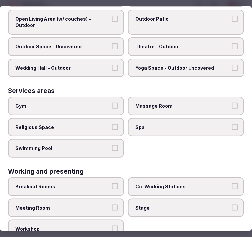
scroll to position [335, 0]
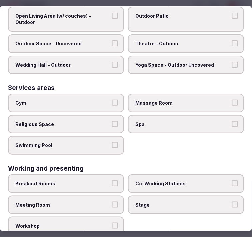
click at [116, 195] on label "Meeting Room" at bounding box center [66, 204] width 116 height 19
click at [116, 201] on button "Meeting Room" at bounding box center [115, 204] width 6 height 6
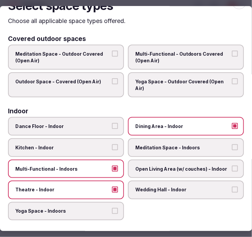
scroll to position [0, 0]
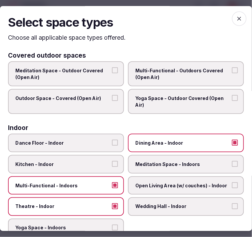
click at [232, 18] on span "button" at bounding box center [239, 18] width 15 height 15
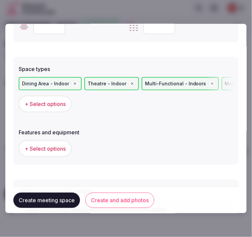
scroll to position [451, 0]
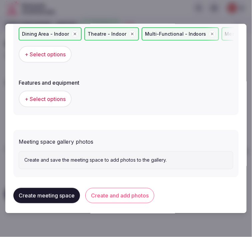
click at [65, 88] on div "+ Select options" at bounding box center [126, 99] width 214 height 22
click at [59, 100] on button "+ Select options" at bounding box center [45, 99] width 53 height 17
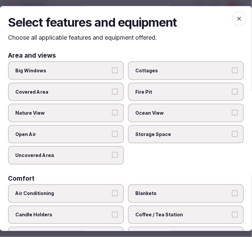
click at [92, 69] on span "Big Windows" at bounding box center [62, 70] width 95 height 7
click at [112, 69] on button "Big Windows" at bounding box center [115, 70] width 6 height 6
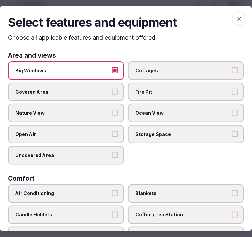
drag, startPoint x: 100, startPoint y: 109, endPoint x: 100, endPoint y: 115, distance: 6.0
click at [100, 110] on span "Nature View" at bounding box center [62, 113] width 95 height 7
click at [112, 110] on button "Nature View" at bounding box center [115, 113] width 6 height 6
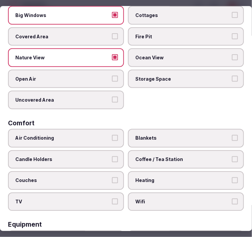
scroll to position [111, 0]
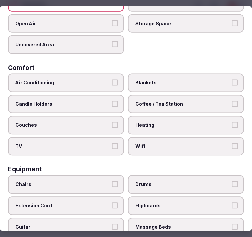
click at [86, 73] on label "Air Conditioning" at bounding box center [66, 82] width 116 height 19
click at [112, 79] on button "Air Conditioning" at bounding box center [115, 82] width 6 height 6
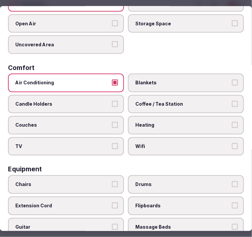
click at [143, 106] on label "Coffee / Tea Station" at bounding box center [186, 104] width 116 height 19
click at [232, 106] on button "Coffee / Tea Station" at bounding box center [235, 104] width 6 height 6
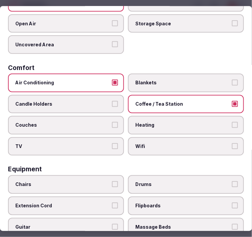
click at [151, 145] on label "Wifi" at bounding box center [186, 146] width 116 height 19
click at [232, 145] on button "Wifi" at bounding box center [235, 146] width 6 height 6
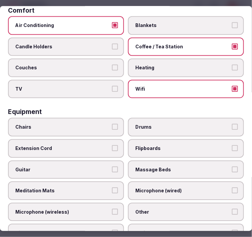
scroll to position [222, 0]
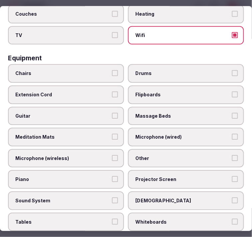
click at [76, 70] on span "Chairs" at bounding box center [62, 73] width 95 height 7
click at [112, 70] on button "Chairs" at bounding box center [115, 73] width 6 height 6
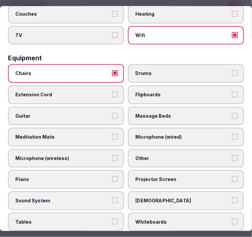
click at [141, 155] on label "Other" at bounding box center [186, 158] width 116 height 19
click at [232, 155] on button "Other" at bounding box center [235, 158] width 6 height 6
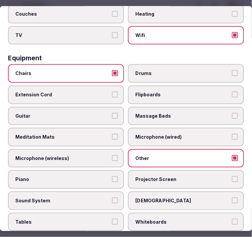
click at [144, 176] on span "Projector Screen" at bounding box center [182, 179] width 95 height 7
click at [232, 176] on button "Projector Screen" at bounding box center [235, 179] width 6 height 6
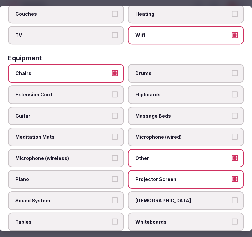
click at [91, 197] on span "Sound System" at bounding box center [62, 200] width 95 height 7
click at [112, 197] on button "Sound System" at bounding box center [115, 200] width 6 height 6
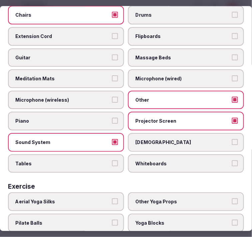
scroll to position [296, 0]
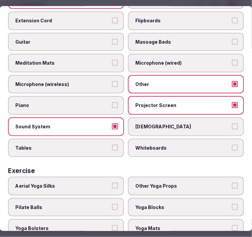
click at [101, 145] on span "Tables" at bounding box center [62, 148] width 95 height 7
click at [112, 145] on button "Tables" at bounding box center [115, 148] width 6 height 6
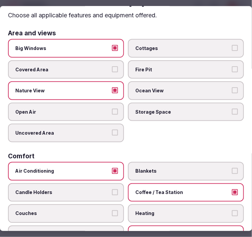
scroll to position [0, 0]
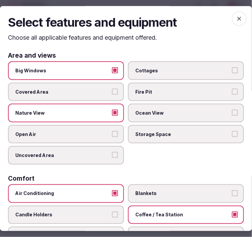
click at [236, 15] on icon "button" at bounding box center [239, 18] width 7 height 7
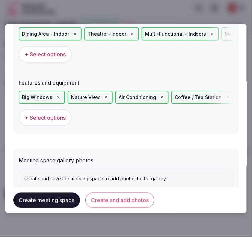
click at [121, 198] on button "Create and add photos" at bounding box center [119, 199] width 69 height 15
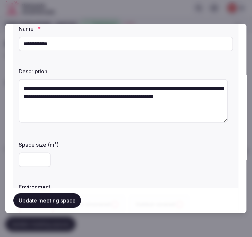
scroll to position [74, 0]
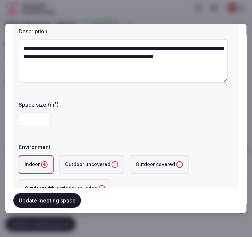
click at [61, 195] on button "Update meeting space" at bounding box center [47, 200] width 68 height 15
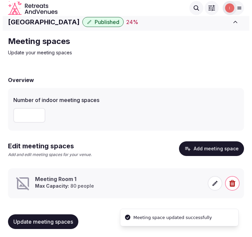
scroll to position [5, 0]
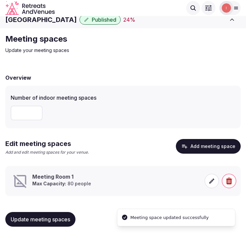
click at [211, 180] on icon at bounding box center [212, 180] width 7 height 7
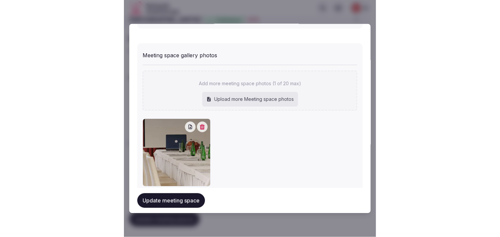
scroll to position [567, 0]
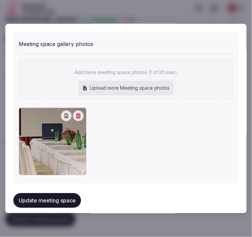
click at [63, 193] on button "Update meeting space" at bounding box center [47, 200] width 68 height 15
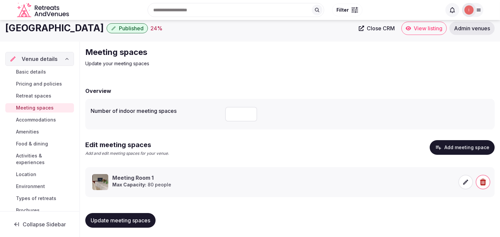
click at [231, 114] on input "number" at bounding box center [241, 114] width 32 height 15
type input "*"
click at [134, 223] on span "Update meeting spaces" at bounding box center [121, 220] width 60 height 7
click at [46, 118] on span "Accommodations" at bounding box center [36, 120] width 40 height 7
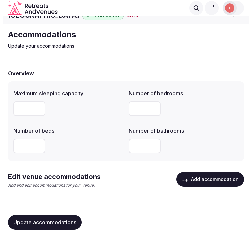
scroll to position [12, 0]
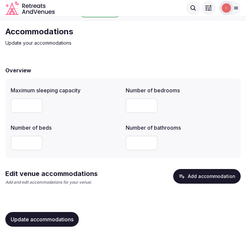
click at [194, 179] on button "Add accommodation" at bounding box center [207, 176] width 68 height 15
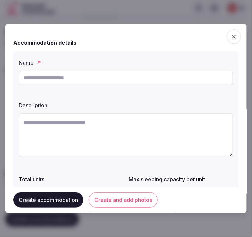
click at [190, 71] on input "text" at bounding box center [126, 77] width 214 height 15
paste input "**********"
type input "**********"
click at [115, 121] on textarea at bounding box center [126, 135] width 214 height 44
paste textarea "**********"
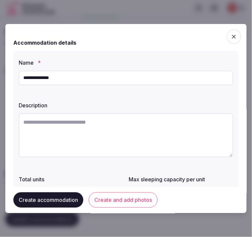
click at [171, 132] on textarea at bounding box center [126, 135] width 214 height 44
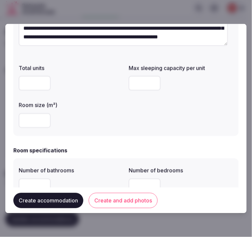
scroll to position [111, 0]
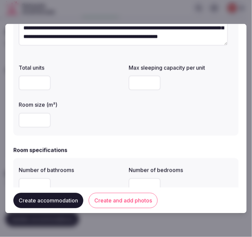
type textarea "**********"
click at [45, 127] on input "number" at bounding box center [35, 120] width 32 height 15
click at [52, 121] on div at bounding box center [71, 120] width 105 height 15
click at [38, 118] on input "number" at bounding box center [35, 120] width 32 height 15
type input "**"
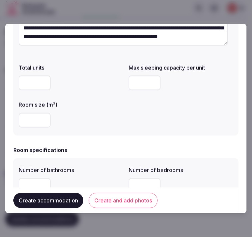
click at [136, 86] on input "number" at bounding box center [145, 82] width 32 height 15
drag, startPoint x: 136, startPoint y: 86, endPoint x: 121, endPoint y: 85, distance: 14.7
click at [122, 85] on div "Total units Max sleeping capacity per unit * Room size (m²) **" at bounding box center [126, 95] width 214 height 69
type input "*"
click at [121, 85] on div "Total units Max sleeping capacity per unit * Room size (m²) **" at bounding box center [126, 95] width 214 height 69
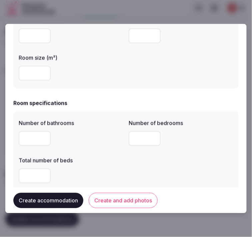
scroll to position [185, 0]
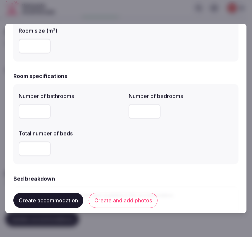
click at [28, 112] on input "number" at bounding box center [35, 111] width 32 height 15
type input "*"
click at [142, 113] on input "*" at bounding box center [145, 111] width 32 height 15
type input "*"
click at [35, 145] on input "number" at bounding box center [35, 148] width 32 height 15
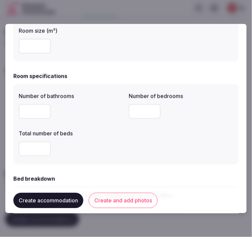
click at [133, 142] on div "Number of bathrooms * Number of bedrooms * Total number of beds *" at bounding box center [126, 123] width 214 height 69
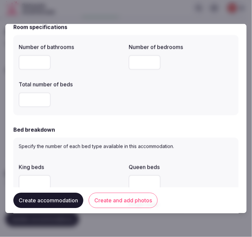
scroll to position [222, 0]
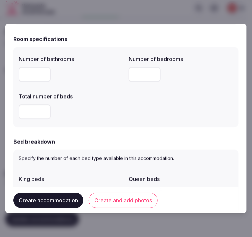
drag, startPoint x: 31, startPoint y: 111, endPoint x: 17, endPoint y: 112, distance: 14.4
click at [17, 112] on div "Number of bathrooms * Number of bedrooms * Total number of beds *" at bounding box center [125, 87] width 225 height 80
type input "*"
click at [84, 165] on div "Specify the number of each bed type available in this accommodation. King beds …" at bounding box center [125, 217] width 225 height 135
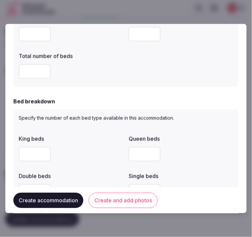
scroll to position [296, 0]
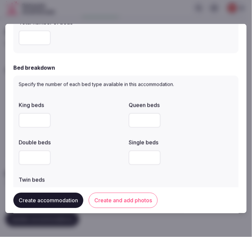
click at [35, 119] on input "number" at bounding box center [35, 120] width 32 height 15
type input "*"
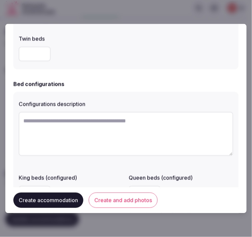
scroll to position [444, 0]
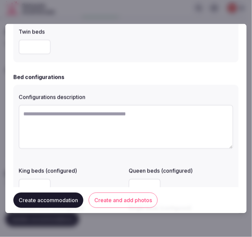
click at [93, 124] on textarea at bounding box center [126, 127] width 214 height 44
paste textarea "**********"
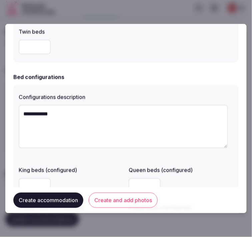
drag, startPoint x: 98, startPoint y: 121, endPoint x: 92, endPoint y: 123, distance: 6.0
click at [92, 123] on textarea "**********" at bounding box center [123, 126] width 209 height 43
type textarea "**********"
drag, startPoint x: 91, startPoint y: 162, endPoint x: 109, endPoint y: 159, distance: 18.9
click at [99, 157] on div "**********" at bounding box center [125, 161] width 225 height 153
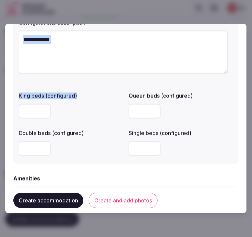
scroll to position [592, 0]
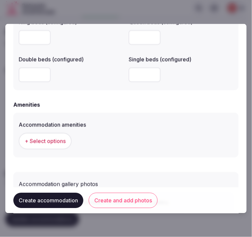
click at [136, 79] on input "number" at bounding box center [145, 74] width 32 height 15
type input "*"
click at [49, 140] on span "+ Select options" at bounding box center [45, 140] width 41 height 7
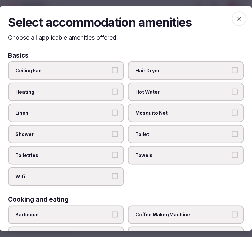
drag, startPoint x: 94, startPoint y: 119, endPoint x: 99, endPoint y: 119, distance: 4.7
click at [96, 118] on label "Linen" at bounding box center [66, 113] width 116 height 19
click at [112, 116] on button "Linen" at bounding box center [115, 113] width 6 height 6
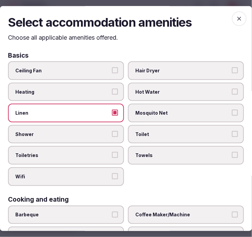
click at [100, 134] on span "Shower" at bounding box center [62, 134] width 95 height 7
click at [112, 134] on button "Shower" at bounding box center [115, 134] width 6 height 6
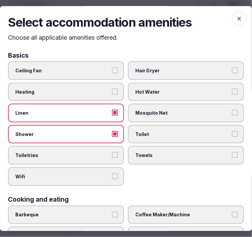
click at [112, 153] on button "Toiletries" at bounding box center [115, 155] width 6 height 6
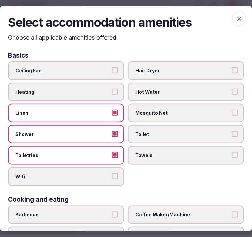
click at [124, 173] on div "Ceiling Fan Hair Dryer Heating Hot Water Linen Mosquito Net Shower Toilet Toile…" at bounding box center [126, 123] width 236 height 125
click at [108, 170] on label "Wifi" at bounding box center [66, 176] width 116 height 19
click at [112, 173] on button "Wifi" at bounding box center [115, 176] width 6 height 6
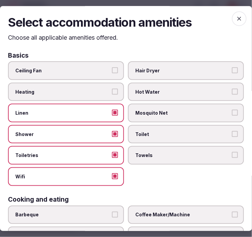
click at [168, 147] on label "Towels" at bounding box center [186, 155] width 116 height 19
click at [232, 152] on button "Towels" at bounding box center [235, 155] width 6 height 6
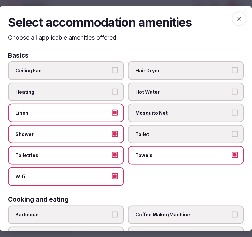
drag, startPoint x: 172, startPoint y: 138, endPoint x: 188, endPoint y: 134, distance: 16.2
click at [174, 137] on label "Toilet" at bounding box center [186, 134] width 116 height 19
click at [232, 137] on button "Toilet" at bounding box center [235, 134] width 6 height 6
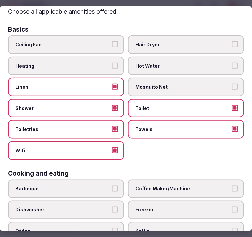
scroll to position [74, 0]
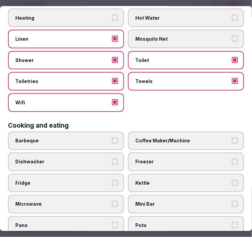
drag, startPoint x: 200, startPoint y: 133, endPoint x: 179, endPoint y: 140, distance: 22.6
click at [198, 134] on label "Coffee Maker/Machine" at bounding box center [186, 141] width 116 height 19
click at [232, 138] on button "Coffee Maker/Machine" at bounding box center [235, 141] width 6 height 6
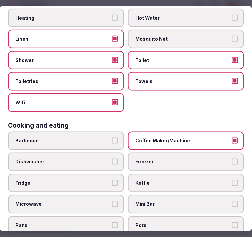
click at [92, 174] on label "Fridge" at bounding box center [66, 183] width 116 height 19
click at [112, 180] on button "Fridge" at bounding box center [115, 183] width 6 height 6
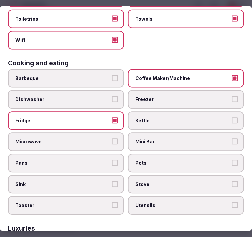
scroll to position [185, 0]
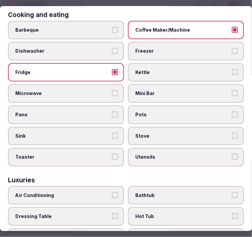
click at [145, 186] on label "Bathtub" at bounding box center [186, 195] width 116 height 19
click at [232, 192] on button "Bathtub" at bounding box center [235, 195] width 6 height 6
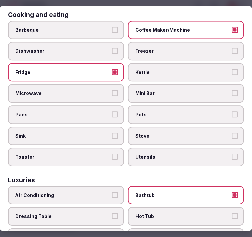
click at [107, 192] on span "Air Conditioning" at bounding box center [62, 195] width 95 height 7
click at [112, 192] on button "Air Conditioning" at bounding box center [115, 195] width 6 height 6
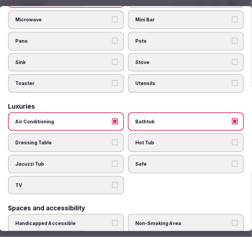
scroll to position [296, 0]
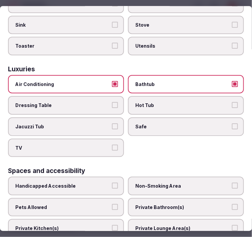
click at [173, 121] on label "Safe" at bounding box center [186, 126] width 116 height 19
click at [232, 123] on button "Safe" at bounding box center [235, 126] width 6 height 6
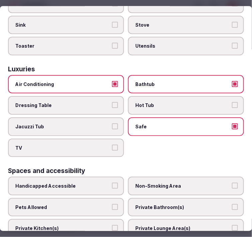
click at [106, 139] on label "TV" at bounding box center [66, 148] width 116 height 19
click at [112, 145] on button "TV" at bounding box center [115, 148] width 6 height 6
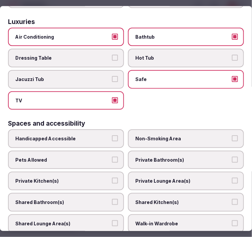
scroll to position [370, 0]
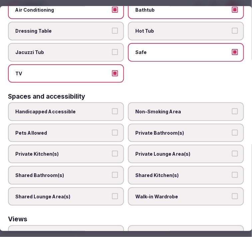
click at [165, 125] on label "Private Bathroom(s)" at bounding box center [186, 133] width 116 height 19
click at [232, 130] on button "Private Bathroom(s)" at bounding box center [235, 133] width 6 height 6
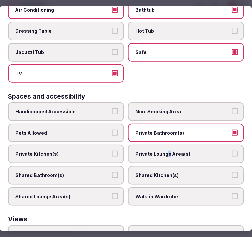
click at [165, 136] on div "Handicapped Accessible Non-Smoking Area Pets Allowed Private Bathroom(s) Privat…" at bounding box center [126, 153] width 236 height 103
click at [164, 151] on span "Private Lounge Area(s)" at bounding box center [182, 154] width 95 height 7
click at [232, 151] on button "Private Lounge Area(s)" at bounding box center [235, 154] width 6 height 6
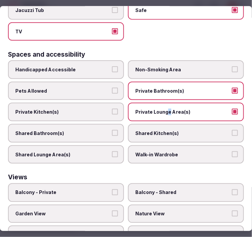
scroll to position [438, 0]
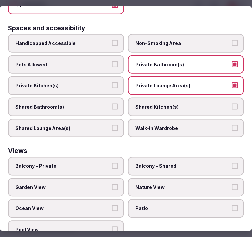
click at [98, 163] on span "Balcony - Private" at bounding box center [62, 166] width 95 height 7
click at [112, 163] on button "Balcony - Private" at bounding box center [115, 166] width 6 height 6
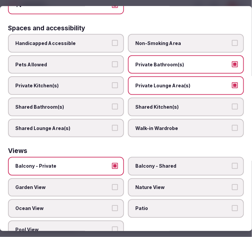
click at [86, 199] on label "Ocean View" at bounding box center [66, 208] width 116 height 19
click at [112, 205] on button "Ocean View" at bounding box center [115, 208] width 6 height 6
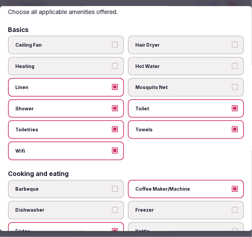
scroll to position [0, 0]
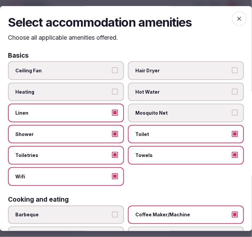
click at [237, 19] on icon "button" at bounding box center [239, 19] width 4 height 4
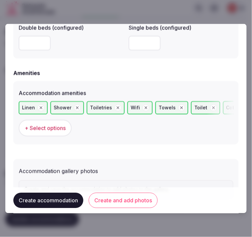
scroll to position [654, 0]
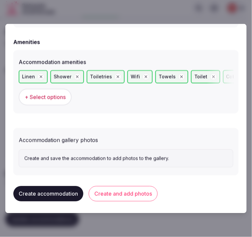
click at [120, 186] on button "Create and add photos" at bounding box center [123, 193] width 69 height 15
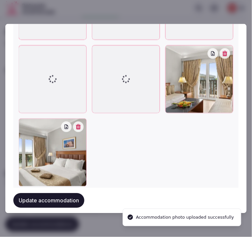
scroll to position [974, 0]
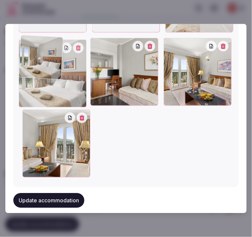
drag, startPoint x: 19, startPoint y: 113, endPoint x: 33, endPoint y: 64, distance: 50.9
click at [33, 64] on div at bounding box center [53, 74] width 68 height 68
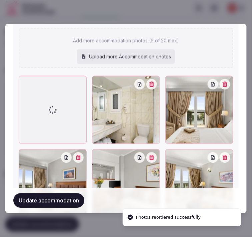
scroll to position [863, 0]
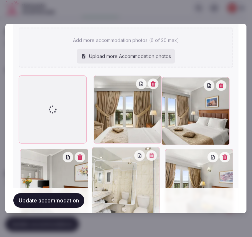
drag, startPoint x: 90, startPoint y: 80, endPoint x: 107, endPoint y: 158, distance: 79.6
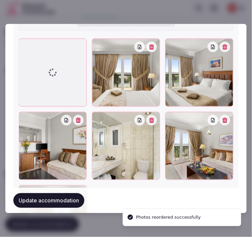
scroll to position [974, 0]
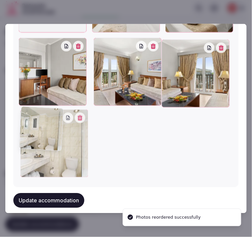
drag, startPoint x: 86, startPoint y: 55, endPoint x: 28, endPoint y: 132, distance: 95.8
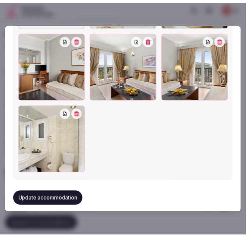
scroll to position [943, 0]
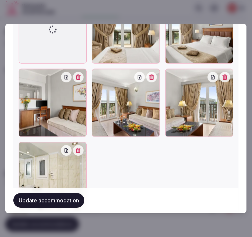
click at [63, 200] on button "Update accommodation" at bounding box center [48, 200] width 71 height 15
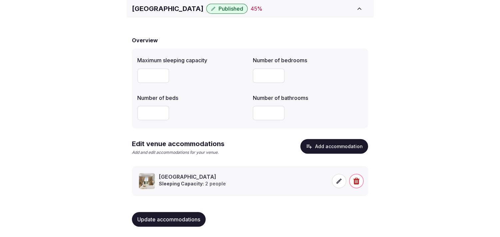
scroll to position [31, 0]
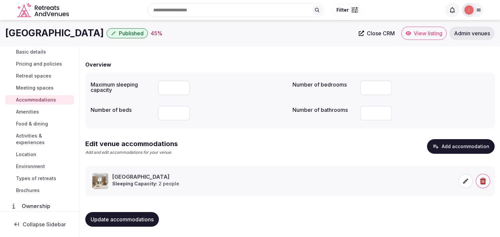
click at [25, 111] on span "Amenities" at bounding box center [27, 112] width 23 height 7
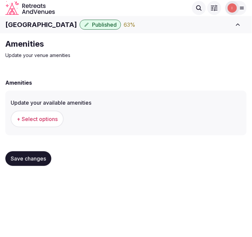
click at [38, 118] on span "+ Select options" at bounding box center [37, 118] width 41 height 7
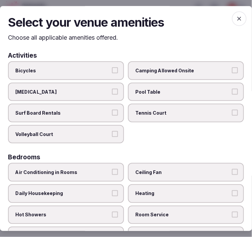
scroll to position [37, 0]
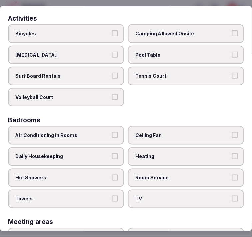
click at [100, 132] on span "Air Conditioning in Rooms" at bounding box center [62, 135] width 95 height 7
click at [112, 132] on button "Air Conditioning in Rooms" at bounding box center [115, 135] width 6 height 6
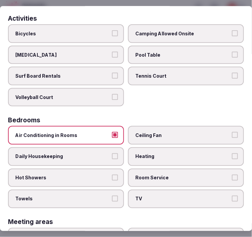
click at [109, 152] on label "Daily Housekeeping" at bounding box center [66, 156] width 116 height 19
click at [112, 153] on button "Daily Housekeeping" at bounding box center [115, 156] width 6 height 6
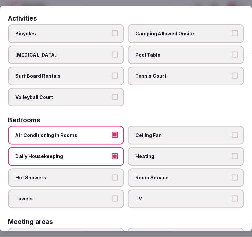
drag, startPoint x: 107, startPoint y: 170, endPoint x: 115, endPoint y: 182, distance: 14.7
click at [107, 171] on label "Hot Showers" at bounding box center [66, 178] width 116 height 19
click at [112, 174] on button "Hot Showers" at bounding box center [115, 177] width 6 height 6
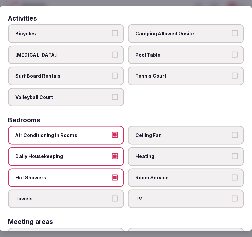
drag, startPoint x: 113, startPoint y: 196, endPoint x: 124, endPoint y: 195, distance: 11.0
click at [115, 196] on button "Towels" at bounding box center [115, 199] width 6 height 6
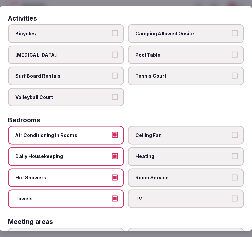
drag, startPoint x: 176, startPoint y: 185, endPoint x: 169, endPoint y: 167, distance: 19.4
click at [176, 190] on label "TV" at bounding box center [186, 199] width 116 height 19
click at [232, 196] on button "TV" at bounding box center [235, 199] width 6 height 6
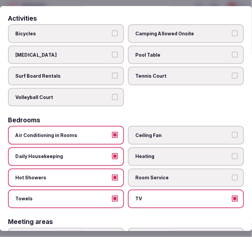
click at [169, 169] on label "Room Service" at bounding box center [186, 178] width 116 height 19
click at [232, 174] on button "Room Service" at bounding box center [235, 177] width 6 height 6
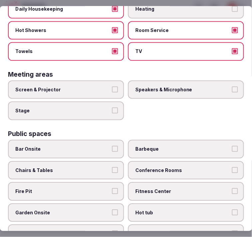
scroll to position [185, 0]
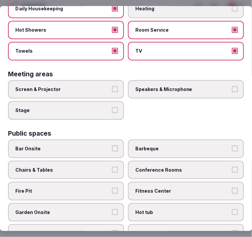
drag, startPoint x: 102, startPoint y: 86, endPoint x: 136, endPoint y: 95, distance: 34.6
click at [104, 86] on span "Screen & Projector" at bounding box center [62, 89] width 95 height 7
click at [112, 86] on button "Screen & Projector" at bounding box center [115, 89] width 6 height 6
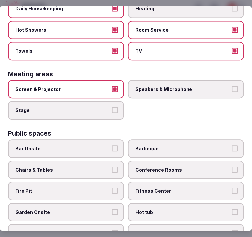
click at [145, 91] on label "Speakers & Microphone" at bounding box center [186, 89] width 116 height 19
click at [232, 91] on button "Speakers & Microphone" at bounding box center [235, 89] width 6 height 6
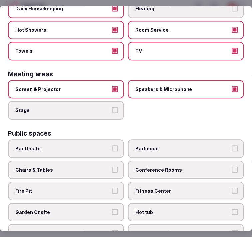
click at [83, 145] on span "Bar Onsite" at bounding box center [62, 148] width 95 height 7
click at [112, 145] on button "Bar Onsite" at bounding box center [115, 148] width 6 height 6
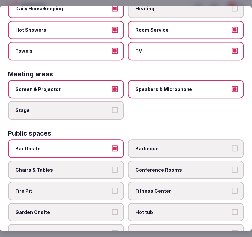
click at [188, 80] on label "Speakers & Microphone" at bounding box center [186, 89] width 116 height 19
click at [232, 86] on button "Speakers & Microphone" at bounding box center [235, 89] width 6 height 6
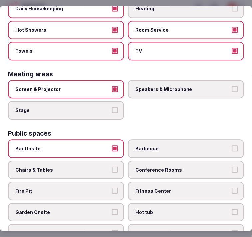
click at [112, 86] on button "Screen & Projector" at bounding box center [115, 89] width 6 height 6
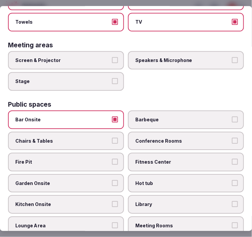
scroll to position [222, 0]
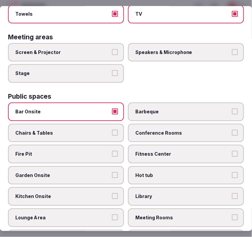
click at [159, 124] on label "Conference Rooms" at bounding box center [186, 133] width 116 height 19
click at [232, 130] on button "Conference Rooms" at bounding box center [235, 133] width 6 height 6
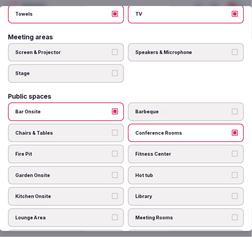
click at [162, 151] on span "Fitness Center" at bounding box center [182, 154] width 95 height 7
click at [232, 151] on button "Fitness Center" at bounding box center [235, 154] width 6 height 6
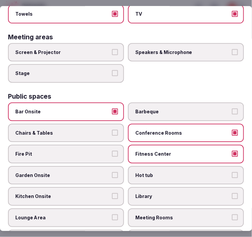
scroll to position [259, 0]
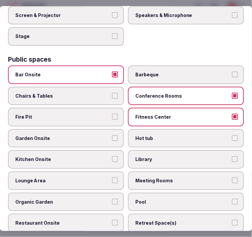
click at [88, 108] on label "Fire Pit" at bounding box center [66, 117] width 116 height 19
click at [112, 114] on button "Fire Pit" at bounding box center [115, 117] width 6 height 6
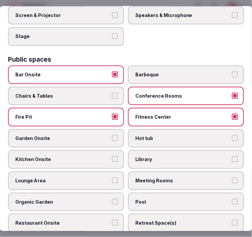
click at [89, 93] on span "Chairs & Tables" at bounding box center [62, 96] width 95 height 7
click at [112, 93] on button "Chairs & Tables" at bounding box center [115, 96] width 6 height 6
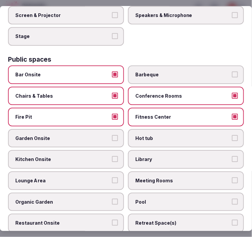
click at [98, 112] on label "Fire Pit" at bounding box center [66, 117] width 116 height 19
click at [112, 114] on button "Fire Pit" at bounding box center [115, 117] width 6 height 6
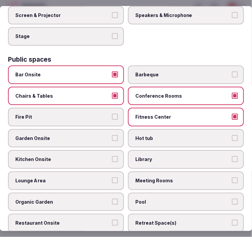
click at [103, 136] on label "Garden Onsite" at bounding box center [66, 138] width 116 height 19
click at [112, 136] on button "Garden Onsite" at bounding box center [115, 138] width 6 height 6
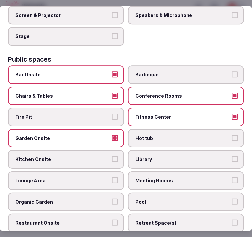
drag, startPoint x: 158, startPoint y: 159, endPoint x: 160, endPoint y: 162, distance: 3.6
click at [159, 161] on div "Bar Onsite Barbeque Chairs & Tables Conference Rooms Fire Pit Fitness Center Ga…" at bounding box center [126, 180] width 236 height 230
click at [151, 177] on span "Meeting Rooms" at bounding box center [182, 180] width 95 height 7
click at [232, 177] on button "Meeting Rooms" at bounding box center [235, 180] width 6 height 6
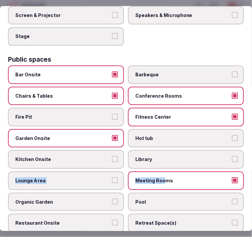
click at [107, 177] on span "Lounge Area" at bounding box center [62, 180] width 95 height 7
click at [112, 177] on button "Lounge Area" at bounding box center [115, 180] width 6 height 6
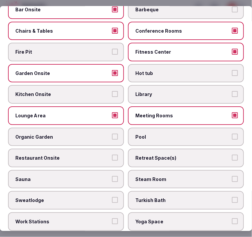
scroll to position [333, 0]
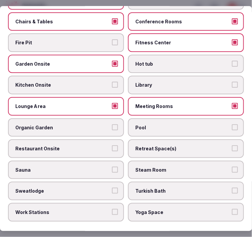
click at [154, 125] on label "Pool" at bounding box center [186, 127] width 116 height 19
click at [232, 125] on button "Pool" at bounding box center [235, 127] width 6 height 6
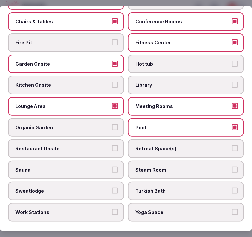
click at [89, 145] on span "Restaurant Onsite" at bounding box center [62, 148] width 95 height 7
click at [112, 145] on button "Restaurant Onsite" at bounding box center [115, 148] width 6 height 6
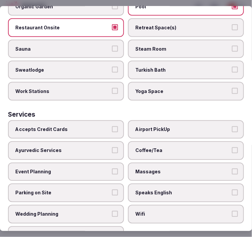
scroll to position [459, 0]
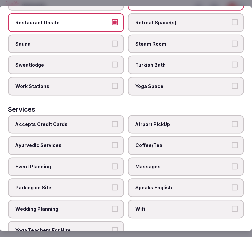
click at [162, 78] on label "Yoga Space" at bounding box center [186, 86] width 116 height 19
click at [232, 83] on button "Yoga Space" at bounding box center [235, 86] width 6 height 6
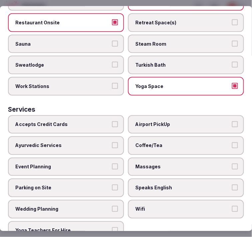
click at [165, 142] on span "Coffee/Tea" at bounding box center [182, 145] width 95 height 7
click at [232, 142] on button "Coffee/Tea" at bounding box center [235, 145] width 6 height 6
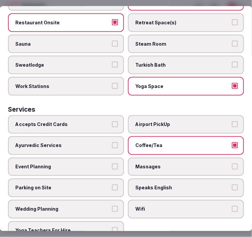
click at [185, 185] on span "Speaks English" at bounding box center [182, 188] width 95 height 7
click at [232, 185] on button "Speaks English" at bounding box center [235, 188] width 6 height 6
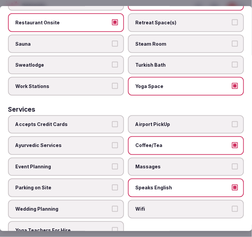
click at [196, 206] on span "Wifi" at bounding box center [182, 209] width 95 height 7
click at [232, 206] on button "Wifi" at bounding box center [235, 209] width 6 height 6
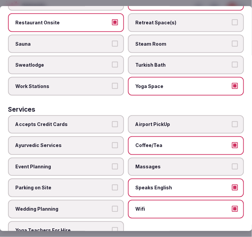
click at [173, 164] on span "Massages" at bounding box center [182, 167] width 95 height 7
click at [232, 164] on button "Massages" at bounding box center [235, 167] width 6 height 6
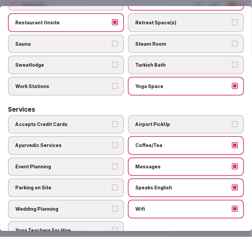
click at [109, 115] on label "Accepts Credit Cards" at bounding box center [66, 124] width 116 height 19
click at [112, 121] on button "Accepts Credit Cards" at bounding box center [115, 124] width 6 height 6
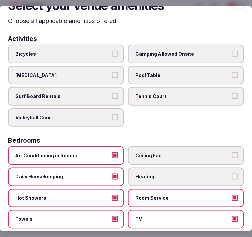
scroll to position [0, 0]
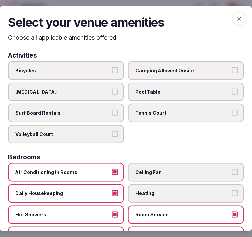
click at [236, 21] on icon "button" at bounding box center [239, 18] width 7 height 7
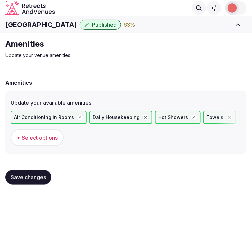
click at [44, 172] on button "Save changes" at bounding box center [28, 177] width 46 height 15
click at [41, 177] on span "Save changes" at bounding box center [28, 177] width 35 height 7
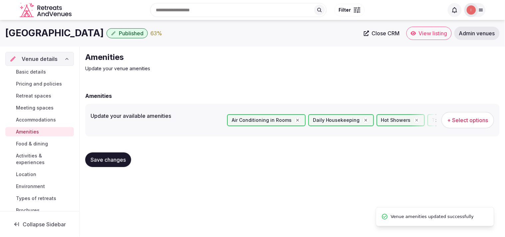
click at [35, 141] on span "Food & dining" at bounding box center [32, 144] width 32 height 7
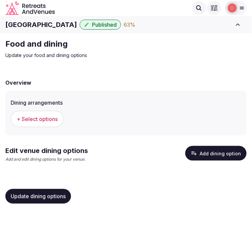
click at [45, 117] on span "+ Select options" at bounding box center [37, 118] width 41 height 7
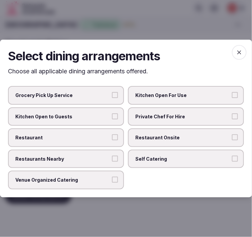
click at [157, 137] on span "Restaurant Onsite" at bounding box center [182, 137] width 95 height 7
click at [232, 137] on button "Restaurant Onsite" at bounding box center [235, 137] width 6 height 6
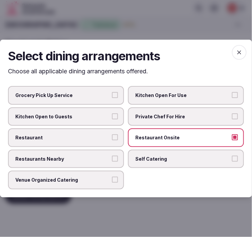
click at [106, 138] on span "Restaurant" at bounding box center [62, 137] width 95 height 7
click at [112, 138] on button "Restaurant" at bounding box center [115, 137] width 6 height 6
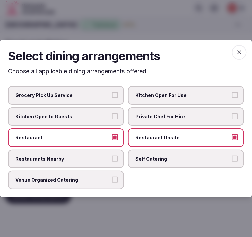
click at [105, 158] on span "Restaurants Nearby" at bounding box center [62, 159] width 95 height 7
click at [112, 158] on button "Restaurants Nearby" at bounding box center [115, 159] width 6 height 6
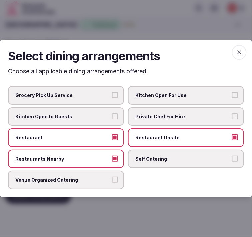
click at [98, 177] on span "Venue Organized Catering" at bounding box center [62, 180] width 95 height 7
click at [112, 177] on button "Venue Organized Catering" at bounding box center [115, 180] width 6 height 6
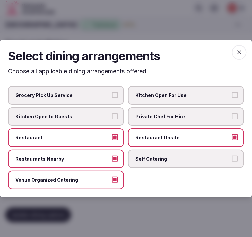
click at [241, 52] on icon "button" at bounding box center [239, 52] width 7 height 7
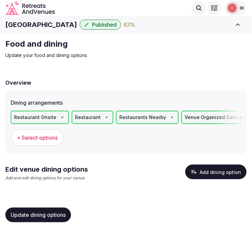
click at [206, 173] on button "Add dining option" at bounding box center [215, 172] width 61 height 15
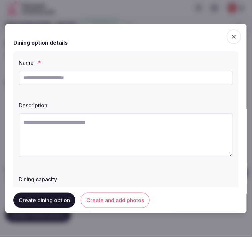
click at [138, 93] on div "Name * Description Dining capacity" at bounding box center [125, 129] width 225 height 159
click at [140, 80] on input "text" at bounding box center [126, 77] width 214 height 15
paste input "**********"
type input "**********"
paste textarea "**********"
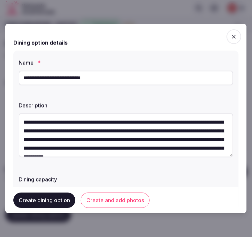
click at [161, 138] on textarea "**********" at bounding box center [126, 135] width 214 height 44
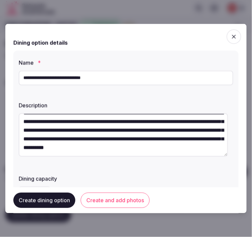
type textarea "**********"
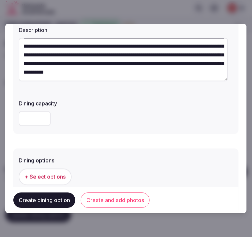
scroll to position [111, 0]
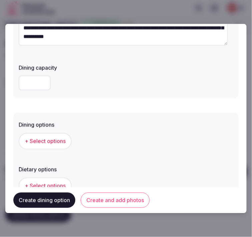
click at [58, 145] on button "+ Select options" at bounding box center [45, 141] width 53 height 17
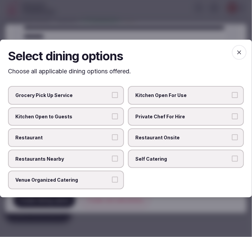
click at [111, 138] on label "Restaurant" at bounding box center [66, 137] width 116 height 19
click at [112, 138] on button "Restaurant" at bounding box center [115, 137] width 6 height 6
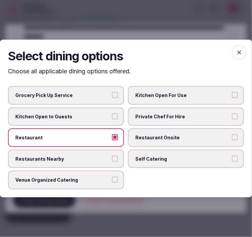
click at [96, 184] on label "Venue Organized Catering" at bounding box center [66, 180] width 116 height 19
click at [112, 183] on button "Venue Organized Catering" at bounding box center [115, 180] width 6 height 6
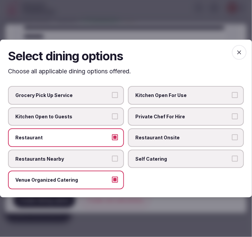
click at [156, 135] on span "Restaurant Onsite" at bounding box center [182, 137] width 95 height 7
click at [232, 135] on button "Restaurant Onsite" at bounding box center [235, 137] width 6 height 6
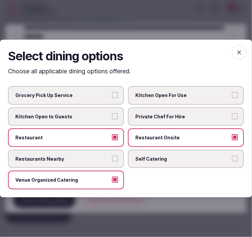
click at [241, 54] on icon "button" at bounding box center [239, 52] width 7 height 7
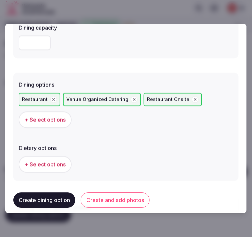
scroll to position [185, 0]
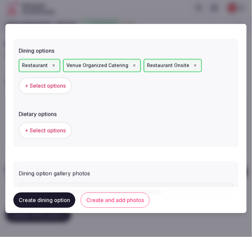
click at [54, 129] on span "+ Select options" at bounding box center [45, 130] width 41 height 7
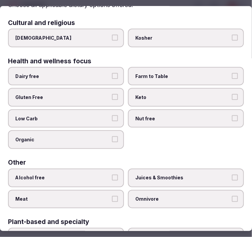
scroll to position [0, 0]
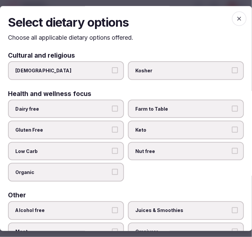
click at [236, 16] on icon "button" at bounding box center [239, 18] width 7 height 7
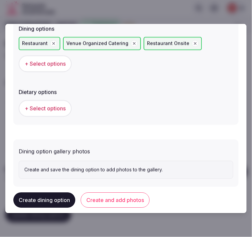
scroll to position [218, 0]
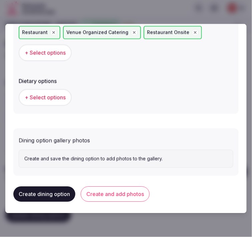
click at [121, 195] on button "Create and add photos" at bounding box center [115, 193] width 69 height 15
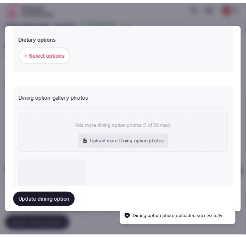
scroll to position [279, 0]
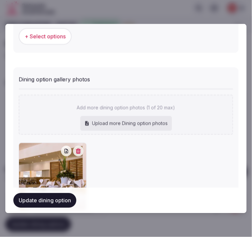
click at [43, 195] on button "Update dining option" at bounding box center [44, 200] width 63 height 15
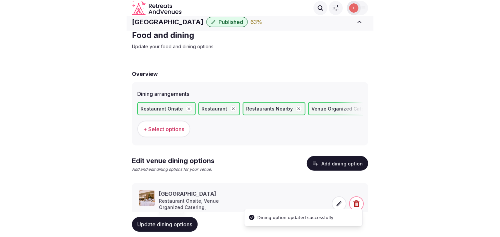
scroll to position [0, 0]
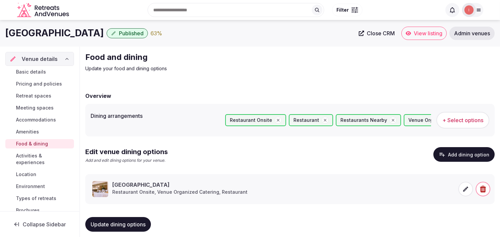
click at [137, 224] on span "Update dining options" at bounding box center [118, 224] width 55 height 7
click at [35, 161] on span "Activities & experiences" at bounding box center [43, 159] width 55 height 13
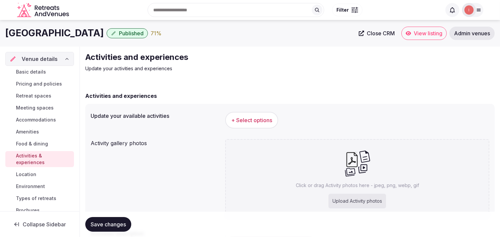
click at [33, 156] on span "Activities & experiences" at bounding box center [43, 159] width 55 height 13
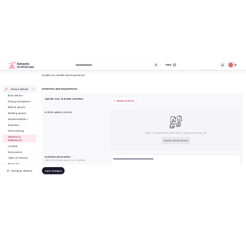
scroll to position [74, 0]
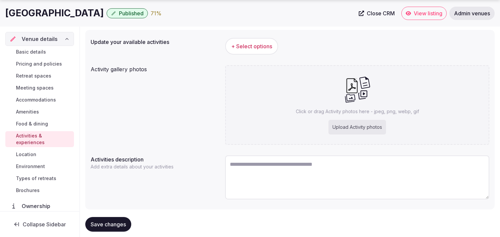
click at [120, 223] on span "Save changes" at bounding box center [108, 224] width 35 height 7
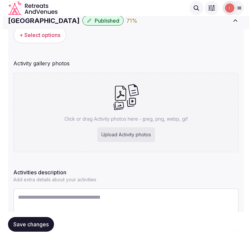
scroll to position [18, 0]
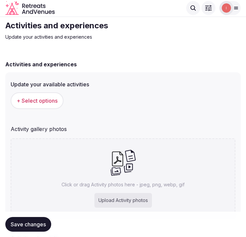
click at [41, 100] on span "+ Select options" at bounding box center [37, 100] width 41 height 7
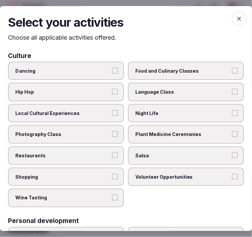
drag, startPoint x: 64, startPoint y: 110, endPoint x: 74, endPoint y: 122, distance: 15.6
click at [64, 111] on span "Local Cultural Experiences" at bounding box center [62, 113] width 95 height 7
click at [112, 111] on button "Local Cultural Experiences" at bounding box center [115, 113] width 6 height 6
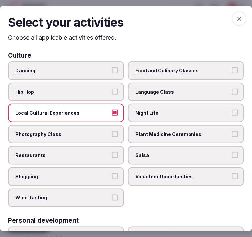
click at [156, 105] on label "Night Life" at bounding box center [186, 113] width 116 height 19
click at [232, 110] on button "Night Life" at bounding box center [235, 113] width 6 height 6
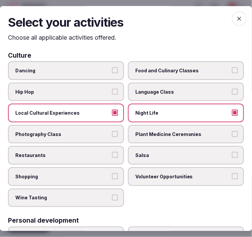
click at [101, 152] on span "Restaurants" at bounding box center [62, 155] width 95 height 7
click at [112, 152] on button "Restaurants" at bounding box center [115, 155] width 6 height 6
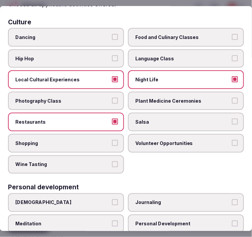
scroll to position [74, 0]
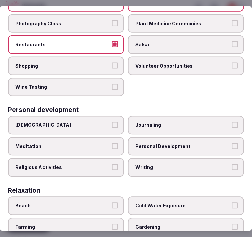
click at [149, 143] on span "Personal Development" at bounding box center [182, 146] width 95 height 7
click at [232, 143] on button "Personal Development" at bounding box center [235, 146] width 6 height 6
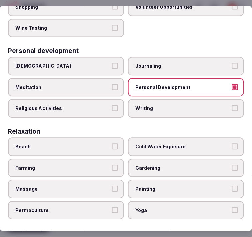
scroll to position [222, 0]
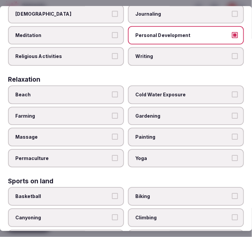
click at [109, 130] on label "Massage" at bounding box center [66, 137] width 116 height 19
click at [112, 134] on button "Massage" at bounding box center [115, 137] width 6 height 6
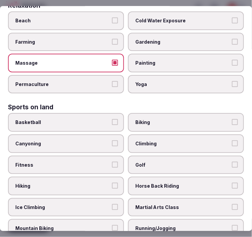
scroll to position [370, 0]
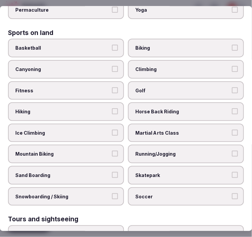
click at [100, 87] on span "Fitness" at bounding box center [62, 90] width 95 height 7
click at [112, 87] on button "Fitness" at bounding box center [115, 90] width 6 height 6
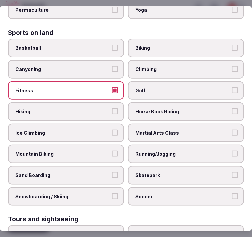
scroll to position [407, 0]
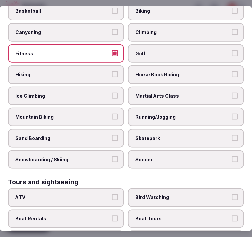
click at [105, 50] on span "Fitness" at bounding box center [62, 53] width 95 height 7
click at [112, 50] on button "Fitness" at bounding box center [115, 53] width 6 height 6
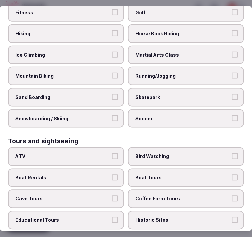
scroll to position [481, 0]
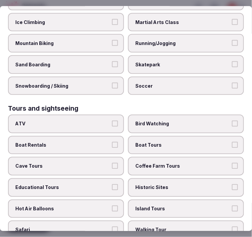
click at [146, 199] on label "Island Tours" at bounding box center [186, 208] width 116 height 19
click at [232, 205] on button "Island Tours" at bounding box center [235, 208] width 6 height 6
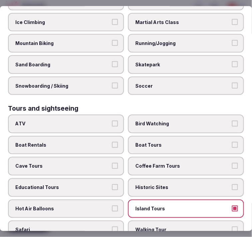
click at [146, 199] on label "Island Tours" at bounding box center [186, 208] width 116 height 19
click at [232, 205] on button "Island Tours" at bounding box center [235, 208] width 6 height 6
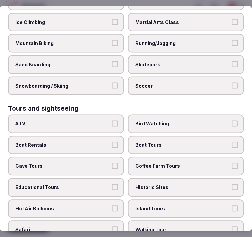
click at [154, 184] on span "Historic Sites" at bounding box center [182, 187] width 95 height 7
click at [232, 184] on button "Historic Sites" at bounding box center [235, 187] width 6 height 6
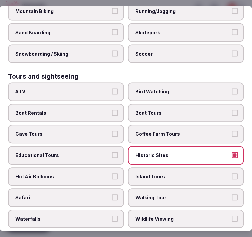
scroll to position [555, 0]
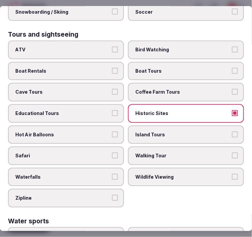
click at [145, 152] on span "Walking Tour" at bounding box center [182, 155] width 95 height 7
click at [232, 152] on button "Walking Tour" at bounding box center [235, 155] width 6 height 6
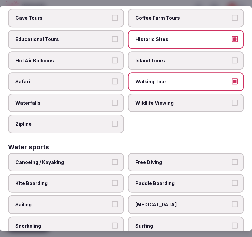
scroll to position [661, 0]
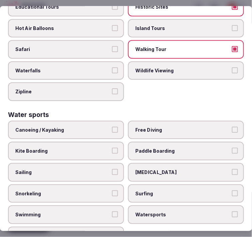
click at [52, 205] on label "Swimming" at bounding box center [66, 214] width 116 height 19
click at [112, 211] on button "Swimming" at bounding box center [115, 214] width 6 height 6
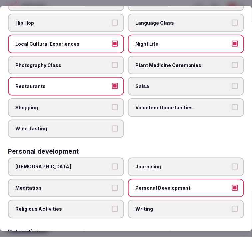
scroll to position [0, 0]
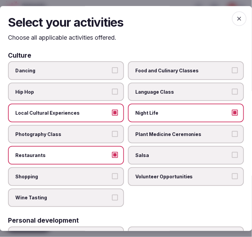
click at [237, 17] on icon "button" at bounding box center [239, 18] width 7 height 7
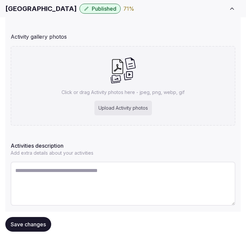
scroll to position [147, 0]
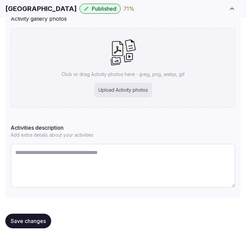
click at [130, 150] on textarea at bounding box center [123, 166] width 225 height 44
paste textarea "**********"
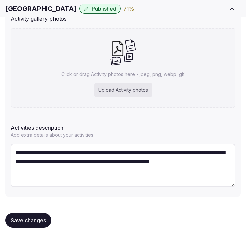
type textarea "**********"
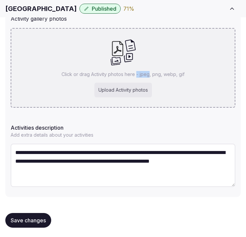
scroll to position [130, 0]
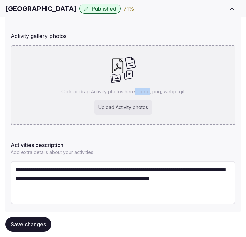
click at [134, 69] on div "Click or drag Activity photos here - jpeg, png, webp, gif Upload Activity photos" at bounding box center [123, 85] width 225 height 80
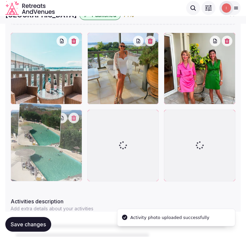
scroll to position [261, 0]
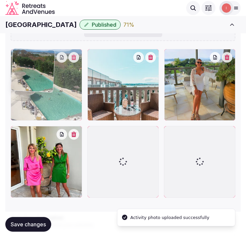
drag, startPoint x: 14, startPoint y: 131, endPoint x: 22, endPoint y: 73, distance: 58.2
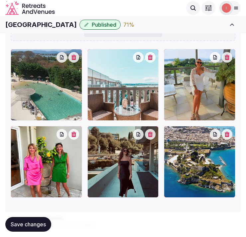
click at [41, 227] on span "Save changes" at bounding box center [28, 224] width 35 height 7
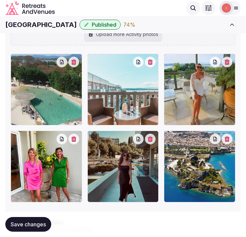
scroll to position [187, 0]
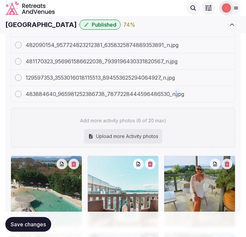
click at [174, 97] on div "483884640_965981252386738_7877228444596486530_n.jpg" at bounding box center [123, 94] width 224 height 16
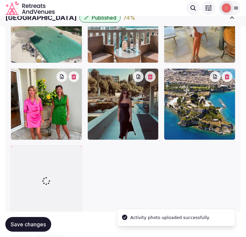
scroll to position [298, 0]
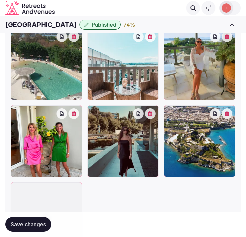
click at [74, 118] on div at bounding box center [47, 141] width 72 height 72
click at [76, 111] on icon "button" at bounding box center [73, 113] width 5 height 5
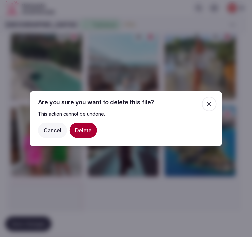
click at [77, 127] on button "Delete" at bounding box center [83, 129] width 27 height 15
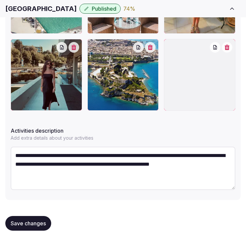
scroll to position [368, 0]
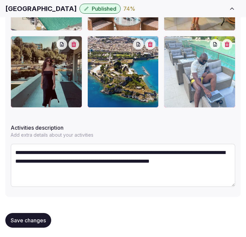
click at [46, 217] on span "Save changes" at bounding box center [28, 220] width 35 height 7
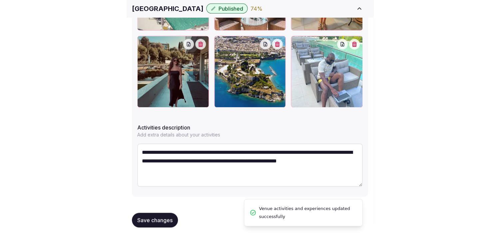
scroll to position [288, 0]
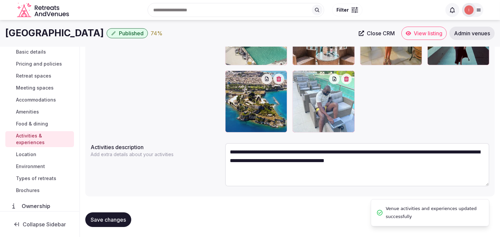
click at [28, 150] on link "Location" at bounding box center [39, 154] width 69 height 9
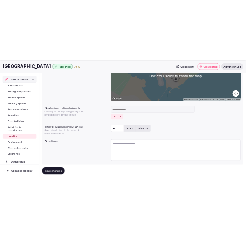
scroll to position [166, 0]
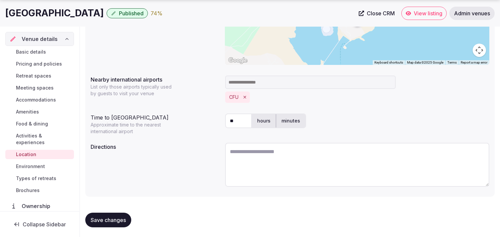
click at [115, 221] on span "Save changes" at bounding box center [108, 220] width 35 height 7
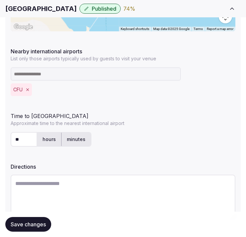
scroll to position [231, 0]
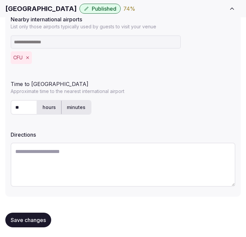
click at [86, 164] on textarea at bounding box center [123, 165] width 225 height 44
paste textarea "**********"
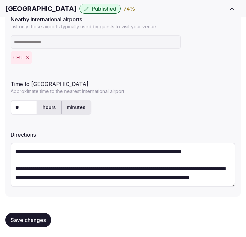
scroll to position [3, 0]
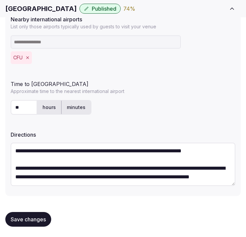
type textarea "**********"
click at [39, 214] on button "Save changes" at bounding box center [28, 219] width 46 height 15
click at [41, 213] on button "Save changes" at bounding box center [28, 219] width 46 height 15
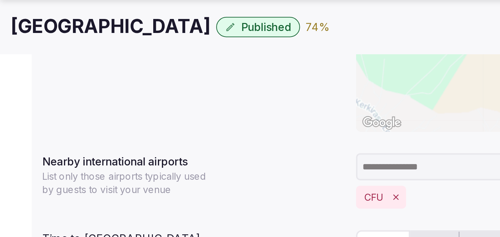
scroll to position [0, 0]
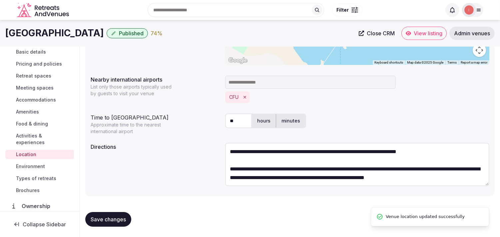
click at [37, 165] on span "Environment" at bounding box center [30, 166] width 29 height 7
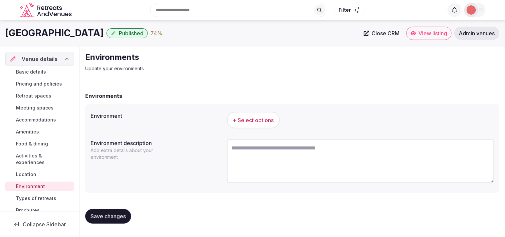
click at [246, 121] on span "+ Select options" at bounding box center [253, 120] width 41 height 7
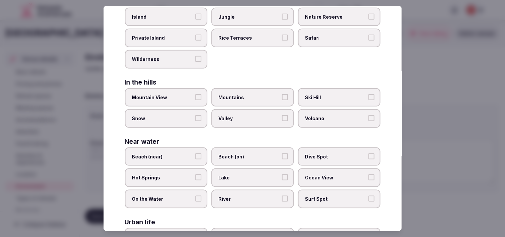
scroll to position [148, 0]
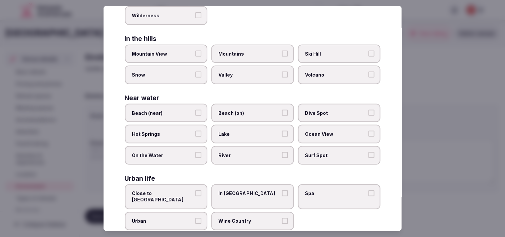
click at [236, 111] on span "Beach (on)" at bounding box center [249, 113] width 61 height 7
click at [246, 111] on button "Beach (on)" at bounding box center [285, 113] width 6 height 6
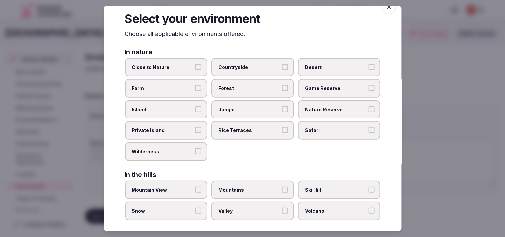
scroll to position [0, 0]
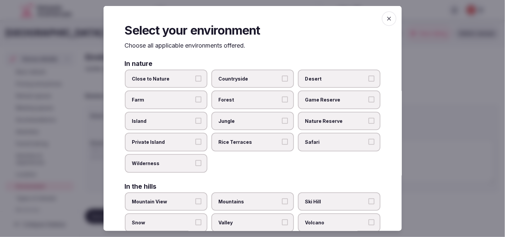
click at [246, 18] on icon "button" at bounding box center [389, 19] width 4 height 4
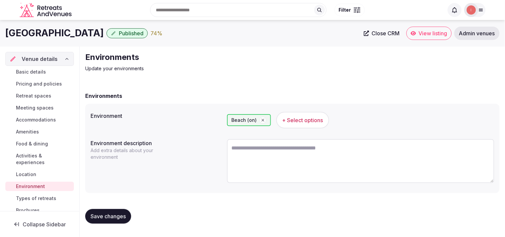
click at [121, 215] on span "Save changes" at bounding box center [108, 216] width 35 height 7
click at [32, 194] on link "Types of retreats" at bounding box center [39, 198] width 69 height 9
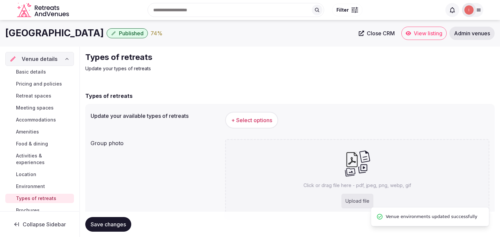
click at [240, 117] on span "+ Select options" at bounding box center [251, 120] width 41 height 7
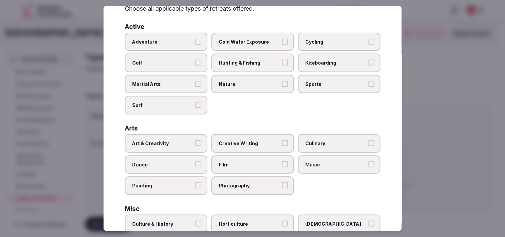
click at [187, 142] on span "Art & Creativity" at bounding box center [162, 143] width 61 height 7
click at [195, 142] on button "Art & Creativity" at bounding box center [198, 143] width 6 height 6
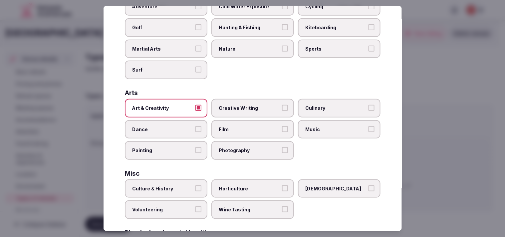
scroll to position [111, 0]
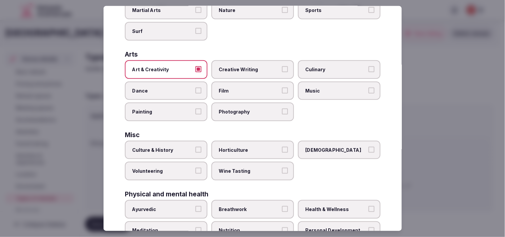
click at [185, 147] on span "Culture & History" at bounding box center [162, 150] width 61 height 7
click at [195, 147] on button "Culture & History" at bounding box center [198, 150] width 6 height 6
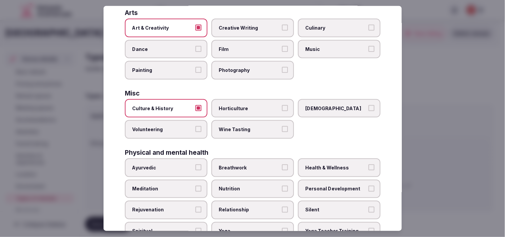
scroll to position [185, 0]
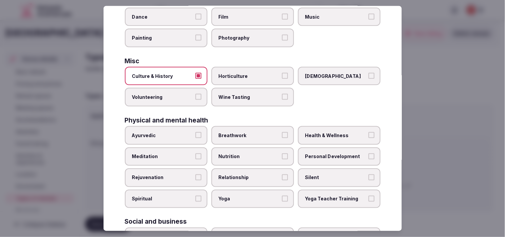
click at [246, 169] on label "Relationship" at bounding box center [252, 178] width 83 height 19
click at [246, 174] on button "Relationship" at bounding box center [285, 177] width 6 height 6
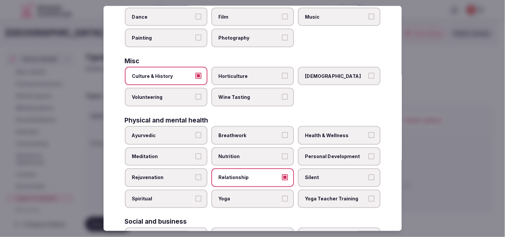
click at [246, 152] on label "Personal Development" at bounding box center [339, 156] width 83 height 19
click at [246, 153] on button "Personal Development" at bounding box center [372, 156] width 6 height 6
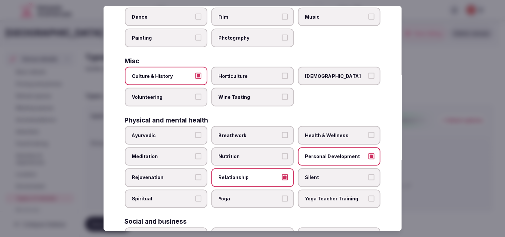
click at [246, 132] on span "Health & Wellness" at bounding box center [335, 135] width 61 height 7
click at [246, 132] on button "Health & Wellness" at bounding box center [372, 135] width 6 height 6
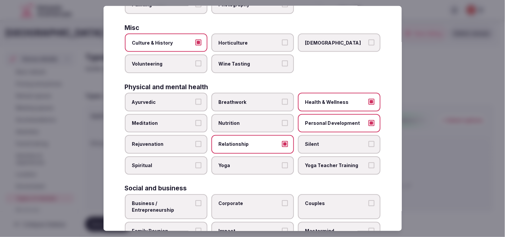
scroll to position [255, 0]
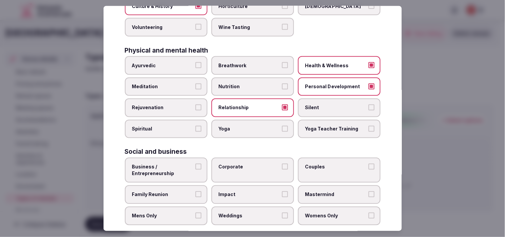
click at [181, 166] on span "Business / Entrepreneurship" at bounding box center [162, 170] width 61 height 13
click at [195, 166] on button "Business / Entrepreneurship" at bounding box center [198, 167] width 6 height 6
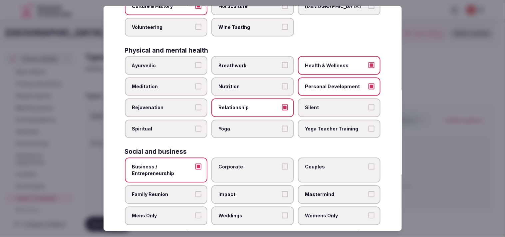
drag, startPoint x: 227, startPoint y: 160, endPoint x: 238, endPoint y: 160, distance: 11.0
click at [228, 164] on span "Corporate" at bounding box center [249, 167] width 61 height 7
click at [246, 164] on button "Corporate" at bounding box center [285, 167] width 6 height 6
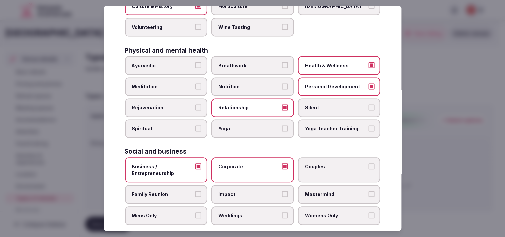
drag, startPoint x: 311, startPoint y: 158, endPoint x: 247, endPoint y: 174, distance: 65.3
click at [246, 164] on span "Couples" at bounding box center [335, 167] width 61 height 7
click at [187, 191] on span "Family Reunion" at bounding box center [162, 194] width 61 height 7
click at [195, 191] on button "Family Reunion" at bounding box center [198, 194] width 6 height 6
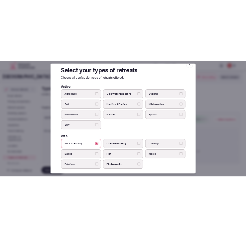
scroll to position [0, 0]
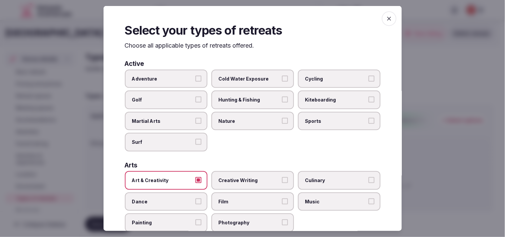
click at [246, 25] on div "Select your types of retreats Choose all applicable types of retreats offered. …" at bounding box center [253, 118] width 298 height 225
click at [246, 22] on span "button" at bounding box center [389, 18] width 15 height 15
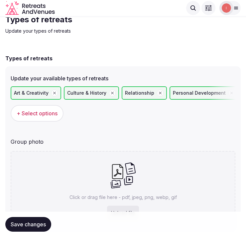
scroll to position [66, 0]
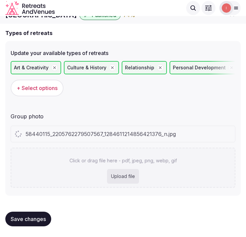
click at [177, 159] on div "Click or drag file here - pdf, jpeg, png, webp, gif Upload file" at bounding box center [123, 168] width 225 height 40
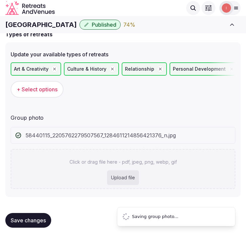
scroll to position [13, 0]
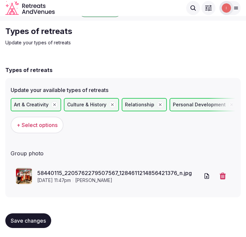
click at [27, 221] on span "Save changes" at bounding box center [28, 220] width 35 height 7
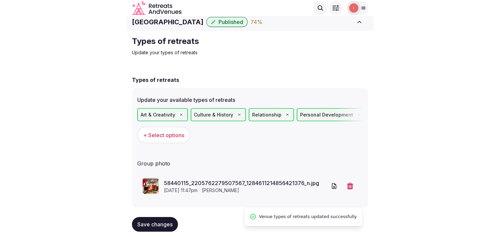
scroll to position [0, 0]
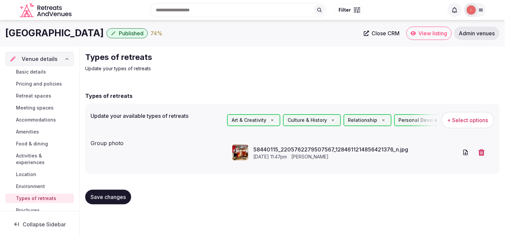
click at [246, 31] on span "Close CRM" at bounding box center [386, 33] width 28 height 7
click at [246, 29] on link "View listing" at bounding box center [429, 33] width 45 height 13
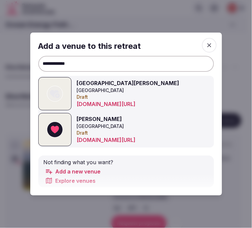
drag, startPoint x: 124, startPoint y: 67, endPoint x: 35, endPoint y: 69, distance: 88.9
click at [35, 69] on div "**********" at bounding box center [126, 114] width 192 height 163
paste input "**********"
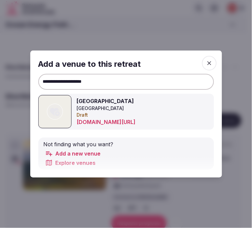
type input "**********"
click at [55, 115] on icon at bounding box center [55, 111] width 10 height 13
click at [209, 61] on icon "button" at bounding box center [209, 63] width 7 height 7
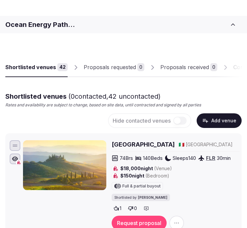
scroll to position [4713, 0]
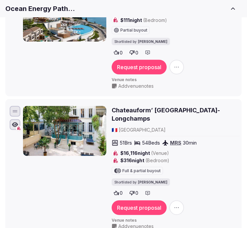
drag, startPoint x: -142, startPoint y: 65, endPoint x: -183, endPoint y: 71, distance: 41.6
